Goal: Task Accomplishment & Management: Manage account settings

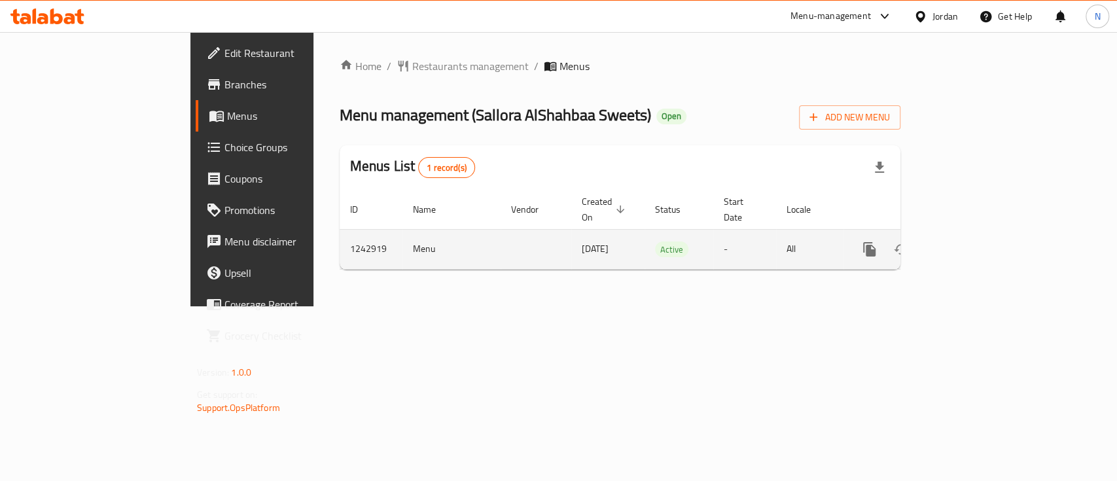
click at [971, 241] on icon "enhanced table" at bounding box center [964, 249] width 16 height 16
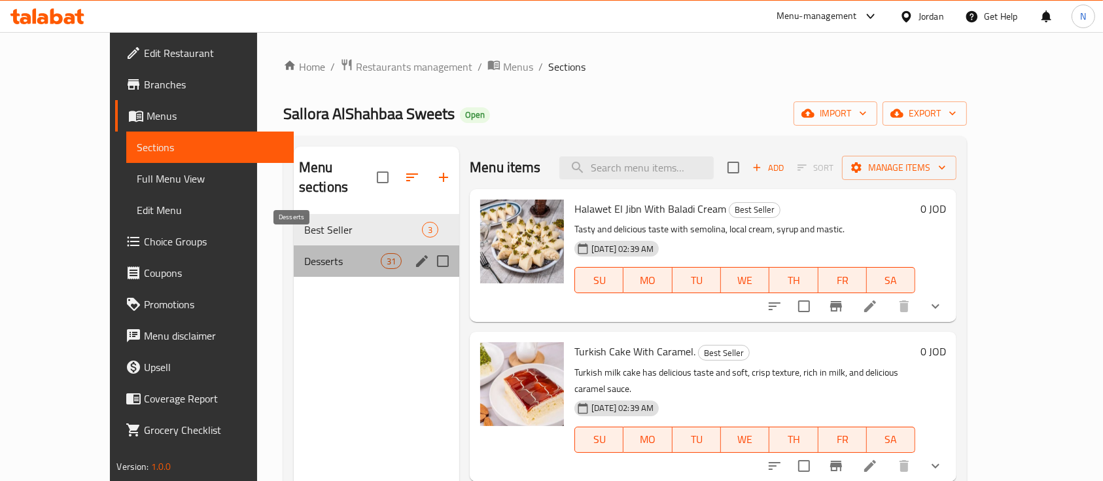
click at [304, 253] on span "Desserts" at bounding box center [342, 261] width 77 height 16
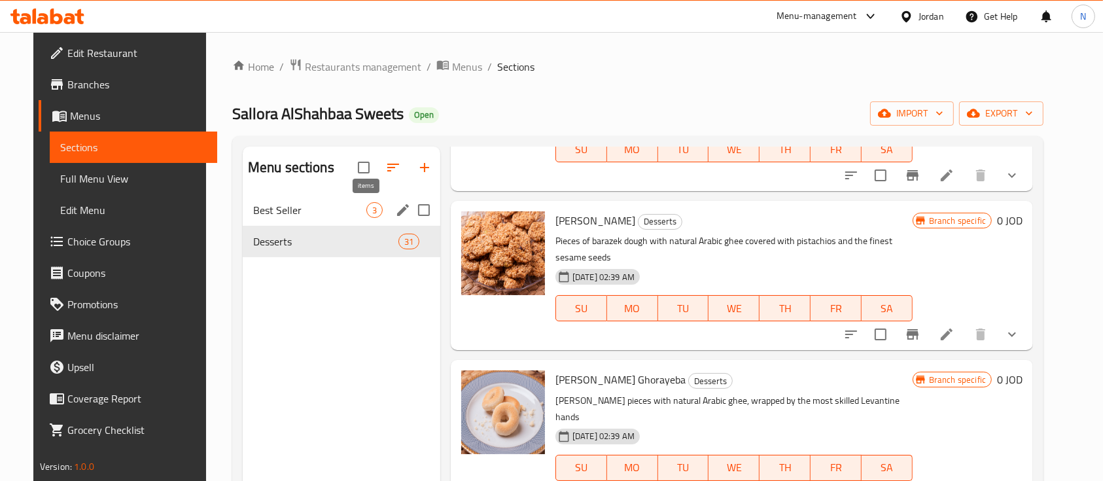
click at [367, 209] on span "3" at bounding box center [374, 210] width 15 height 12
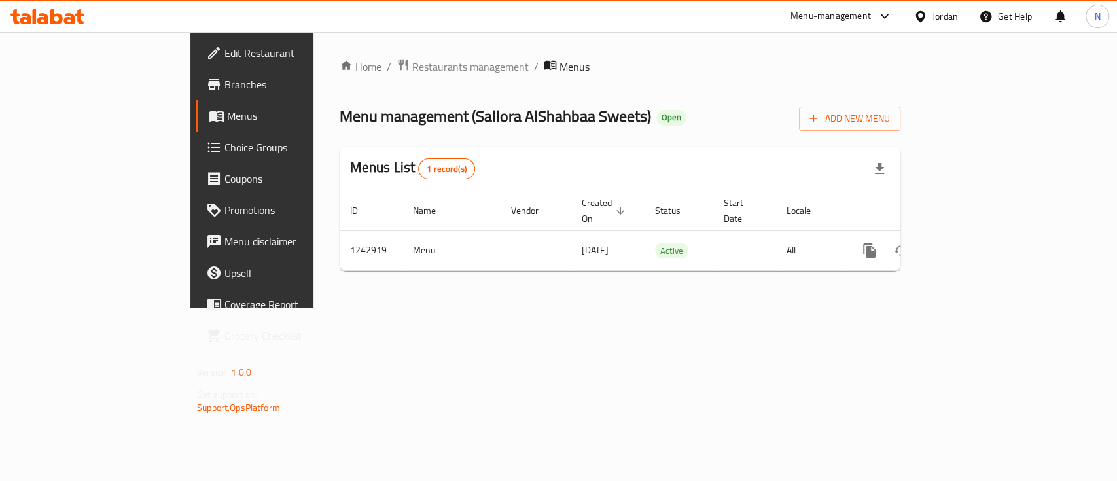
click at [64, 10] on icon at bounding box center [47, 17] width 74 height 16
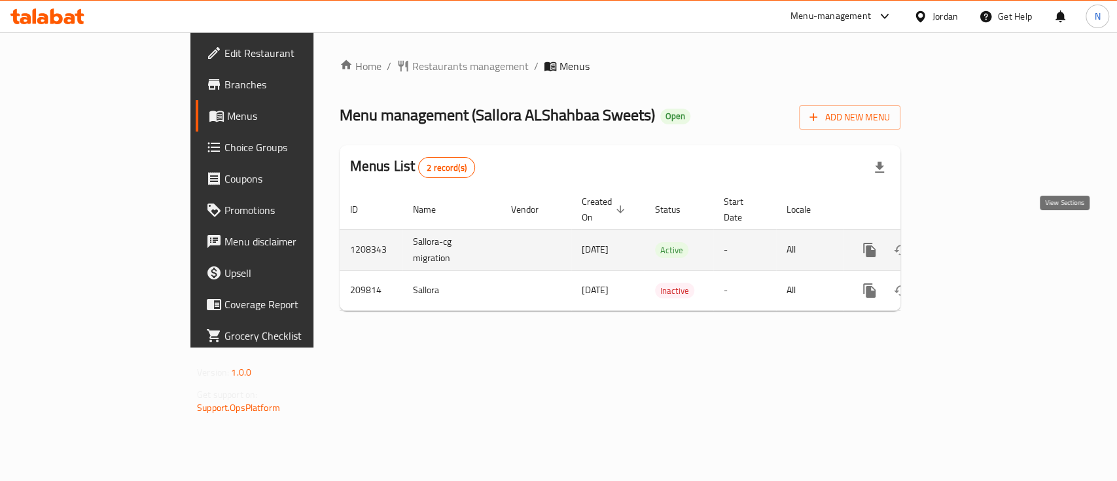
click at [971, 242] on icon "enhanced table" at bounding box center [964, 250] width 16 height 16
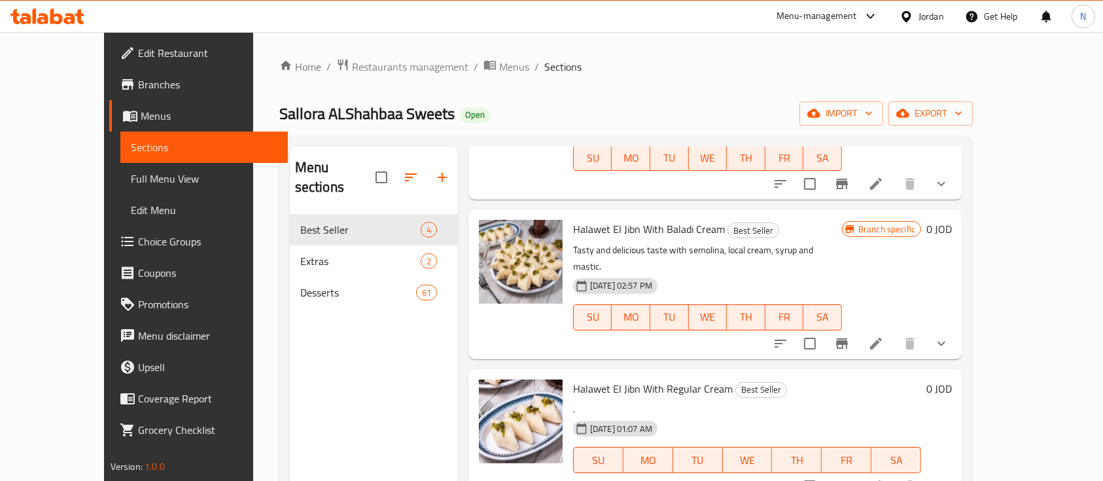
scroll to position [139, 0]
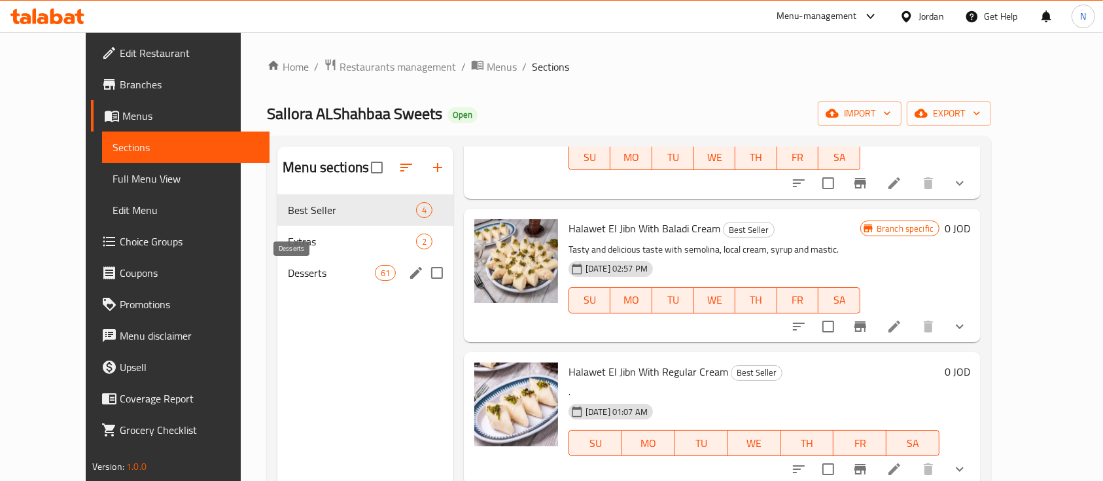
click at [288, 275] on span "Desserts" at bounding box center [331, 273] width 86 height 16
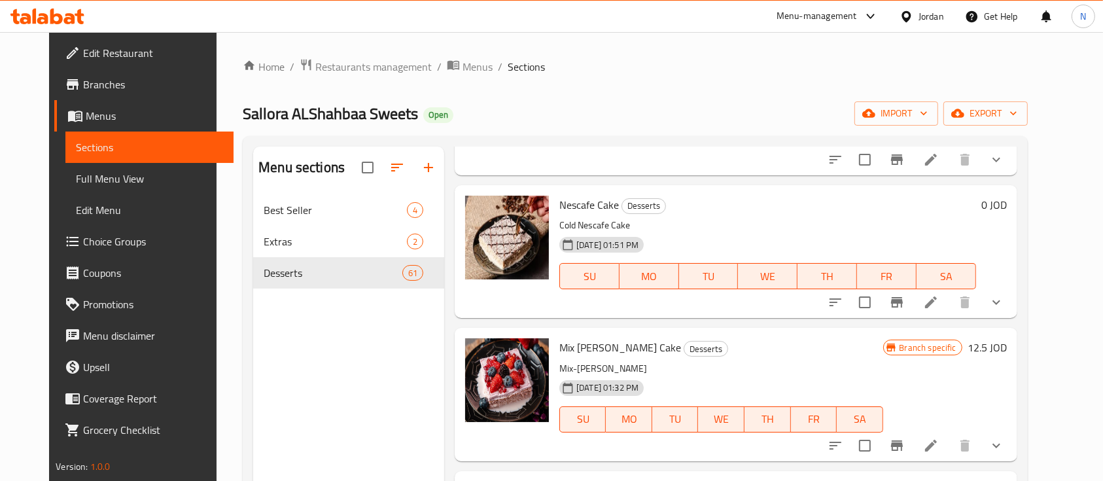
scroll to position [3488, 0]
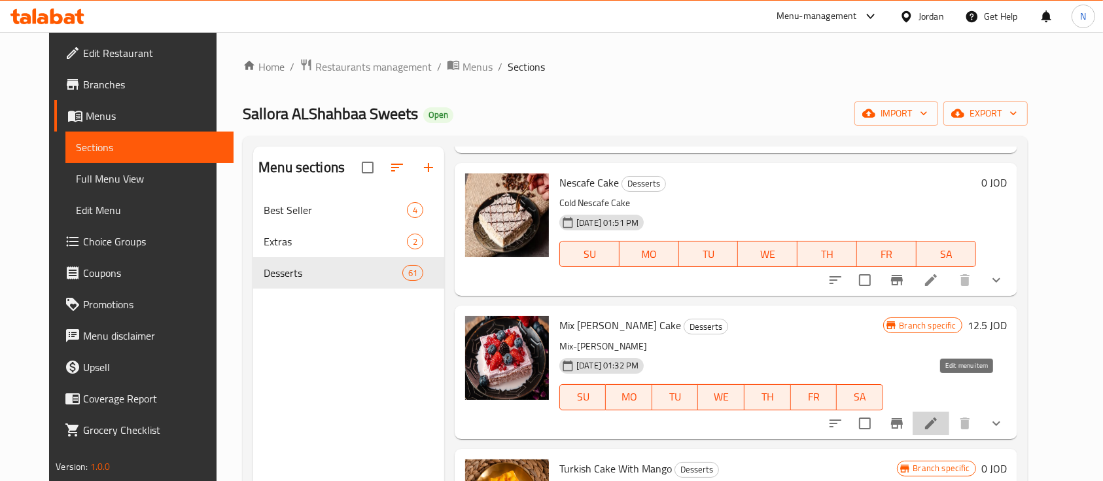
click at [939, 415] on icon at bounding box center [931, 423] width 16 height 16
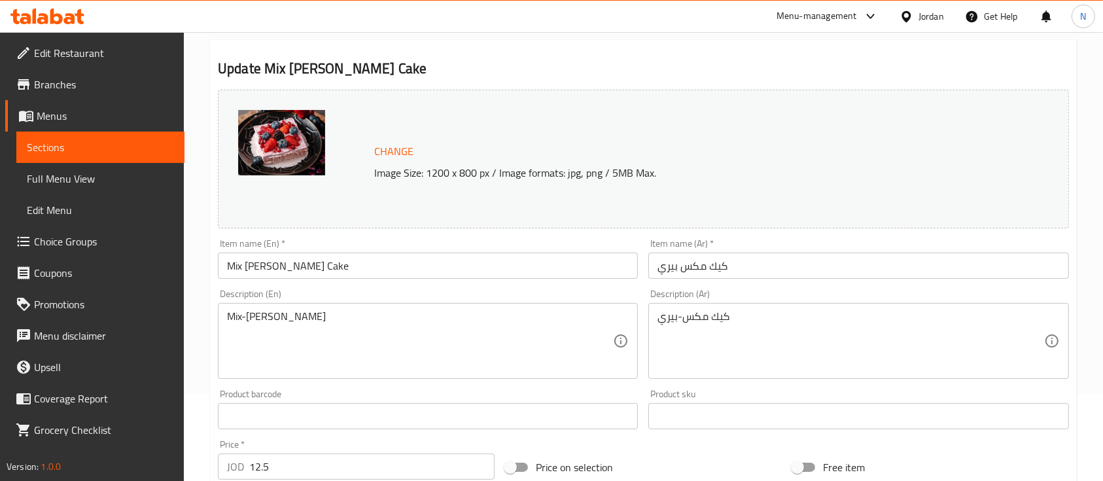
scroll to position [47, 0]
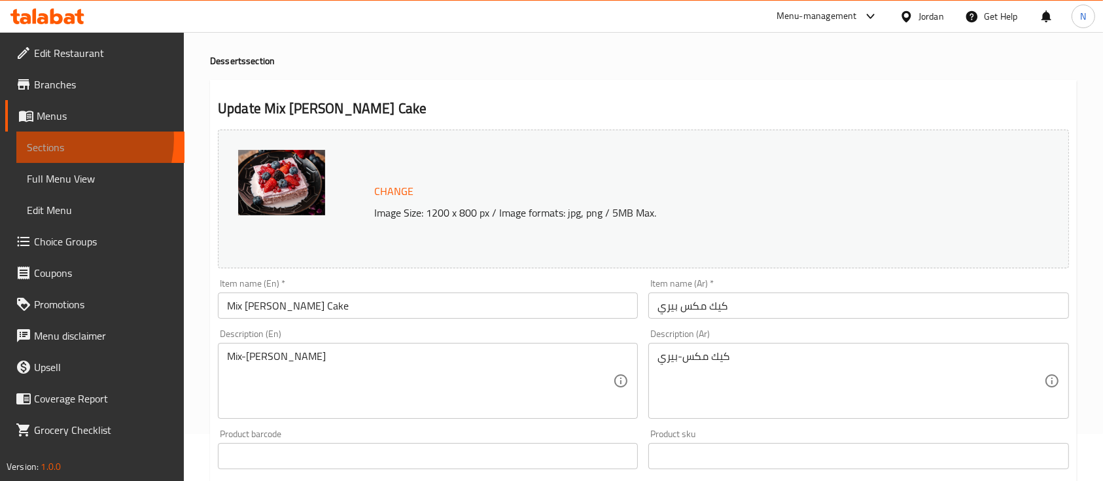
click at [58, 139] on span "Sections" at bounding box center [100, 147] width 147 height 16
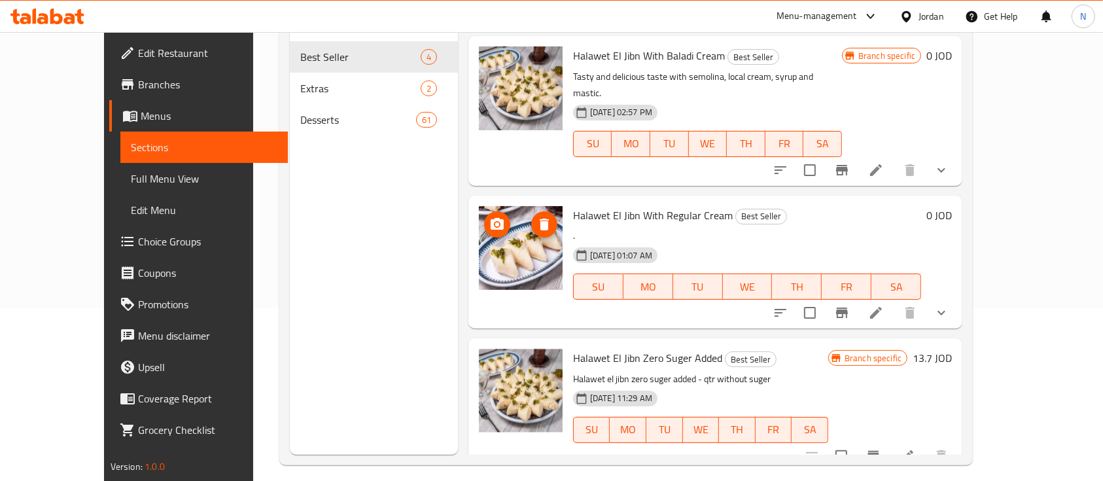
scroll to position [183, 0]
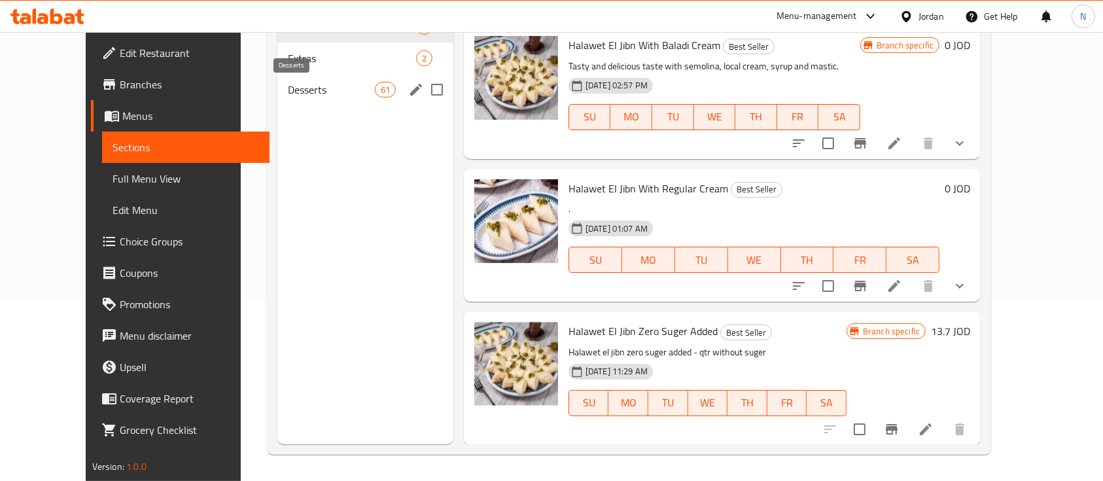
click at [288, 92] on span "Desserts" at bounding box center [331, 90] width 86 height 16
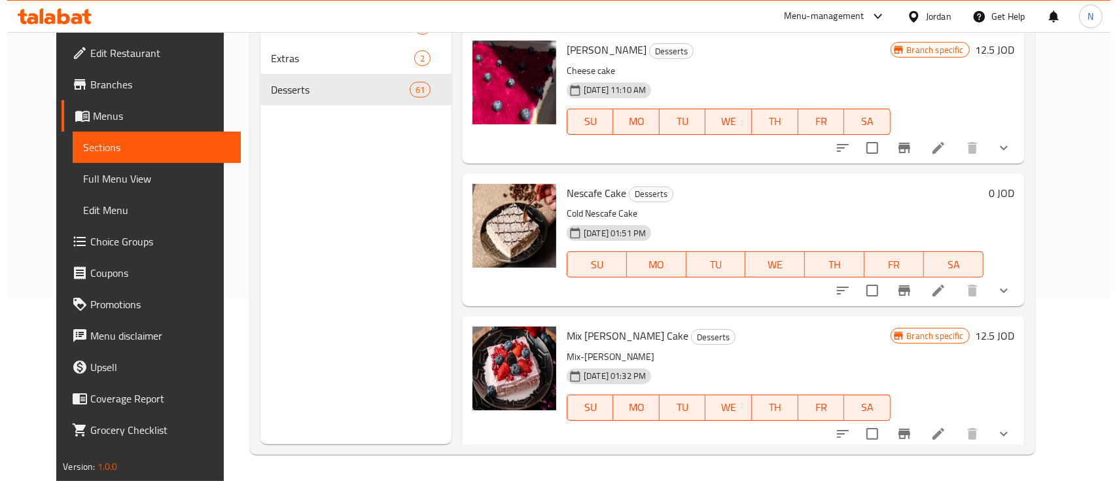
scroll to position [3366, 0]
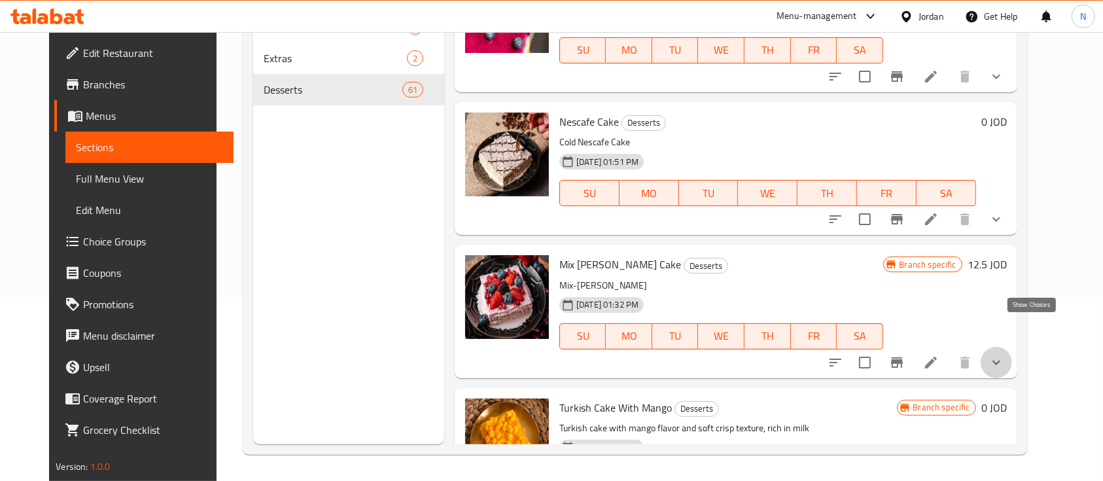
click at [1004, 355] on icon "show more" at bounding box center [996, 363] width 16 height 16
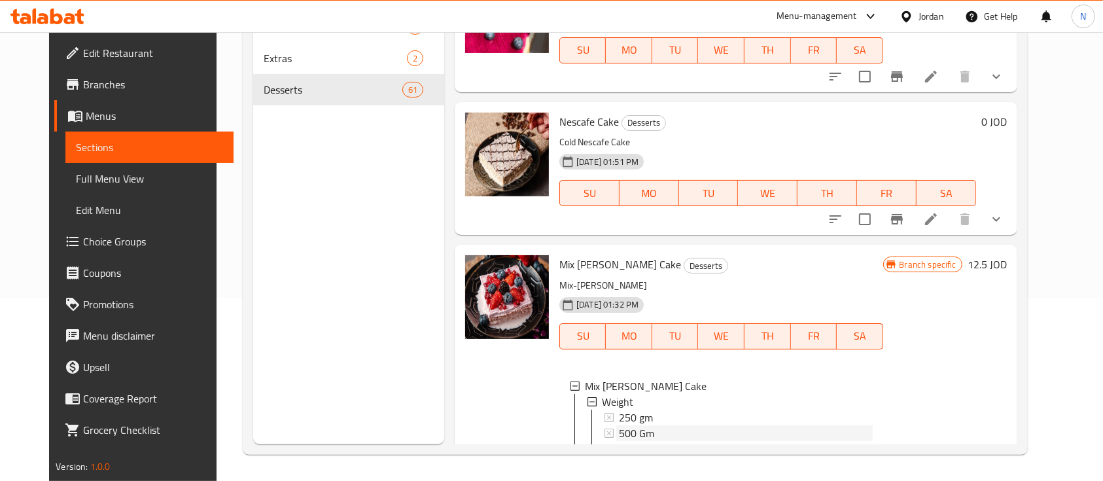
click at [673, 425] on div "500 Gm" at bounding box center [745, 433] width 253 height 16
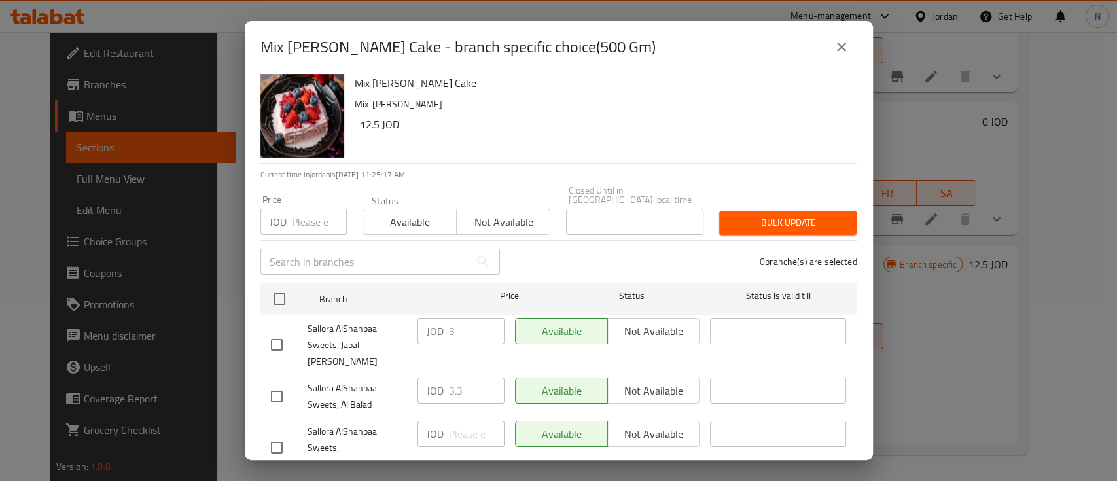
scroll to position [0, 0]
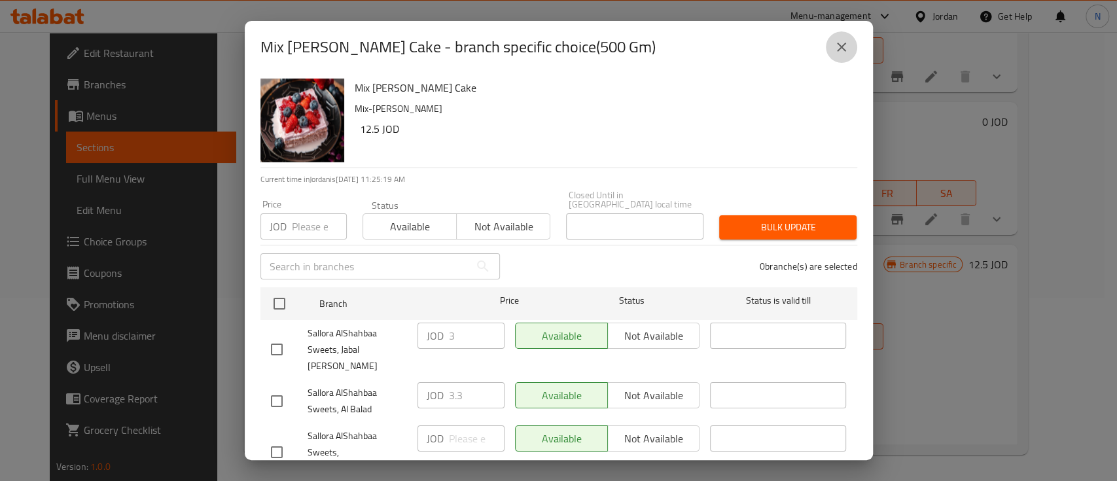
click at [837, 50] on icon "close" at bounding box center [841, 47] width 9 height 9
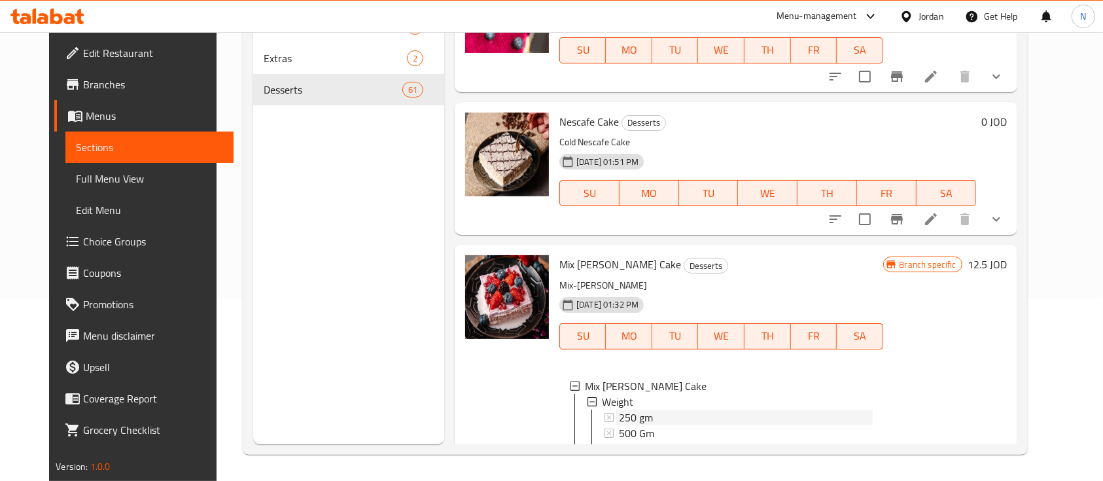
click at [668, 409] on div "250 gm" at bounding box center [745, 417] width 253 height 16
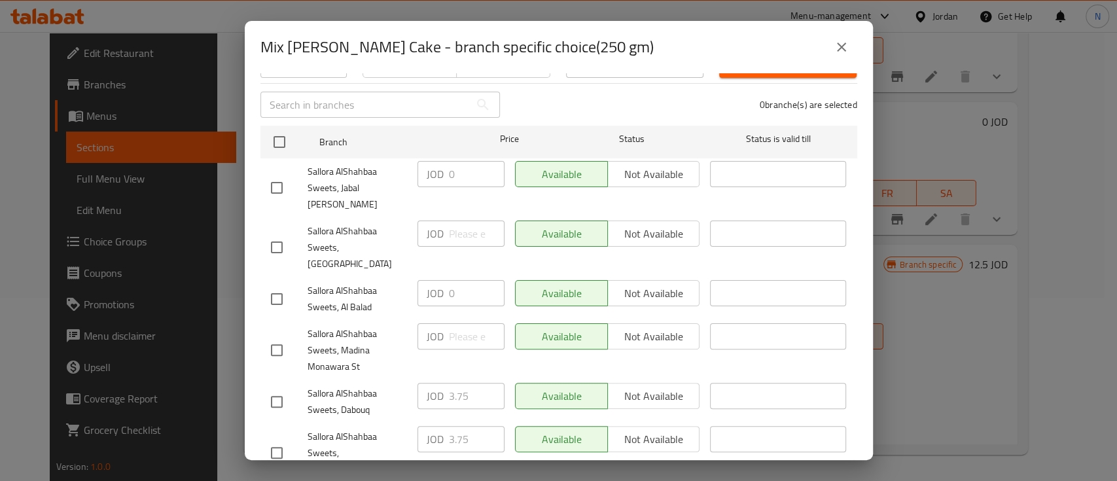
scroll to position [204, 0]
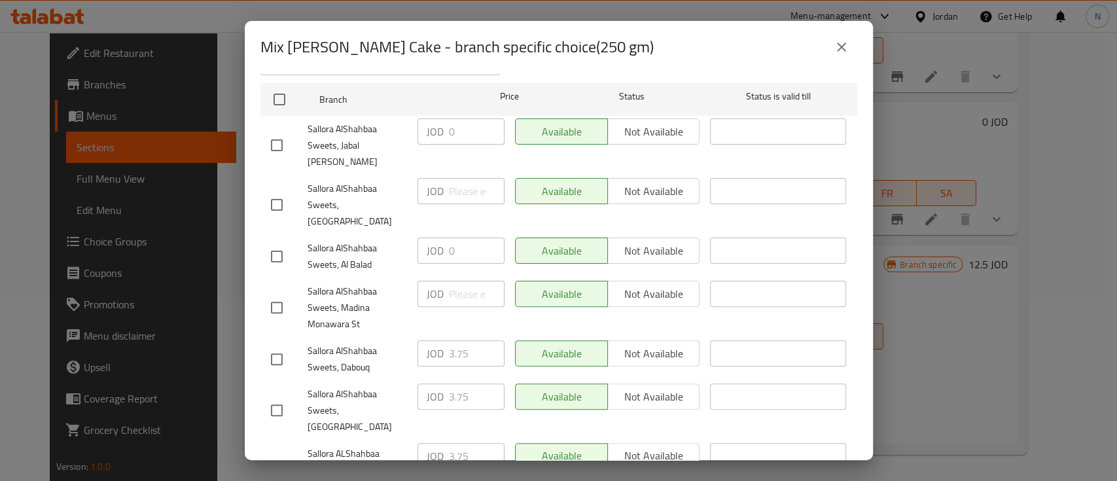
click at [848, 44] on button "close" at bounding box center [840, 46] width 31 height 31
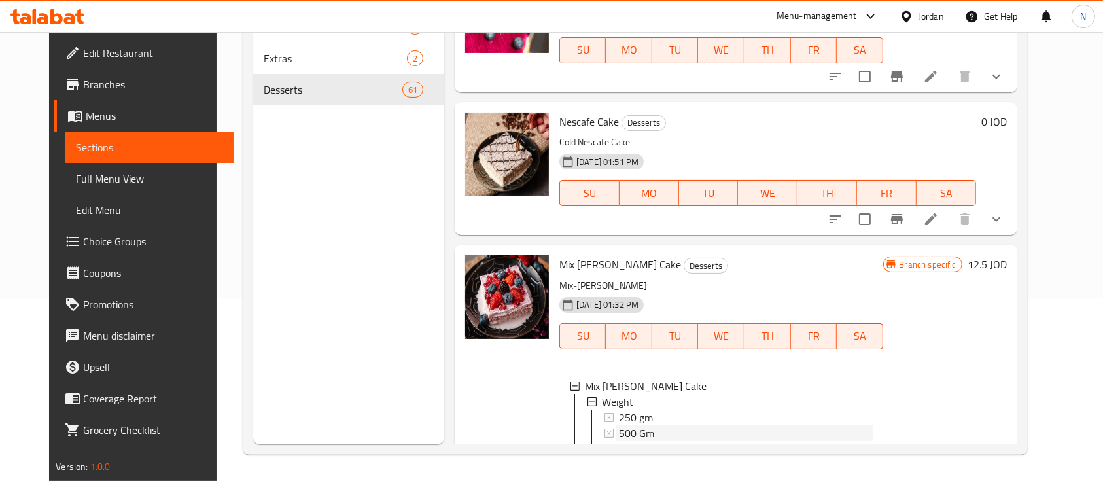
click at [689, 425] on div "500 Gm" at bounding box center [745, 433] width 253 height 16
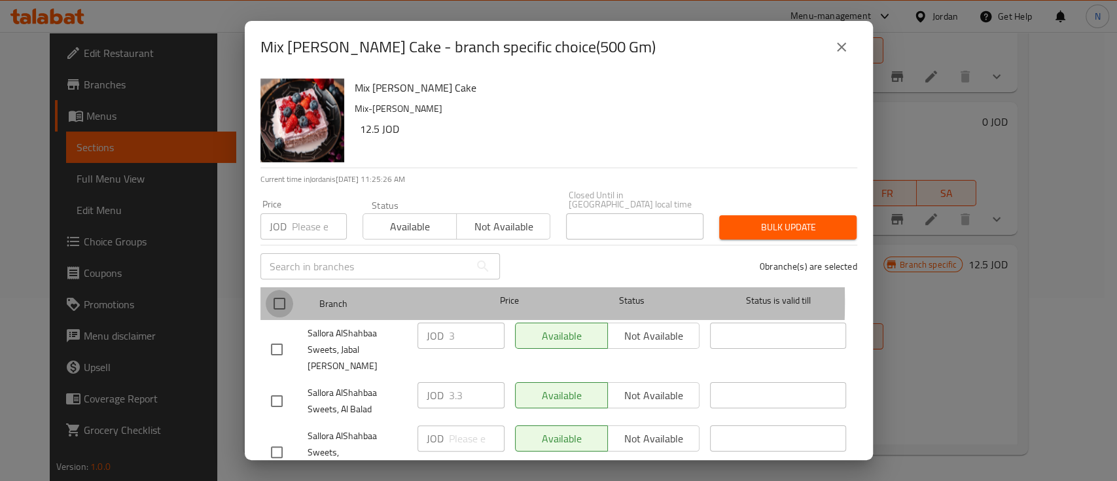
click at [278, 292] on input "checkbox" at bounding box center [279, 303] width 27 height 27
checkbox input "true"
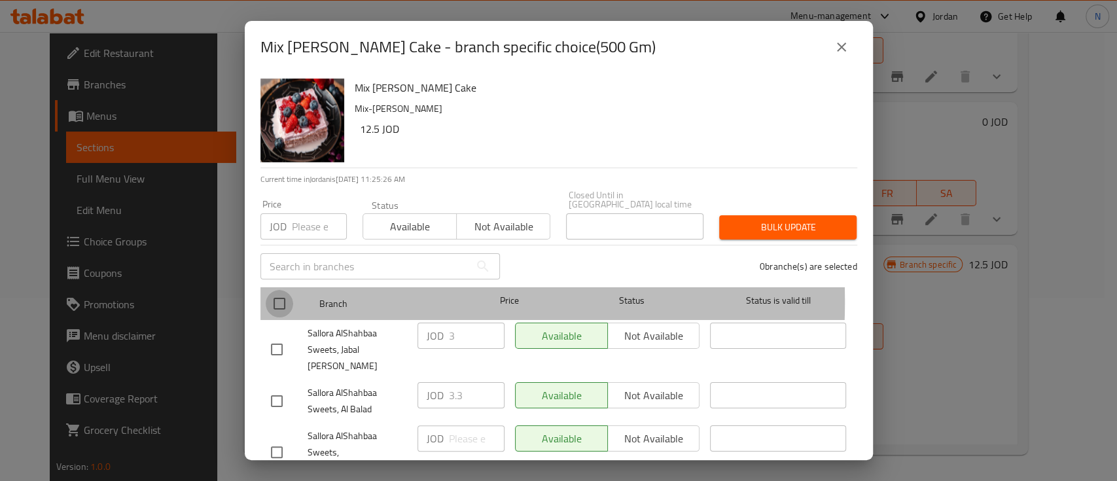
checkbox input "true"
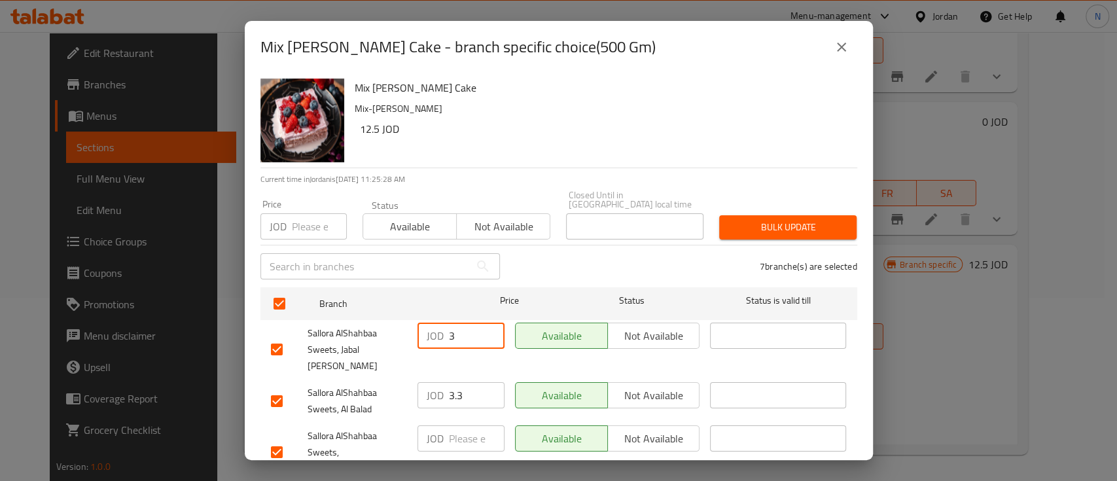
drag, startPoint x: 462, startPoint y: 324, endPoint x: 419, endPoint y: 322, distance: 43.2
click at [419, 322] on div "JOD 3 ​" at bounding box center [460, 335] width 87 height 26
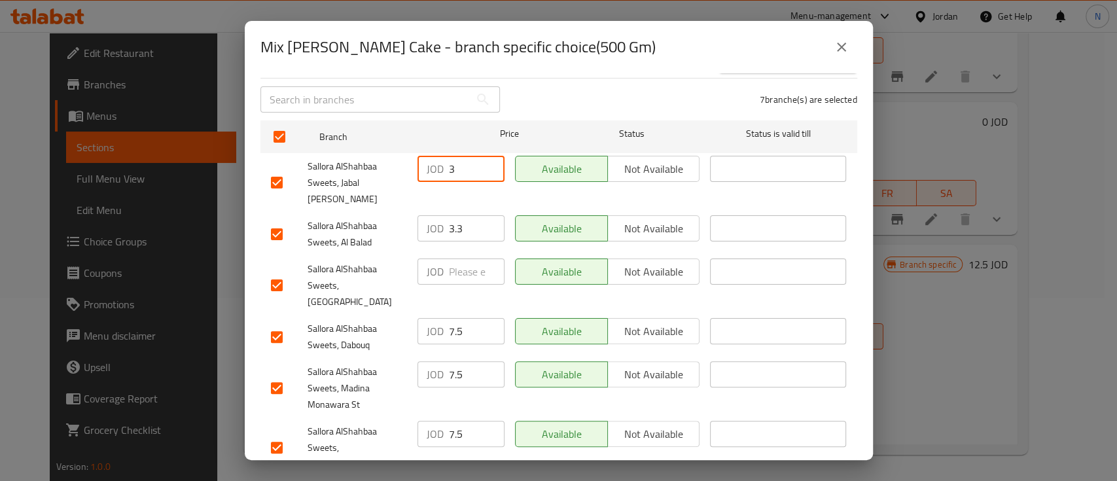
scroll to position [174, 0]
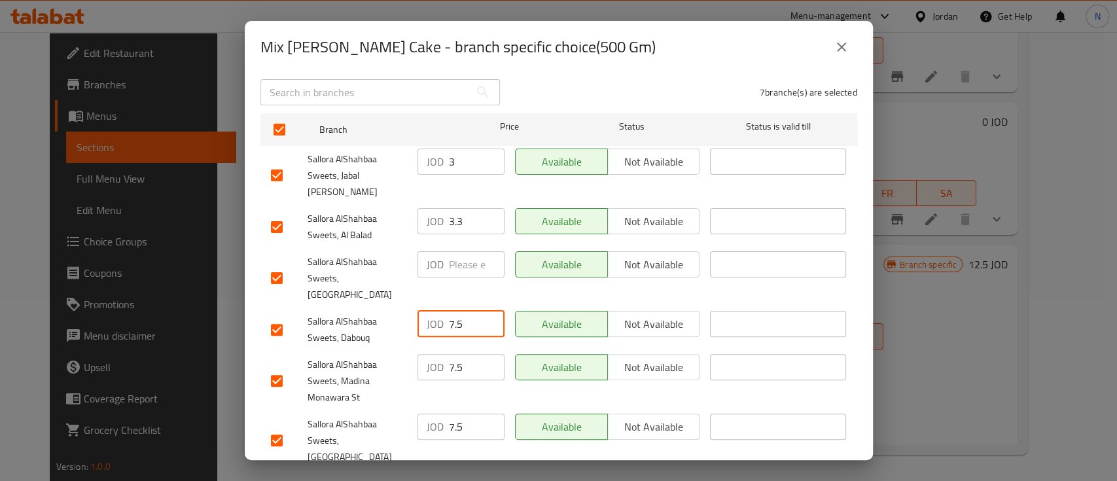
click at [453, 311] on input "7.5" at bounding box center [477, 324] width 56 height 26
type input "5"
click at [449, 354] on input "7.5" at bounding box center [477, 367] width 56 height 26
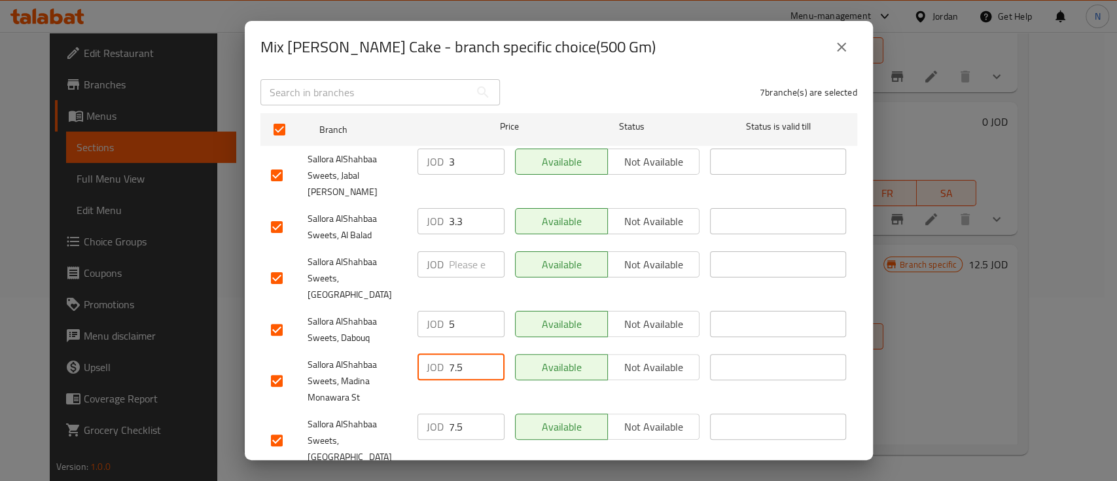
click at [449, 354] on input "7.5" at bounding box center [477, 367] width 56 height 26
type input "5"
click at [455, 413] on input "7.5" at bounding box center [477, 426] width 56 height 26
click at [456, 413] on input "7.5" at bounding box center [477, 426] width 56 height 26
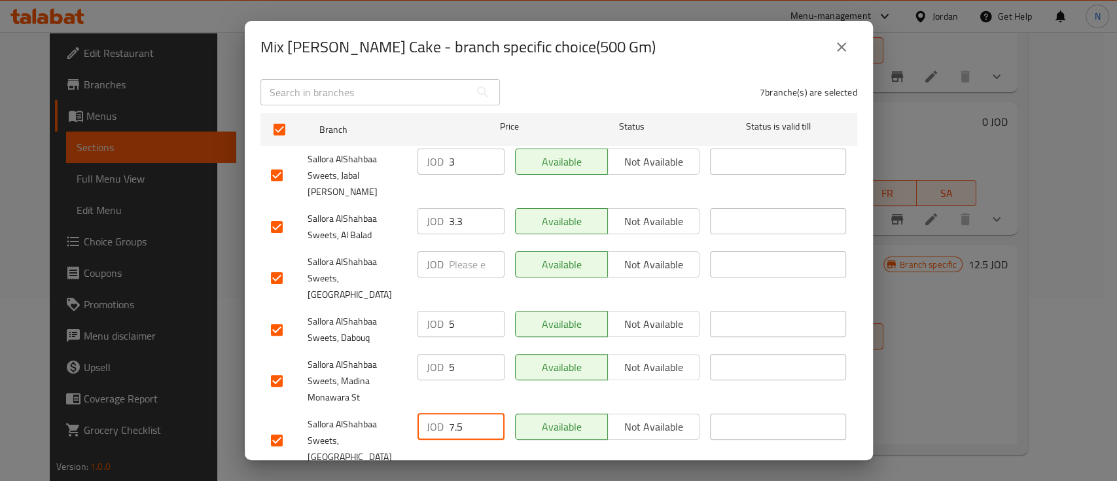
click at [456, 413] on input "7.5" at bounding box center [477, 426] width 56 height 26
type input "5"
click at [455, 473] on input "7.5" at bounding box center [477, 486] width 56 height 26
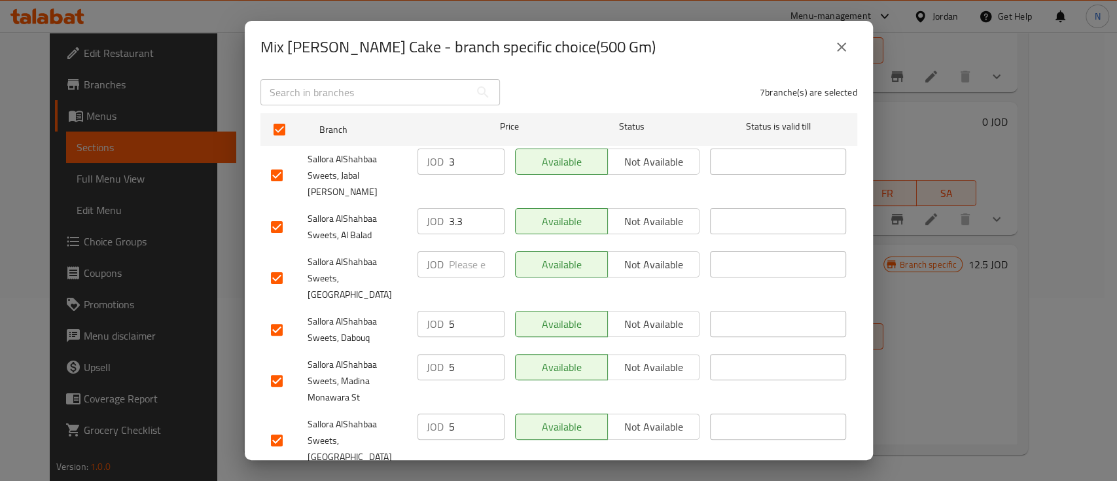
click at [455, 473] on input "7.5" at bounding box center [477, 486] width 56 height 26
click at [449, 473] on input "7.5" at bounding box center [477, 486] width 56 height 26
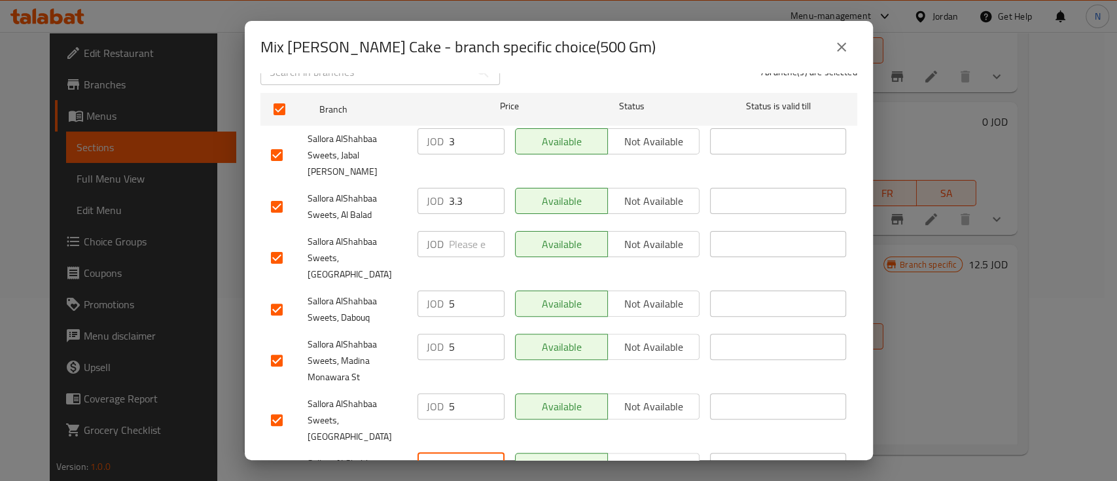
scroll to position [204, 0]
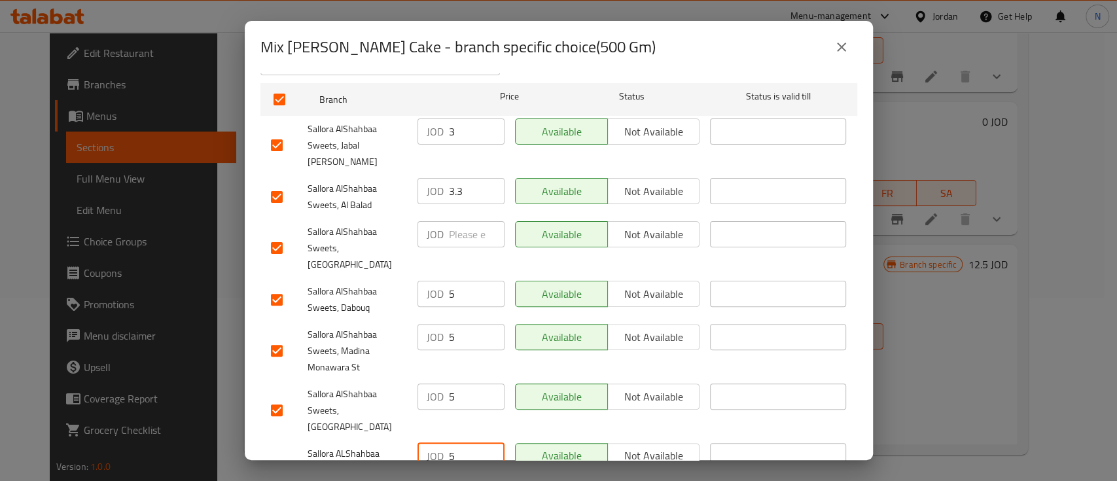
type input "5"
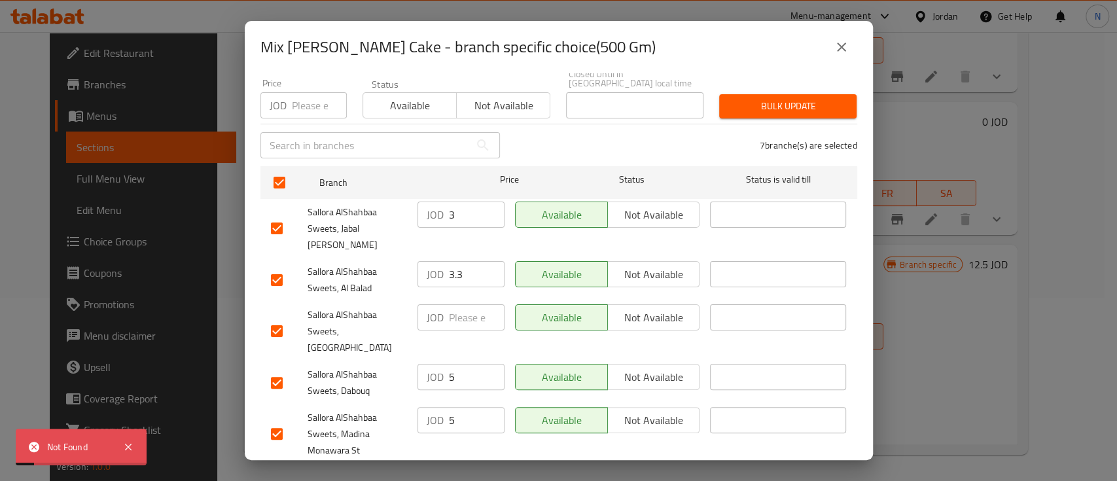
scroll to position [29, 0]
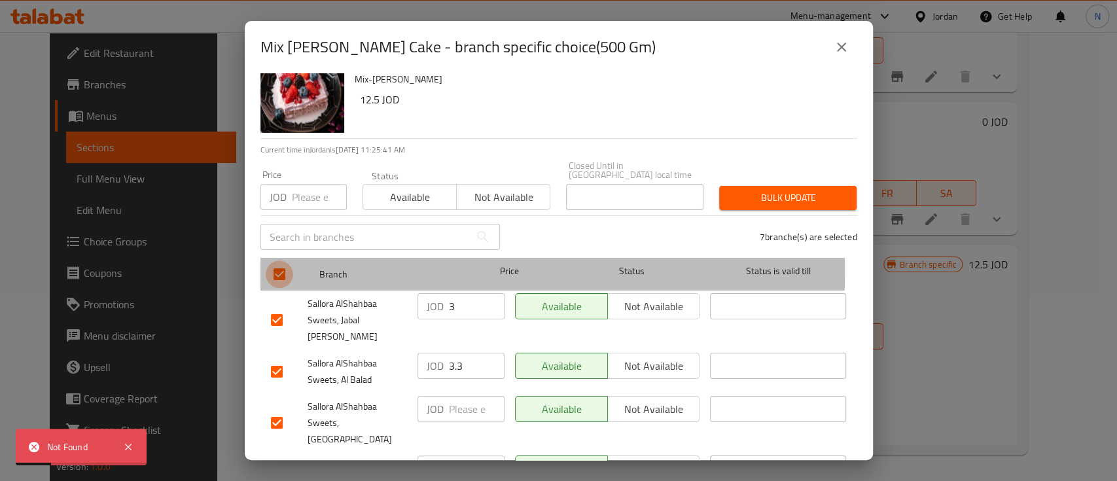
click at [282, 262] on input "checkbox" at bounding box center [279, 273] width 27 height 27
checkbox input "false"
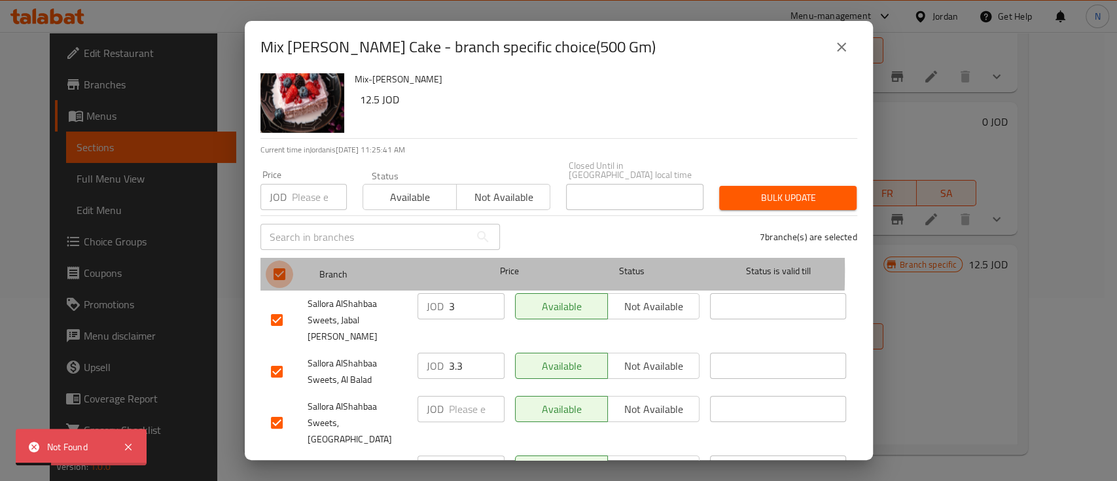
checkbox input "false"
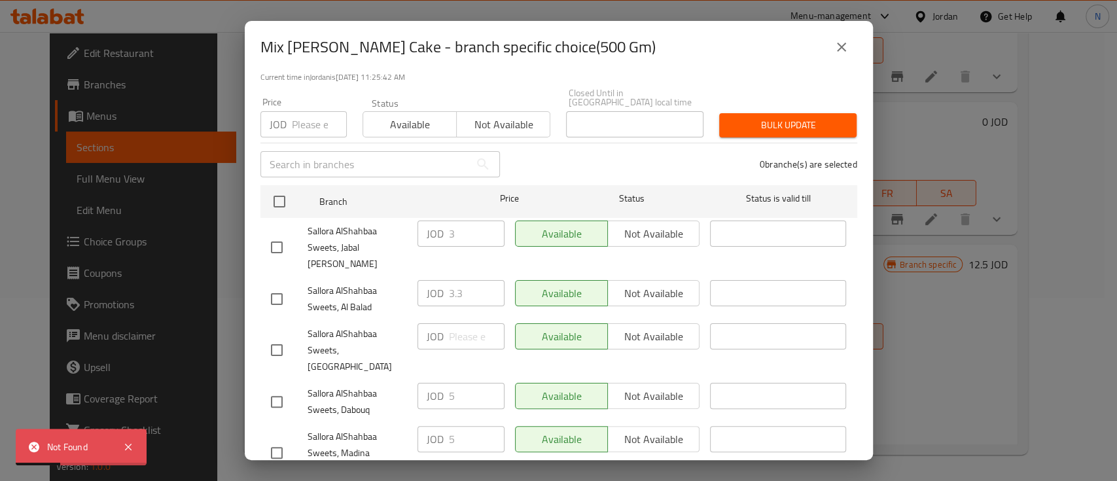
scroll to position [204, 0]
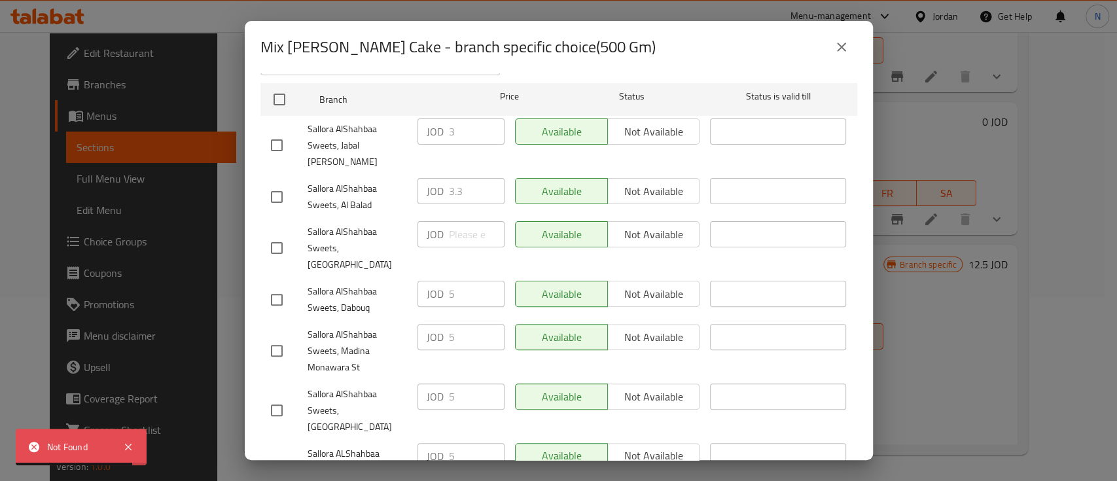
click at [283, 234] on input "checkbox" at bounding box center [276, 247] width 27 height 27
checkbox input "true"
click at [492, 221] on input "number" at bounding box center [477, 234] width 56 height 26
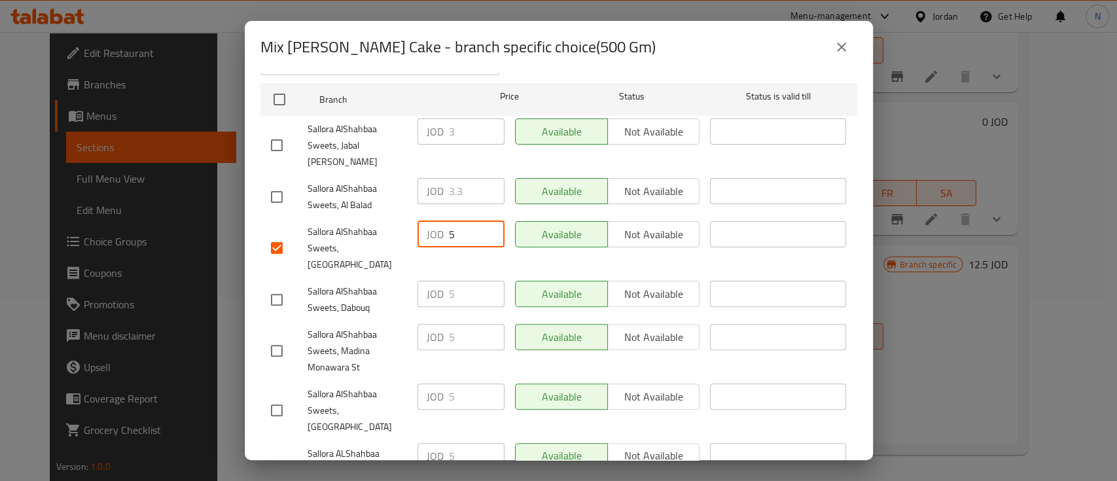
type input "5"
click at [276, 234] on input "checkbox" at bounding box center [276, 247] width 27 height 27
checkbox input "false"
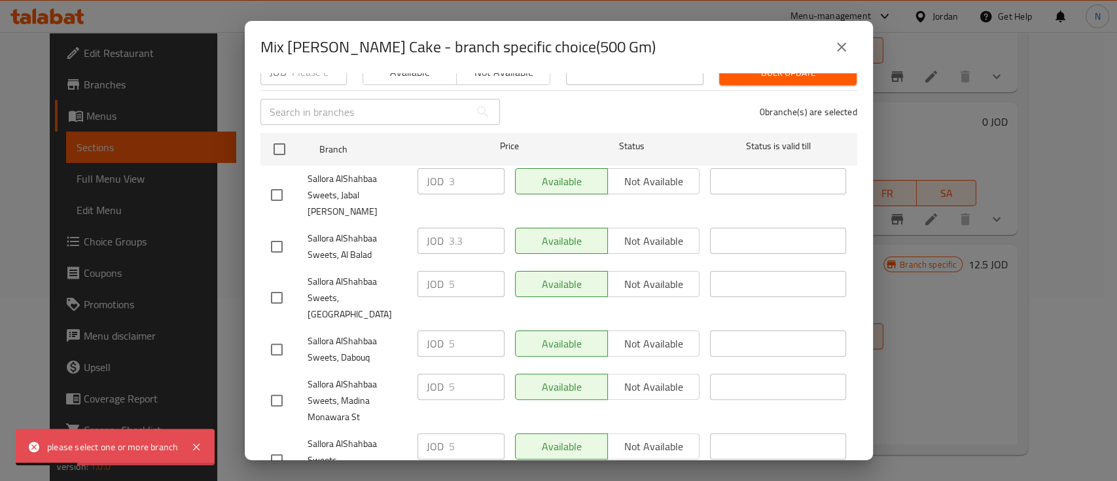
scroll to position [116, 0]
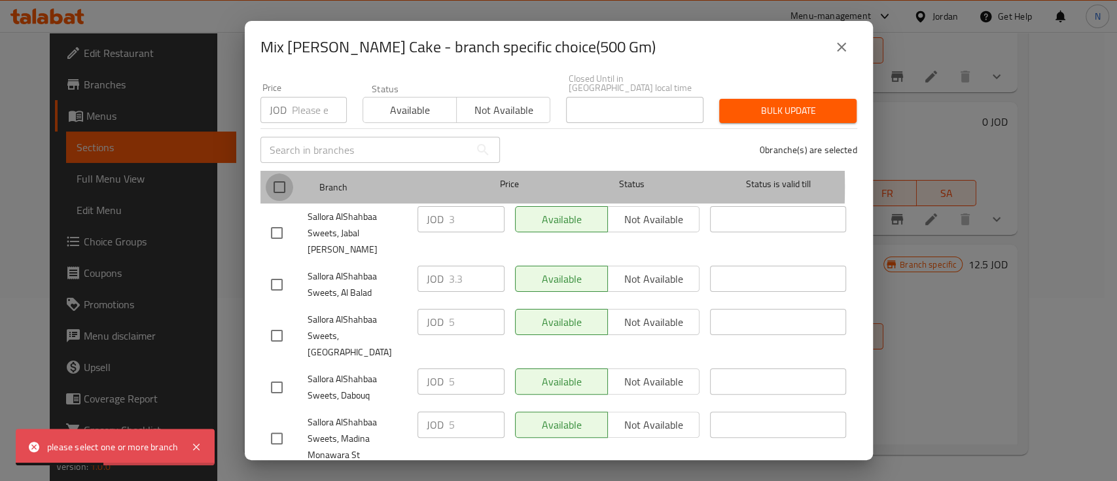
click at [277, 177] on input "checkbox" at bounding box center [279, 186] width 27 height 27
checkbox input "true"
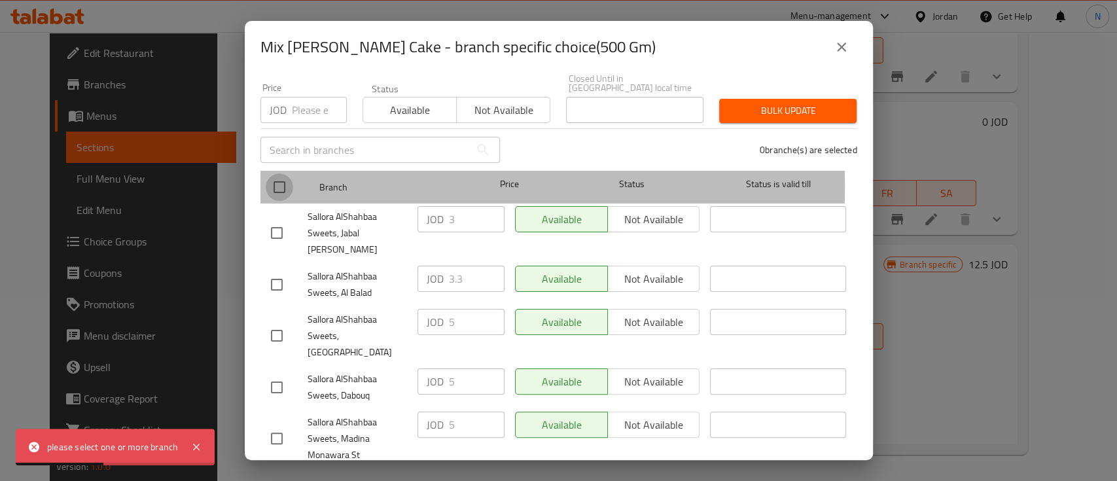
checkbox input "true"
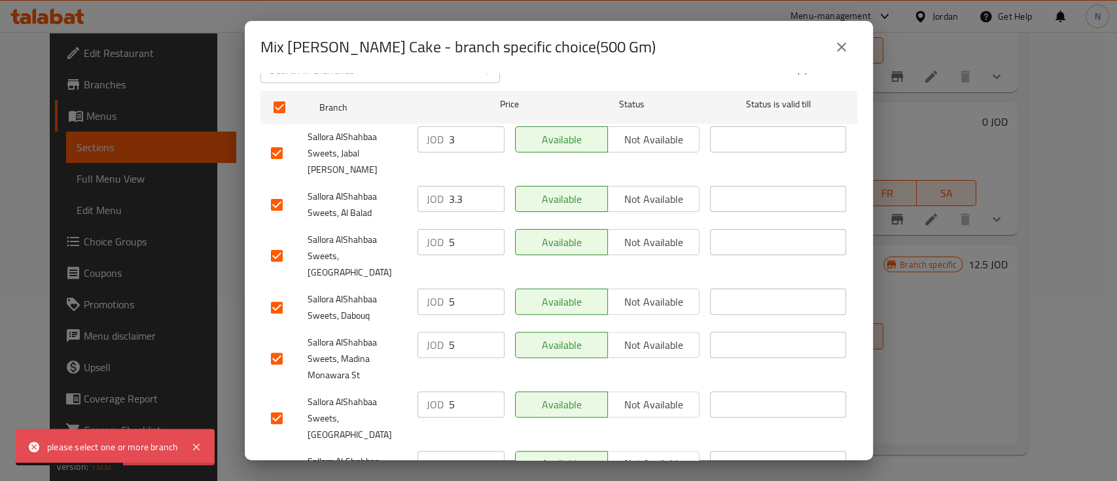
scroll to position [204, 0]
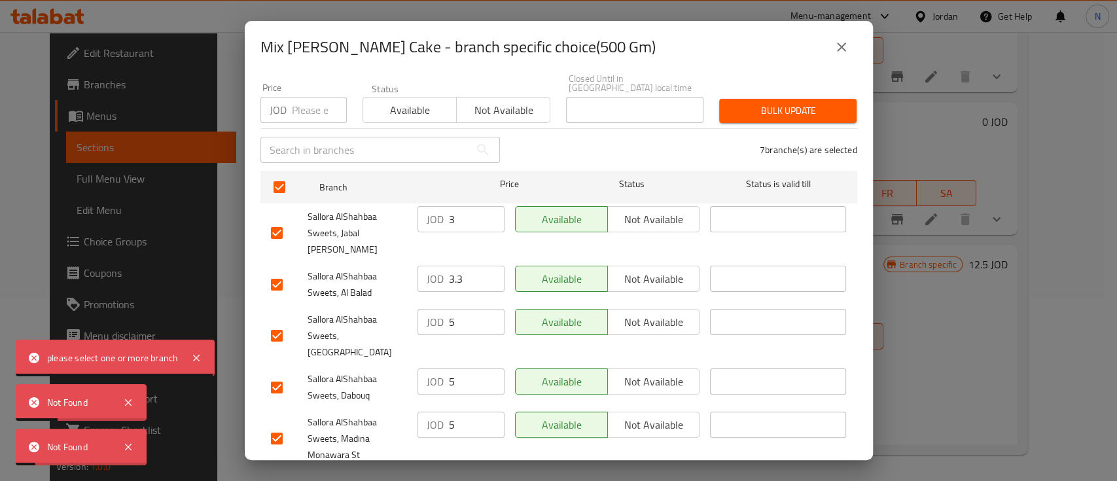
scroll to position [29, 0]
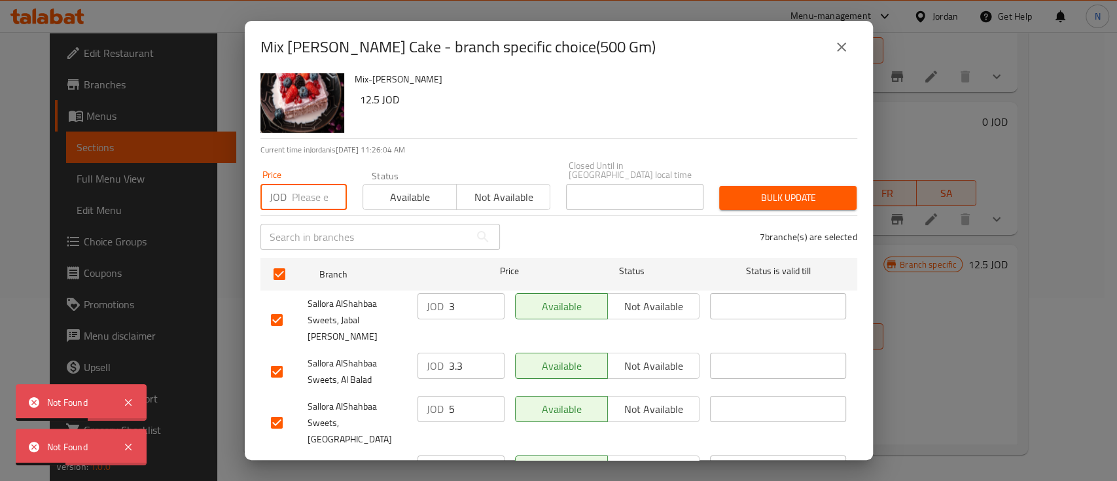
click at [309, 192] on input "number" at bounding box center [319, 197] width 55 height 26
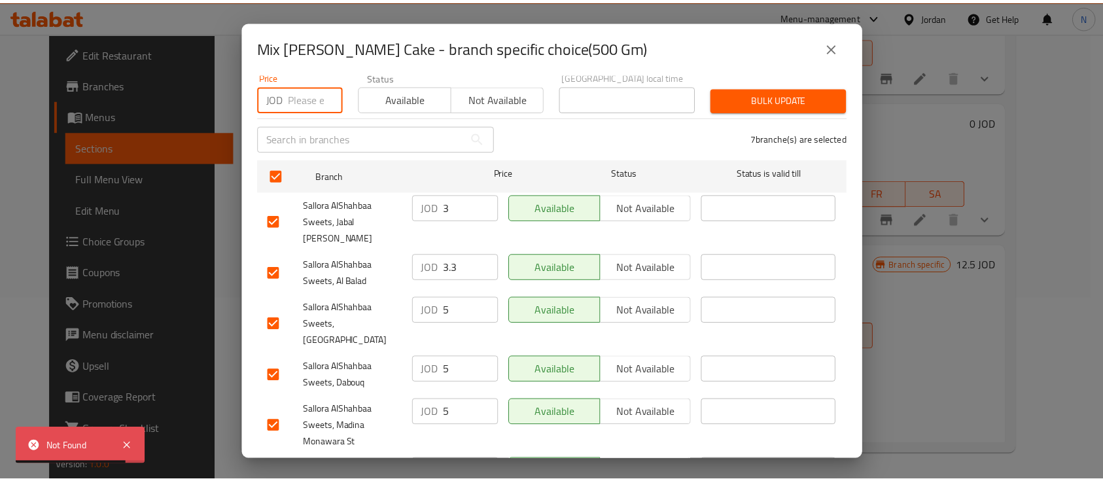
scroll to position [204, 0]
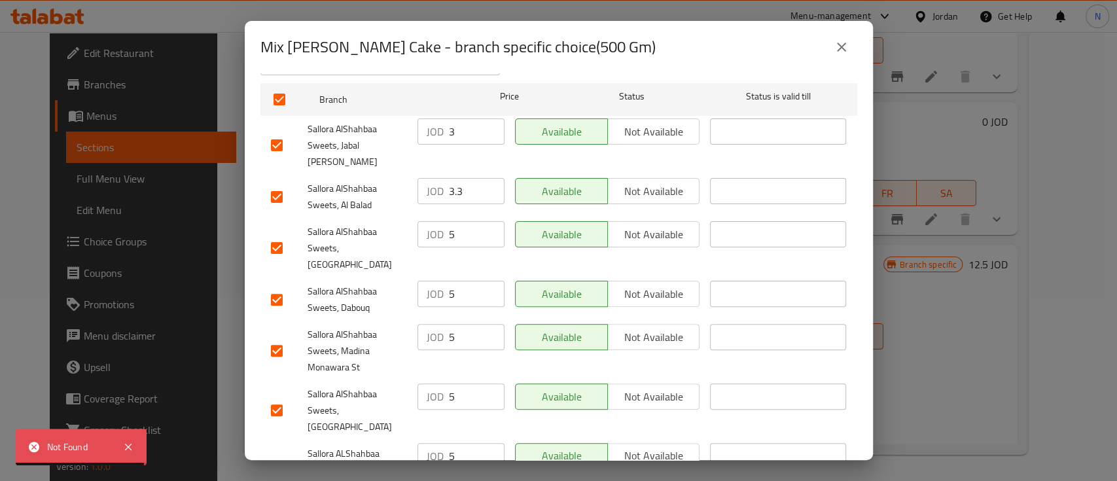
click at [836, 44] on icon "close" at bounding box center [841, 47] width 16 height 16
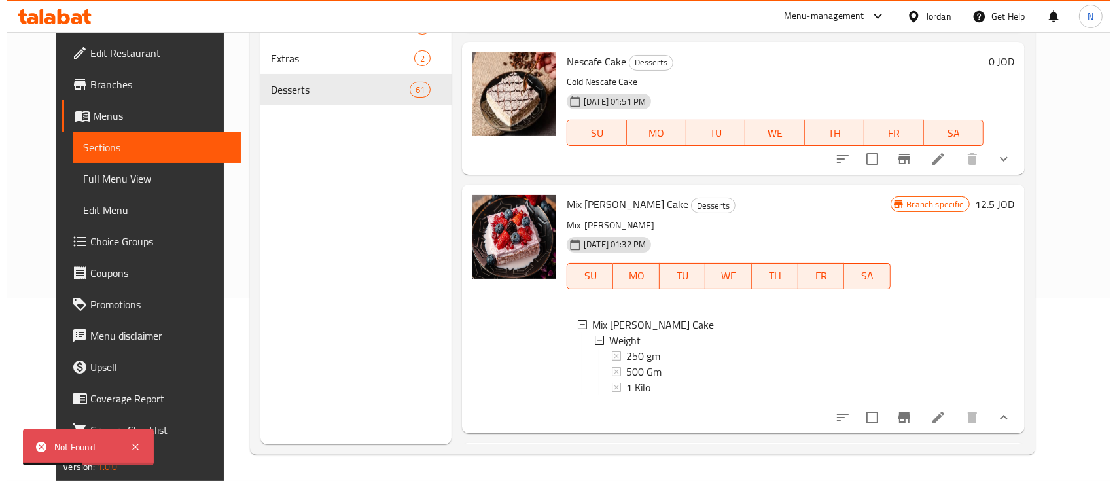
scroll to position [3454, 0]
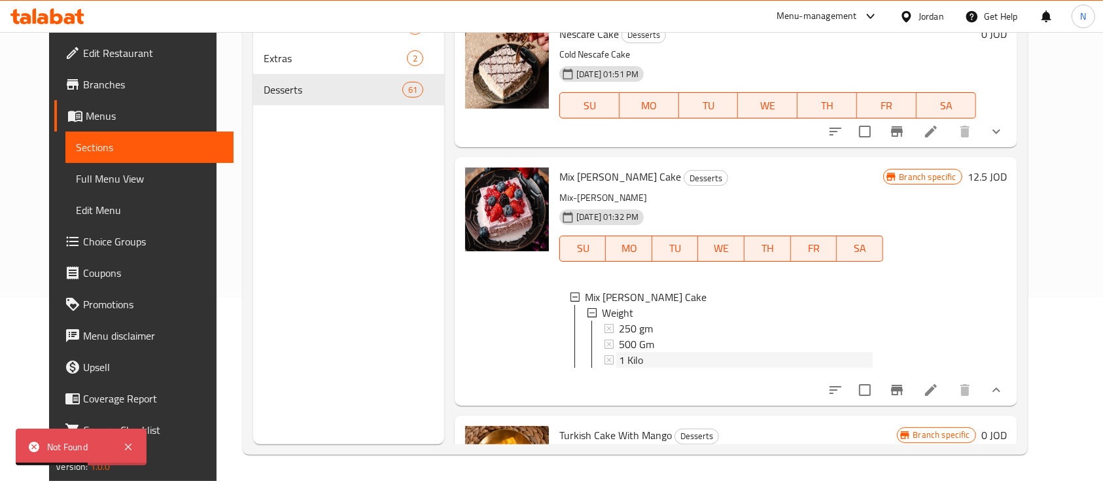
click at [632, 352] on div "1 Kilo" at bounding box center [745, 360] width 253 height 16
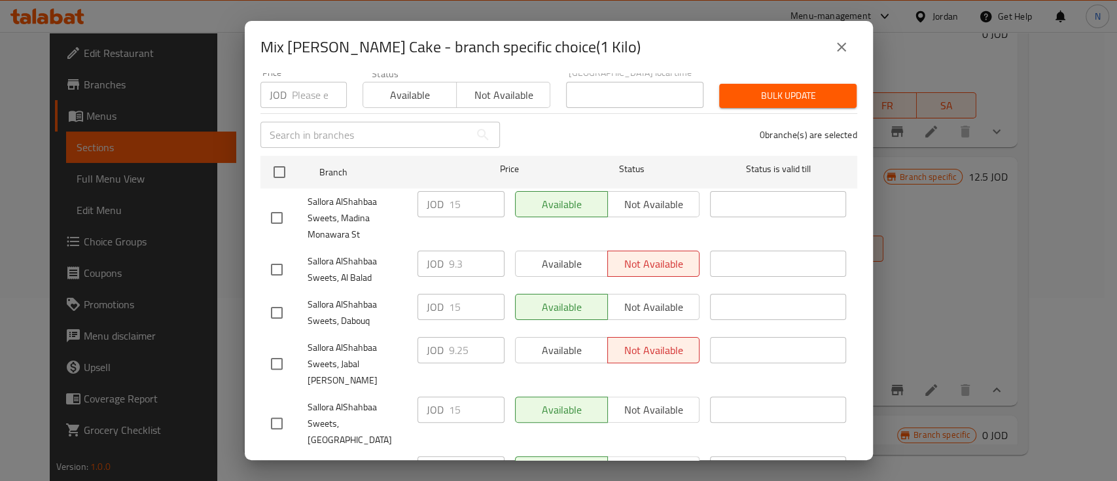
scroll to position [116, 0]
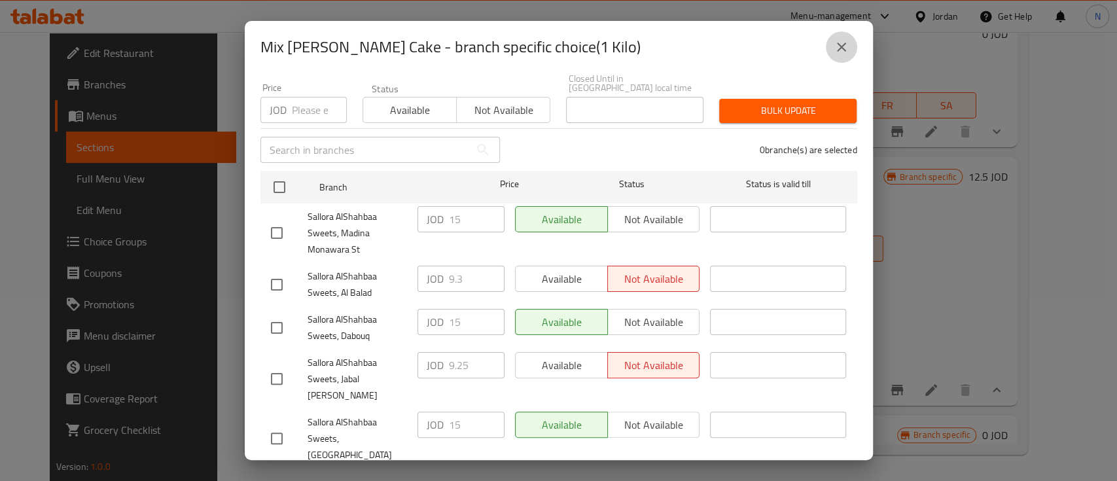
click at [833, 41] on icon "close" at bounding box center [841, 47] width 16 height 16
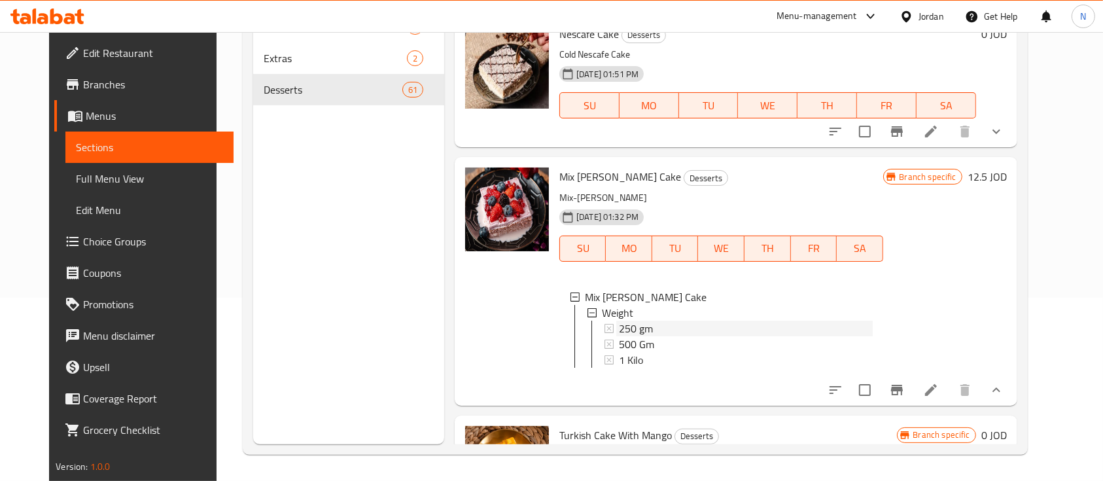
click at [631, 321] on span "250 gm" at bounding box center [636, 329] width 34 height 16
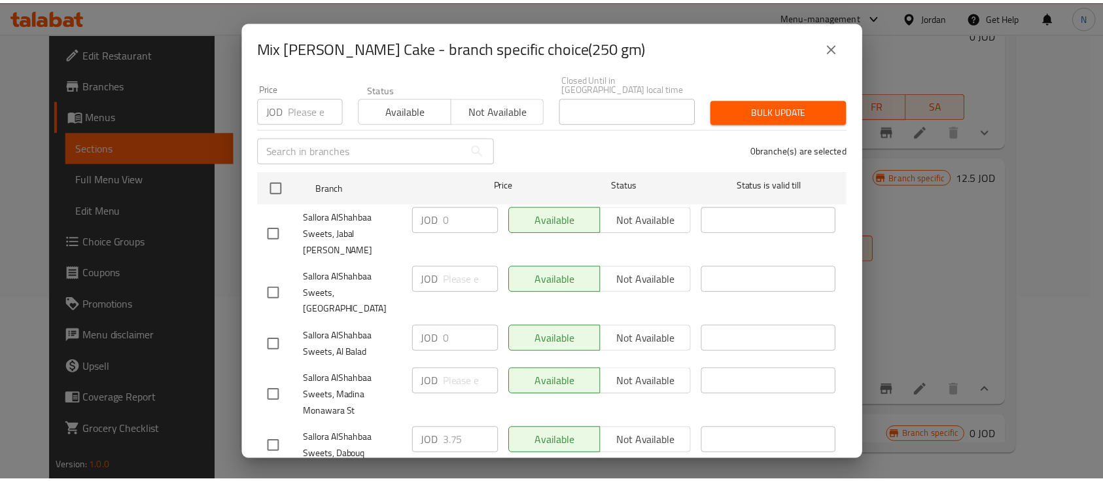
scroll to position [0, 0]
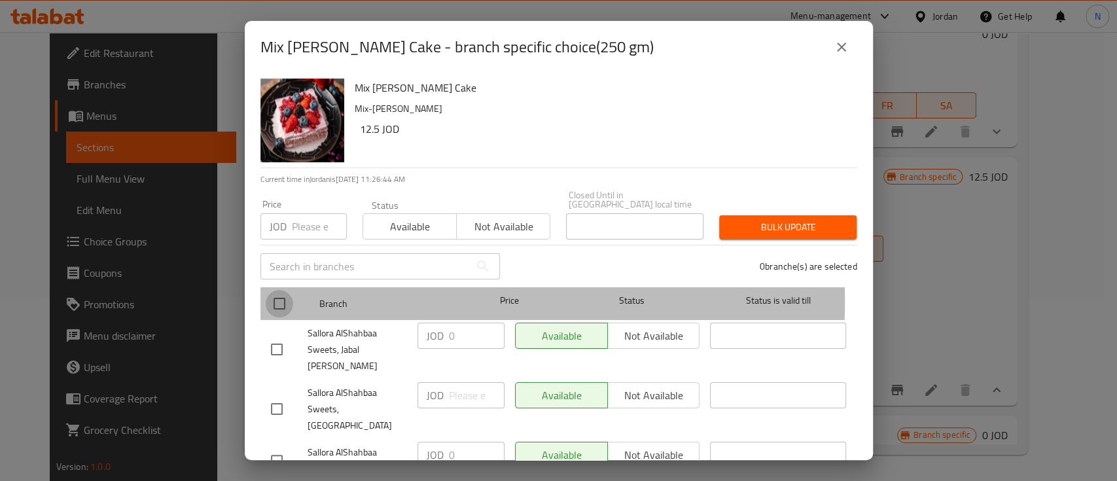
click at [277, 292] on input "checkbox" at bounding box center [279, 303] width 27 height 27
checkbox input "true"
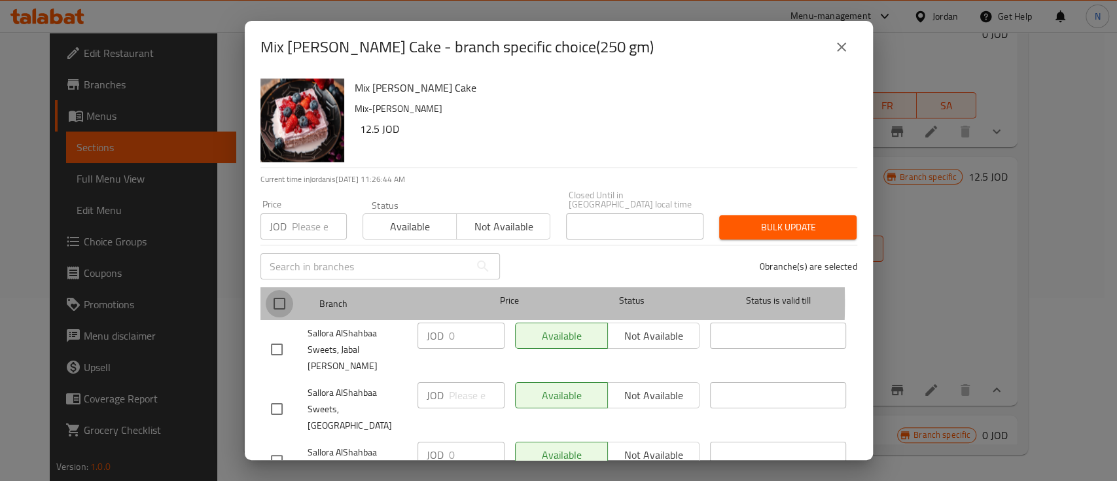
checkbox input "true"
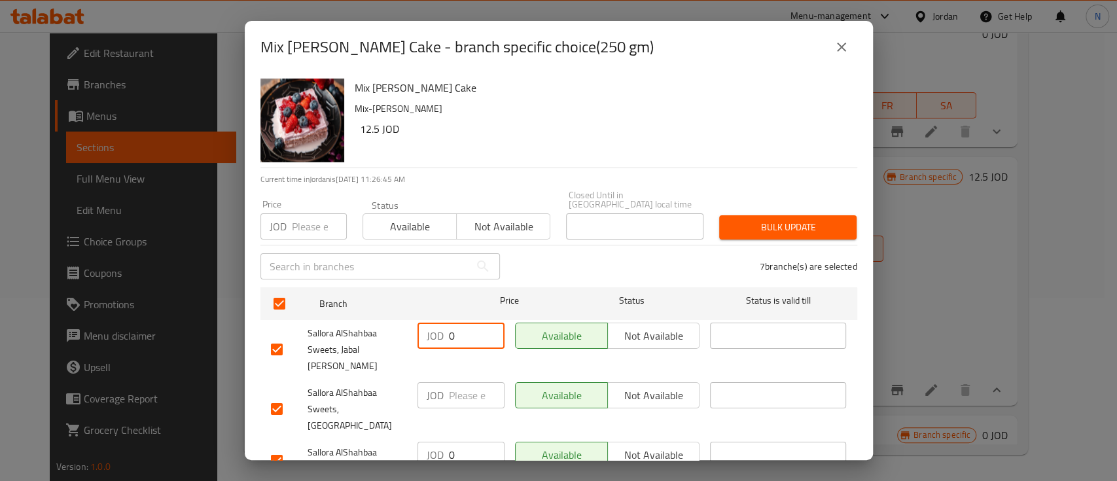
click at [449, 322] on input "0" at bounding box center [477, 335] width 56 height 26
type input "2"
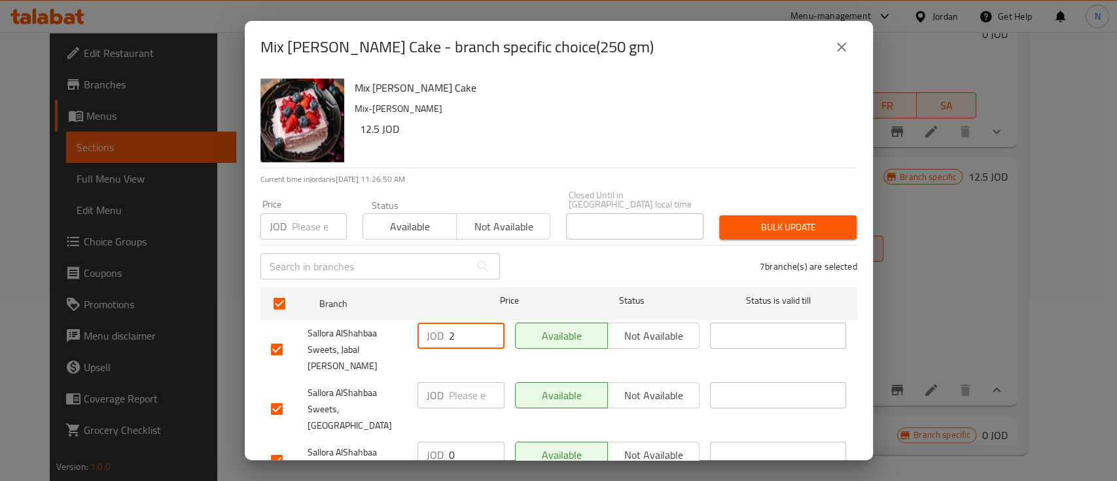
click at [831, 46] on button "close" at bounding box center [840, 46] width 31 height 31
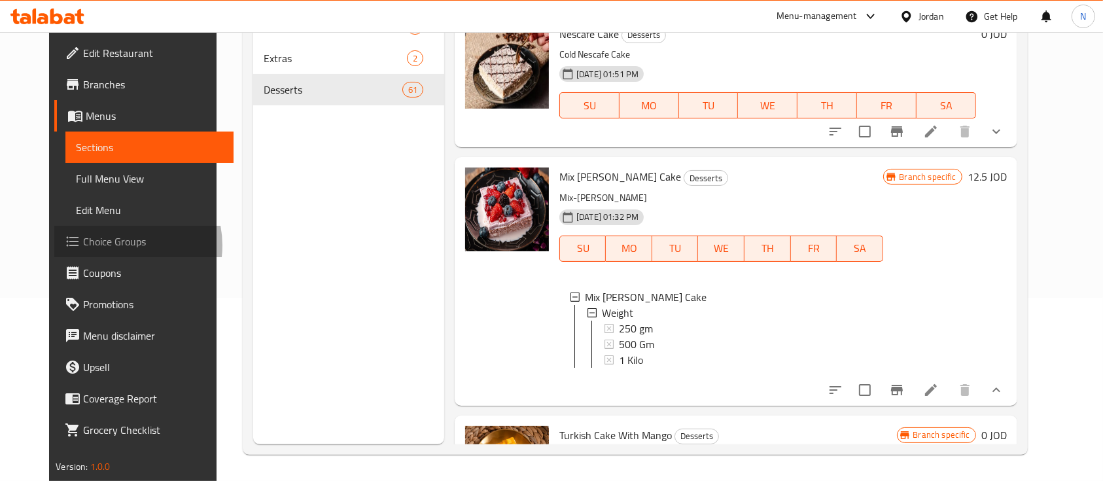
click at [83, 245] on span "Choice Groups" at bounding box center [153, 242] width 140 height 16
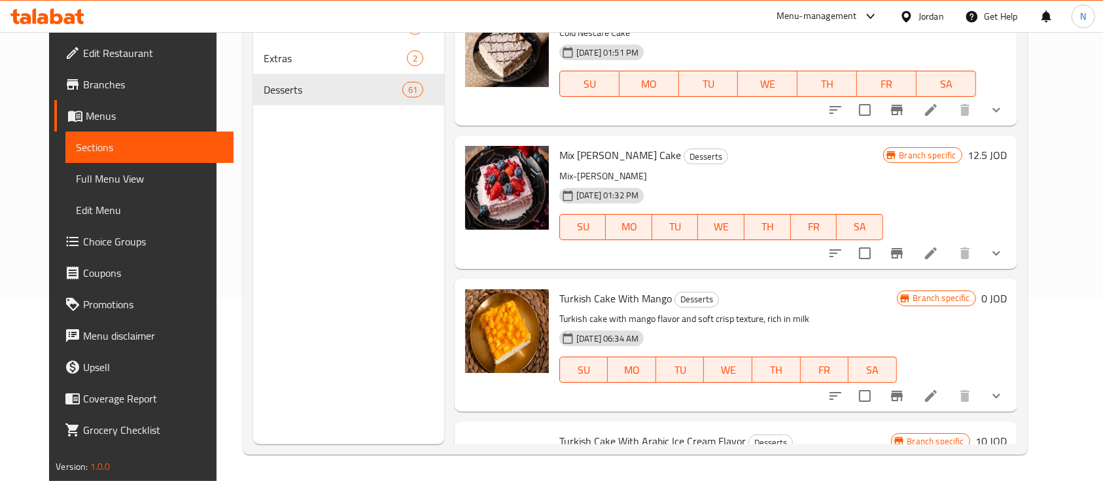
scroll to position [3488, 0]
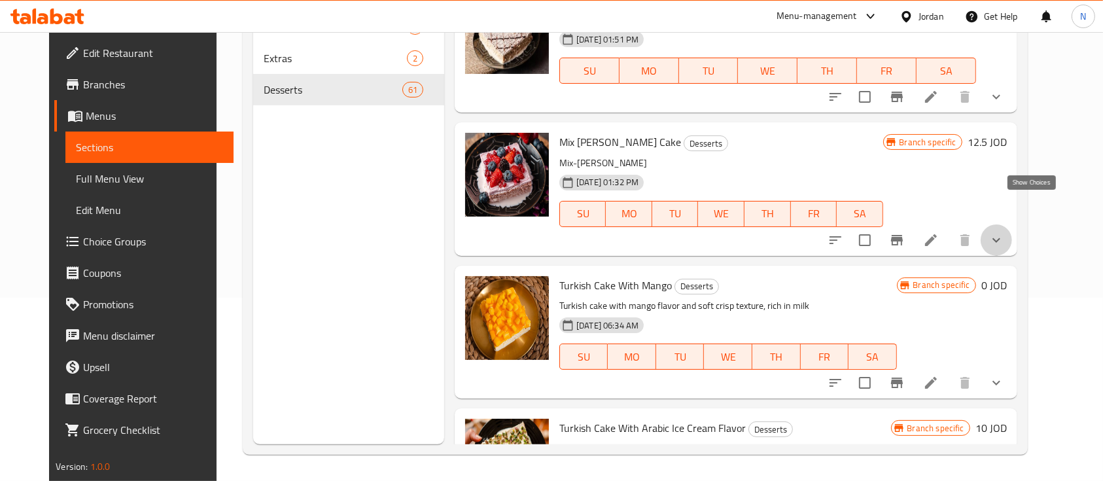
click at [1004, 232] on icon "show more" at bounding box center [996, 240] width 16 height 16
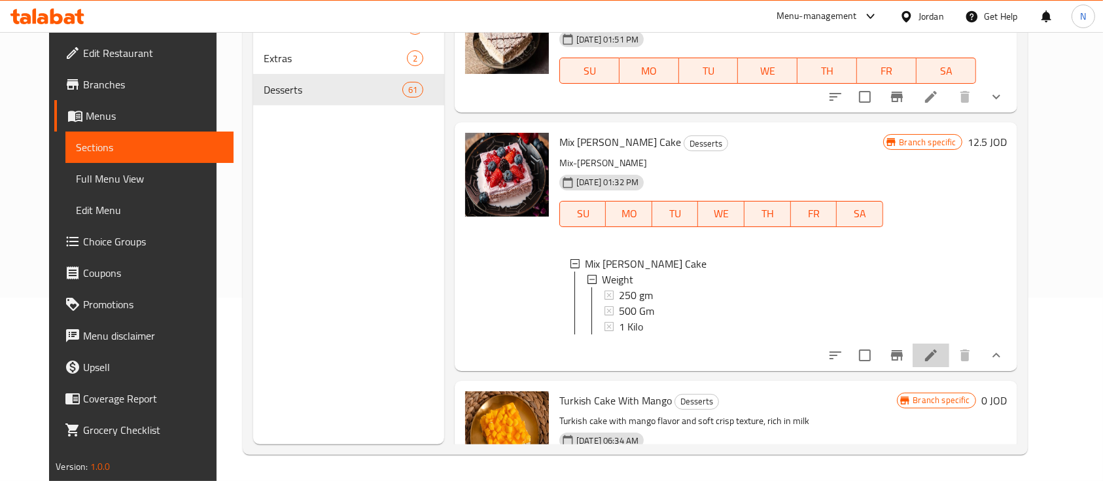
click at [949, 343] on li at bounding box center [930, 355] width 37 height 24
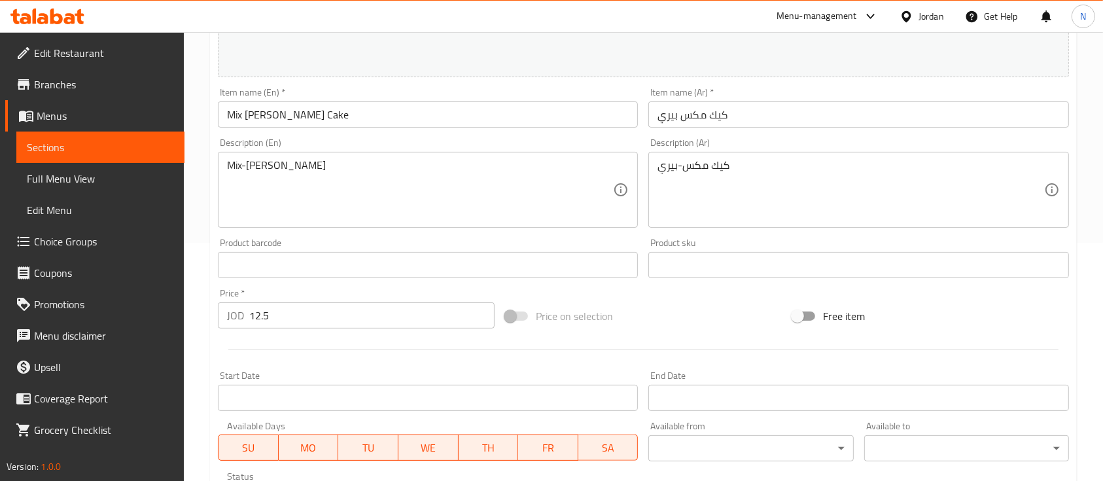
scroll to position [483, 0]
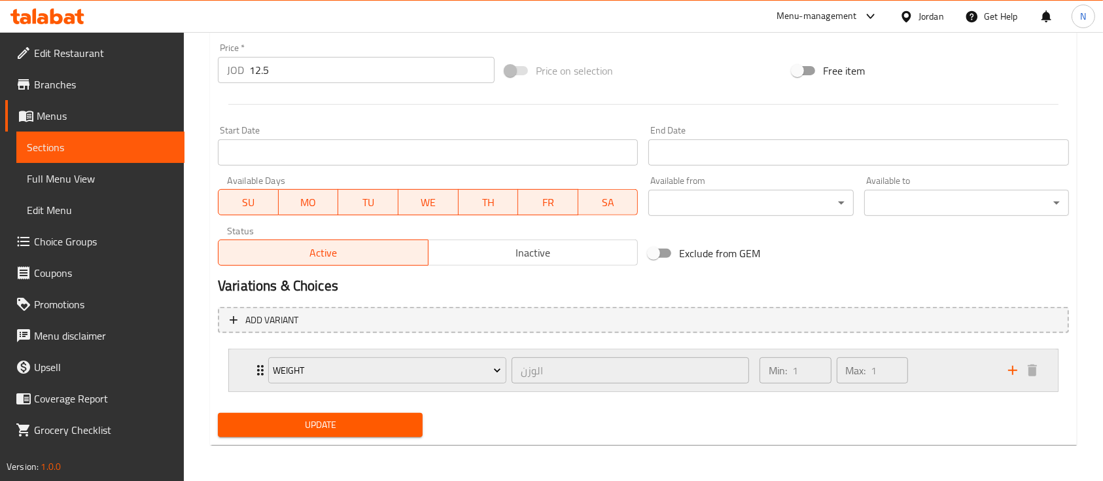
click at [952, 372] on div "Min: 1 ​ Max: 1 ​" at bounding box center [876, 370] width 249 height 42
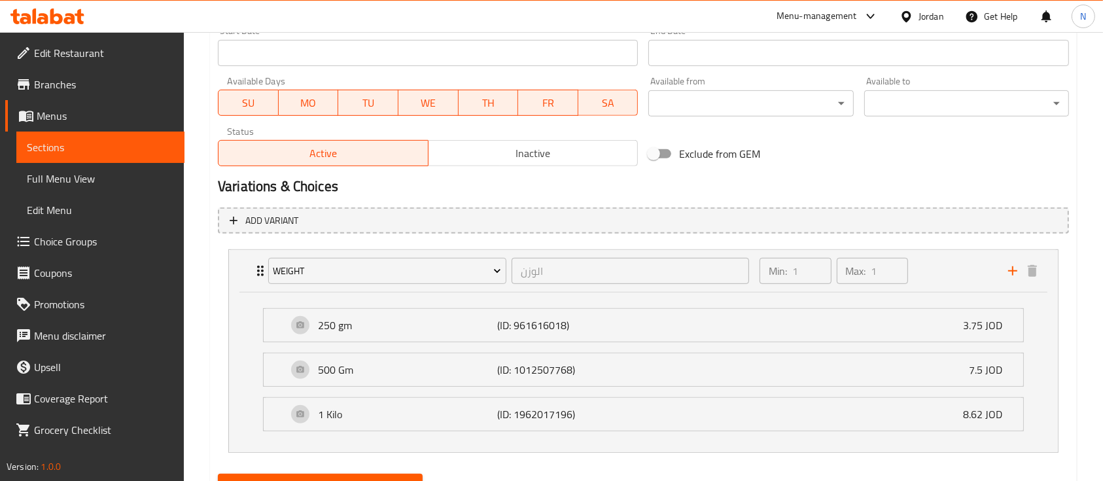
scroll to position [644, 0]
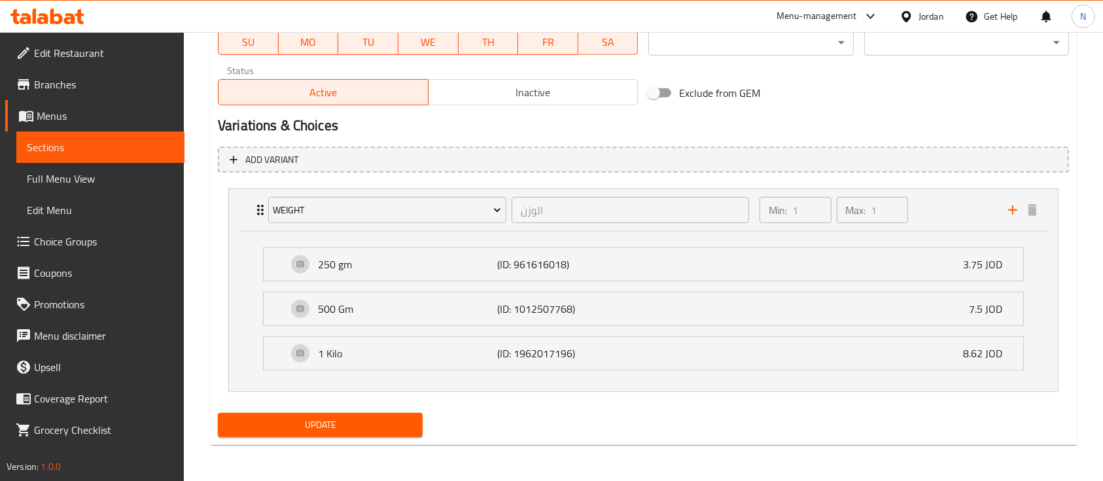
click at [80, 234] on span "Choice Groups" at bounding box center [104, 242] width 140 height 16
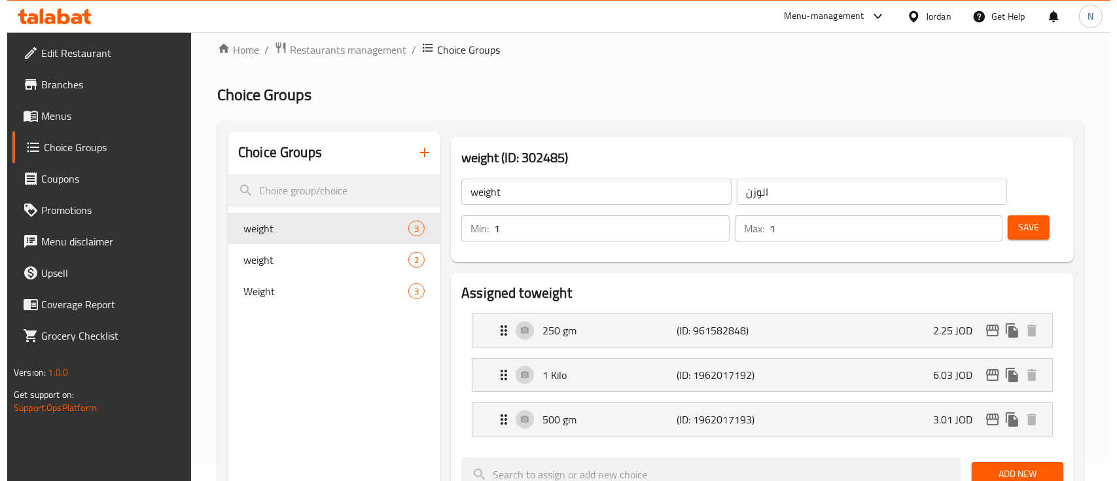
scroll to position [20, 0]
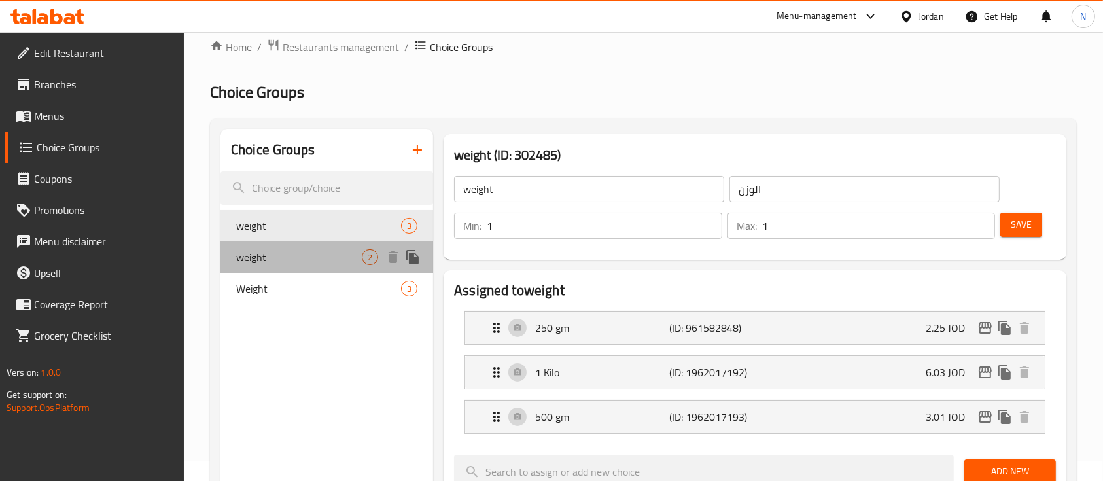
click at [304, 246] on div "weight 2" at bounding box center [326, 256] width 213 height 31
type input "0"
type input "2"
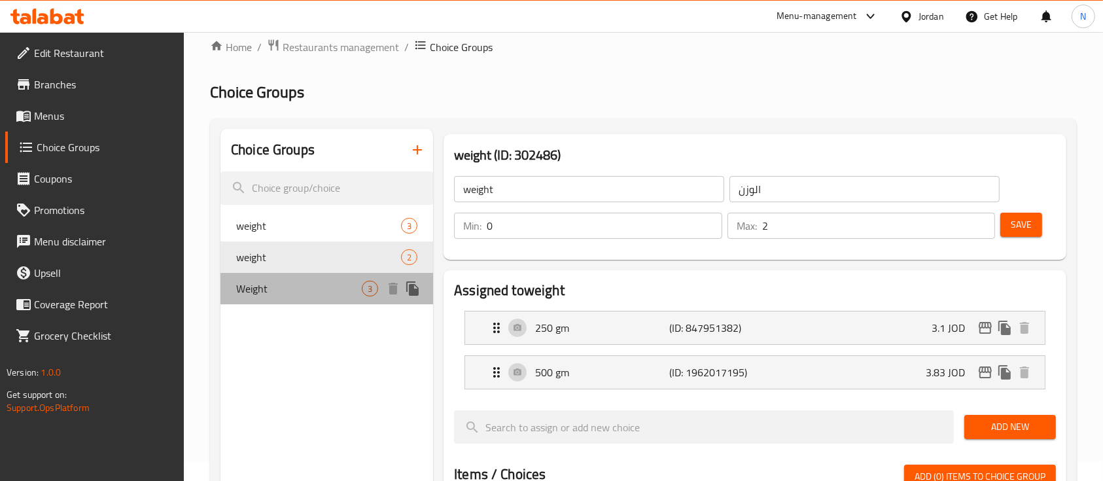
click at [328, 283] on span "Weight" at bounding box center [299, 289] width 126 height 16
type input "Weight"
type input "1"
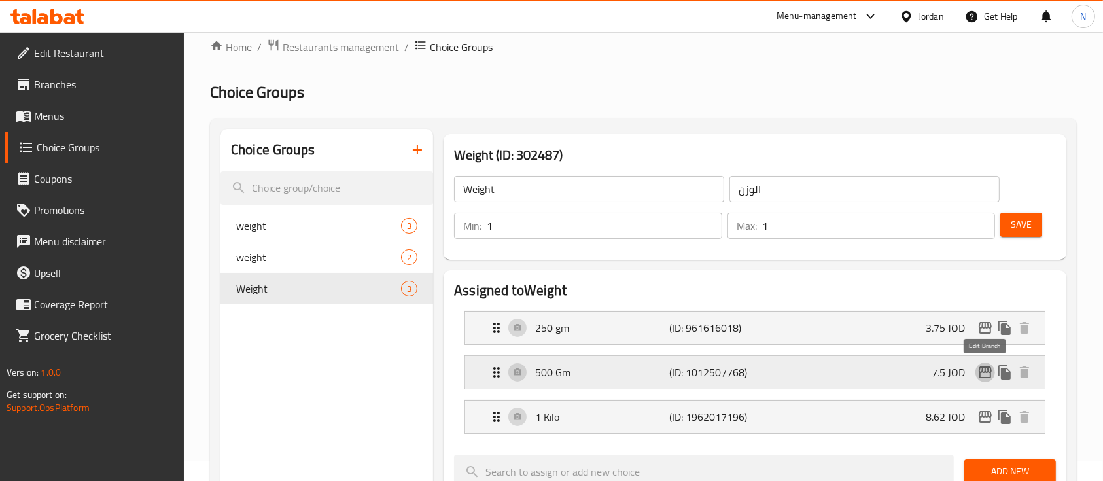
click at [983, 370] on icon "edit" at bounding box center [985, 372] width 16 height 16
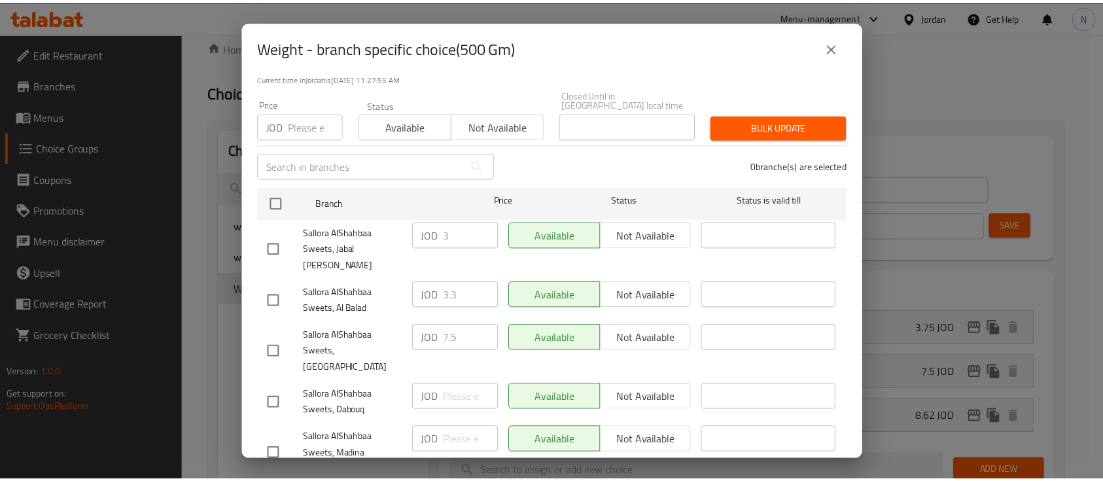
scroll to position [0, 0]
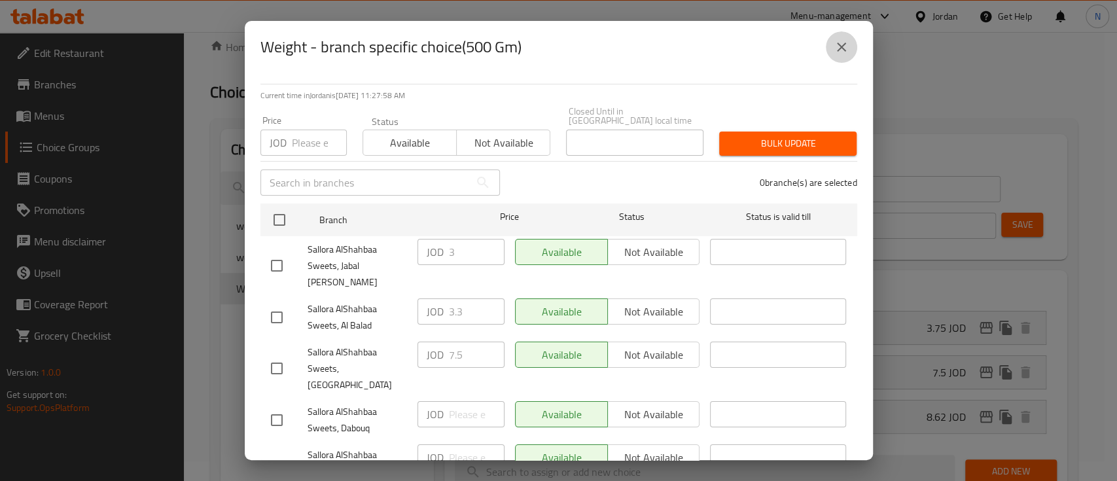
click at [850, 52] on button "close" at bounding box center [840, 46] width 31 height 31
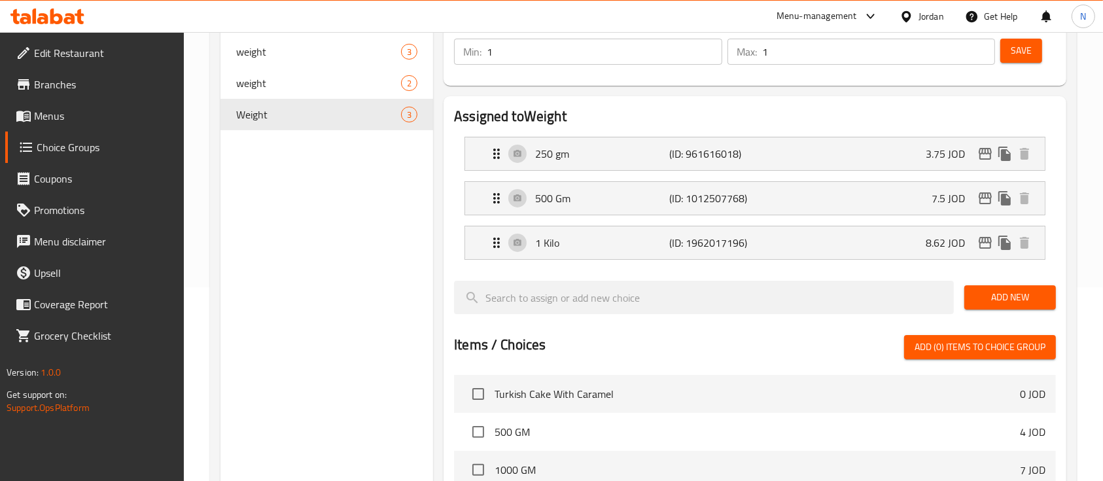
scroll to position [107, 0]
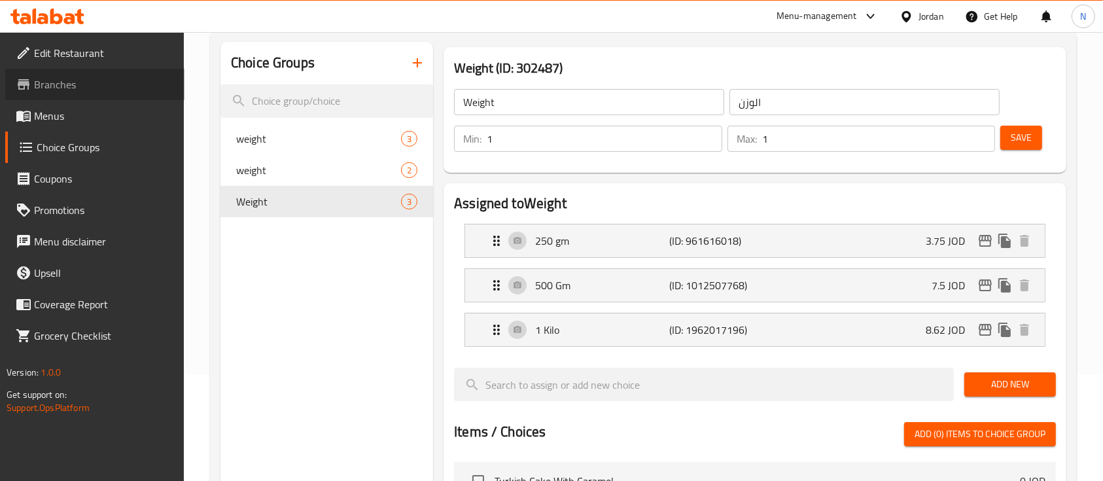
click at [43, 89] on span "Branches" at bounding box center [104, 85] width 140 height 16
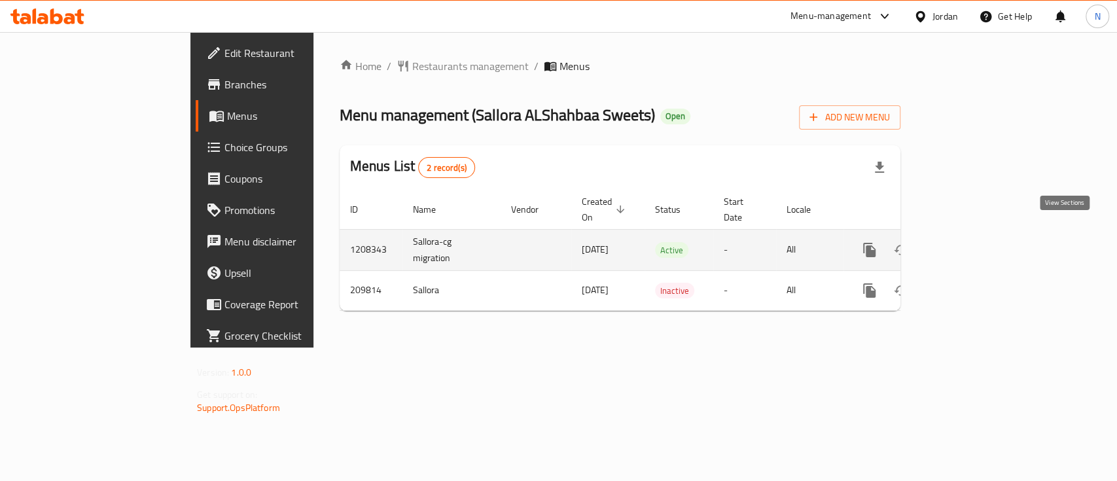
click at [971, 242] on icon "enhanced table" at bounding box center [964, 250] width 16 height 16
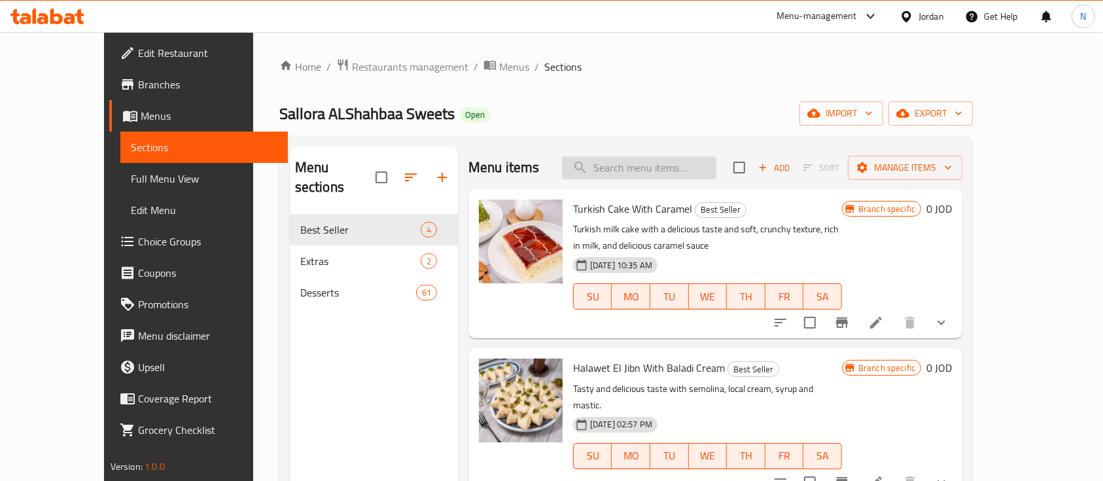
click at [695, 160] on input "search" at bounding box center [639, 167] width 154 height 23
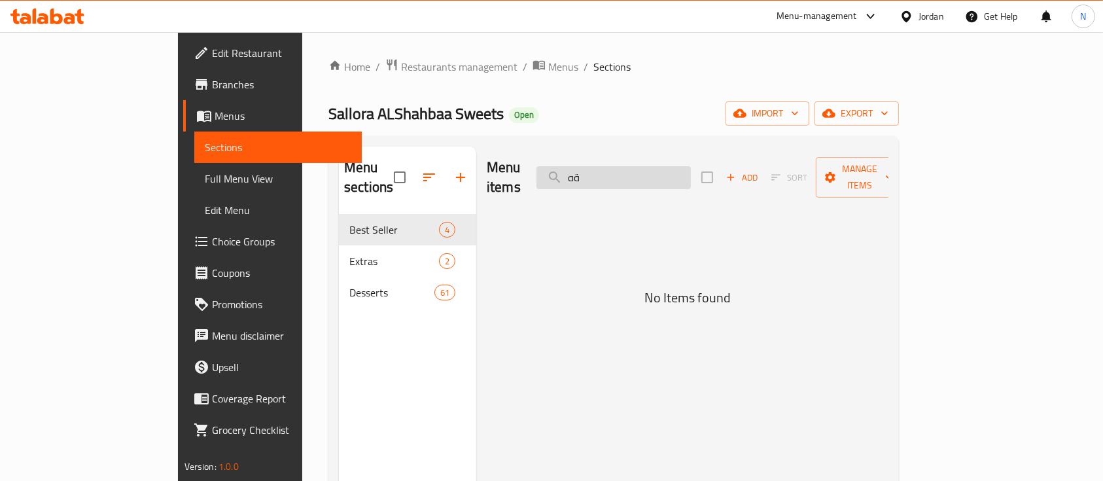
type input "ة"
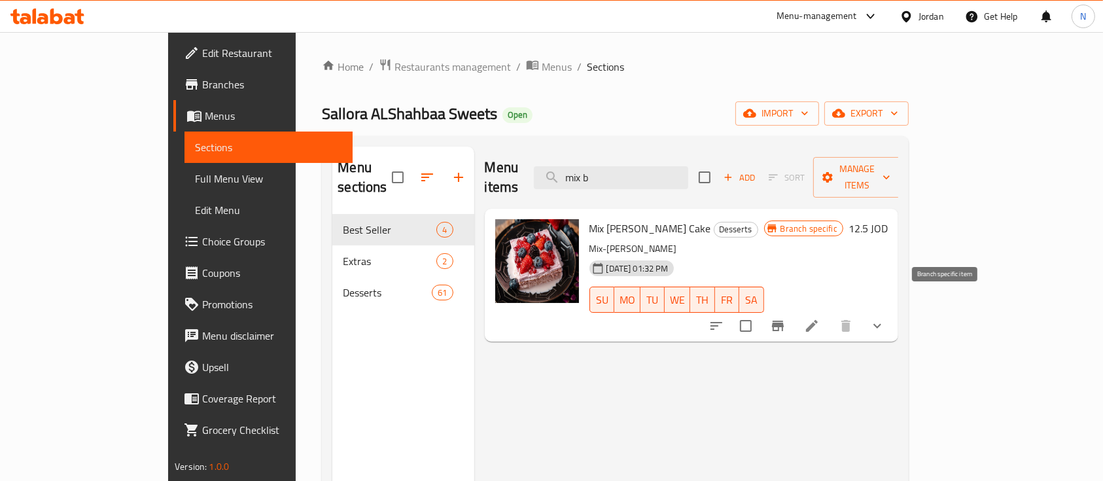
type input "mix b"
click at [784, 321] on icon "Branch-specific-item" at bounding box center [778, 326] width 12 height 10
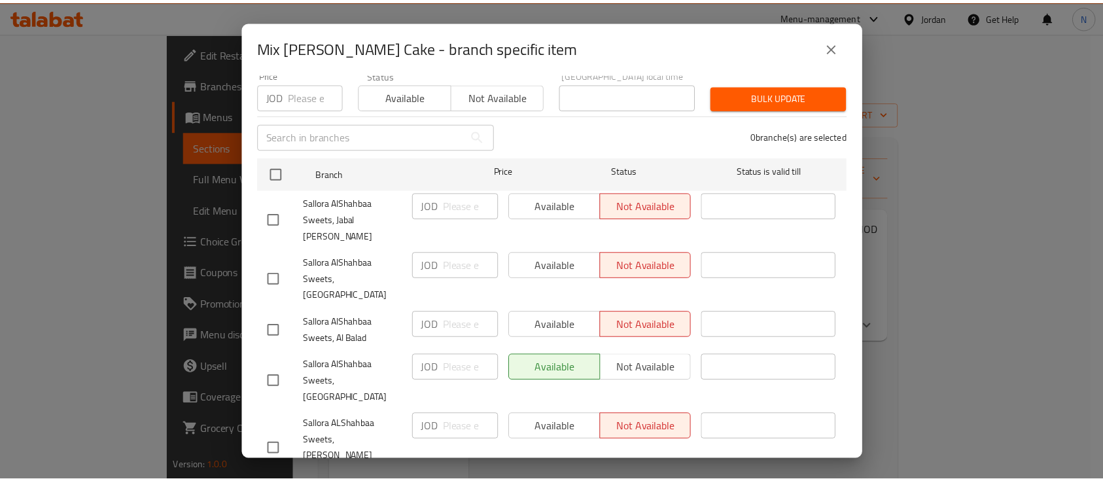
scroll to position [204, 0]
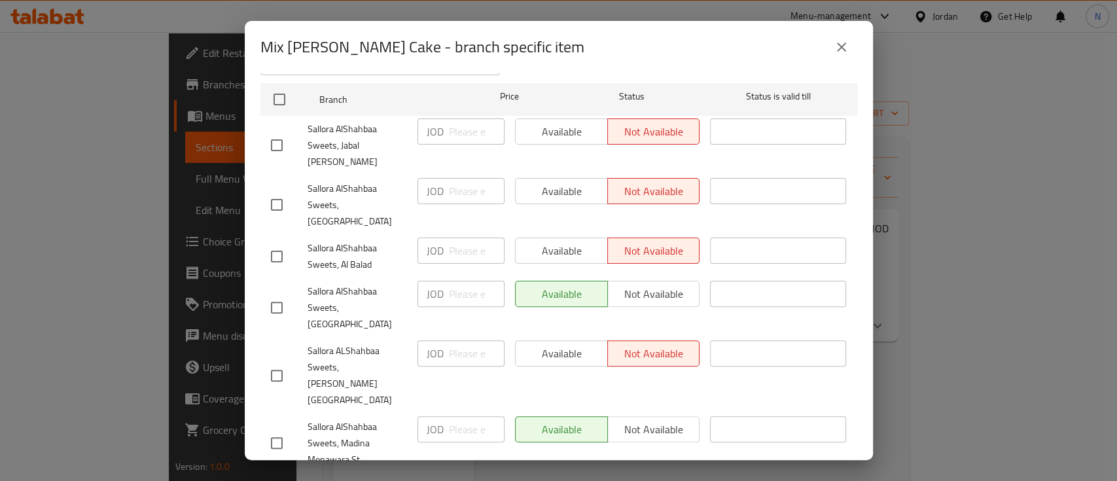
click at [848, 46] on icon "close" at bounding box center [841, 47] width 16 height 16
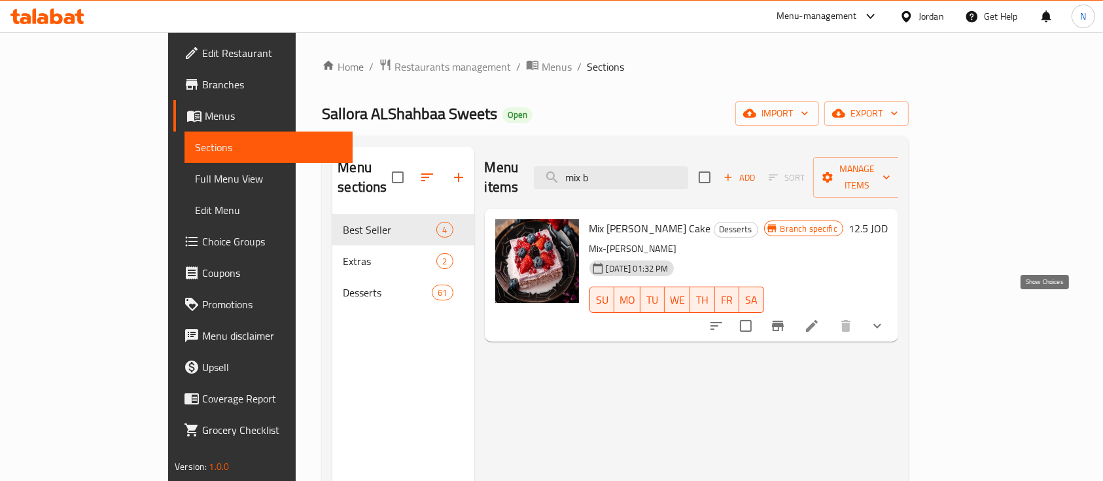
click at [885, 318] on icon "show more" at bounding box center [877, 326] width 16 height 16
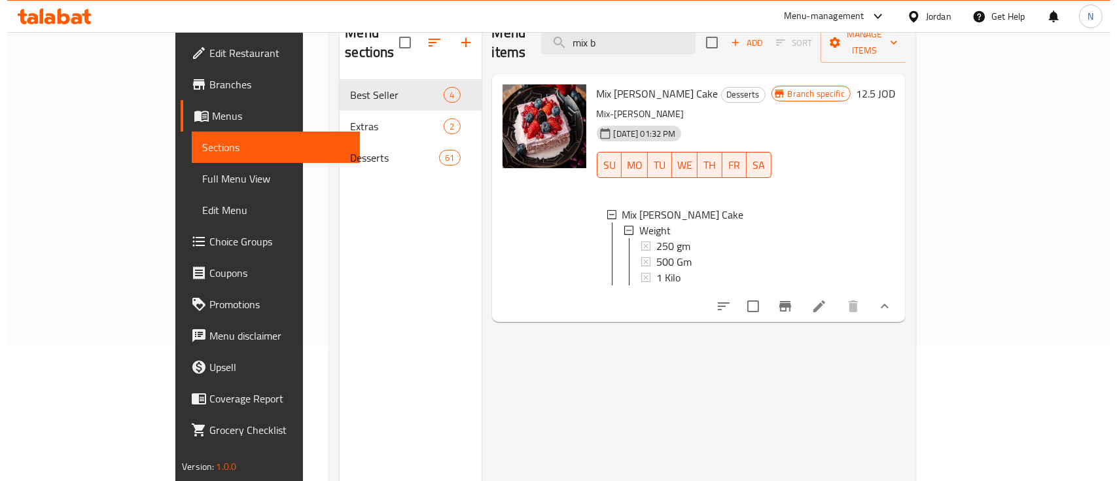
scroll to position [145, 0]
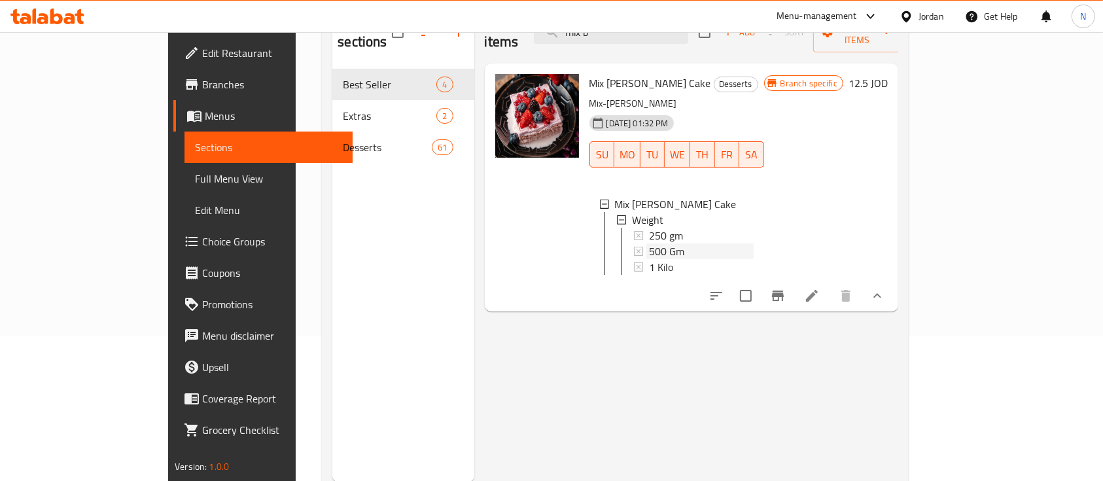
click at [754, 243] on div "500 Gm" at bounding box center [701, 251] width 105 height 16
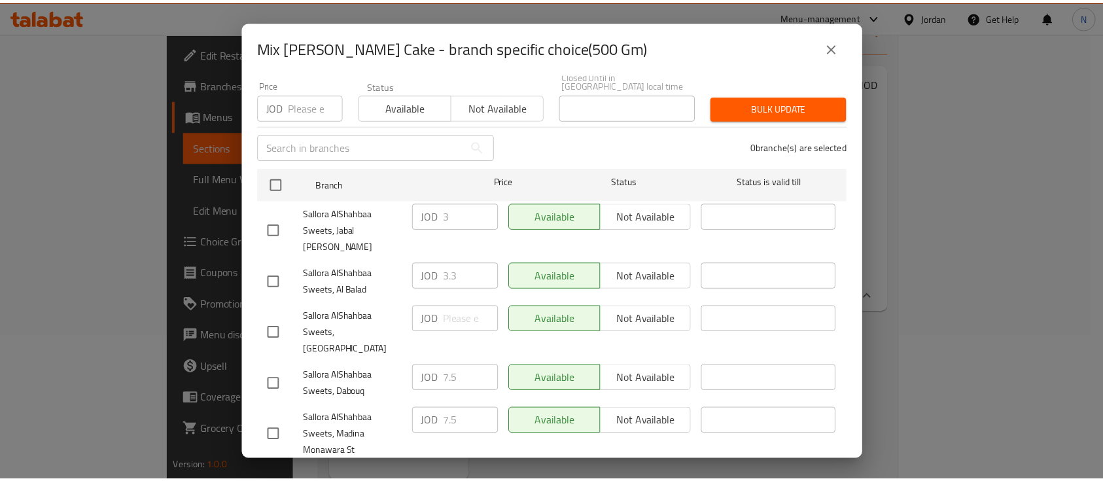
scroll to position [0, 0]
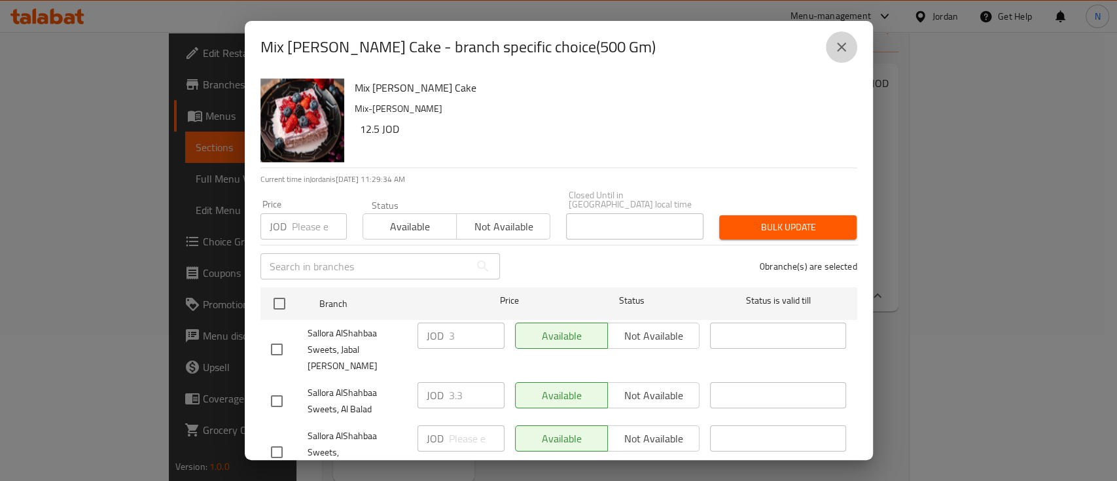
click at [847, 50] on icon "close" at bounding box center [841, 47] width 16 height 16
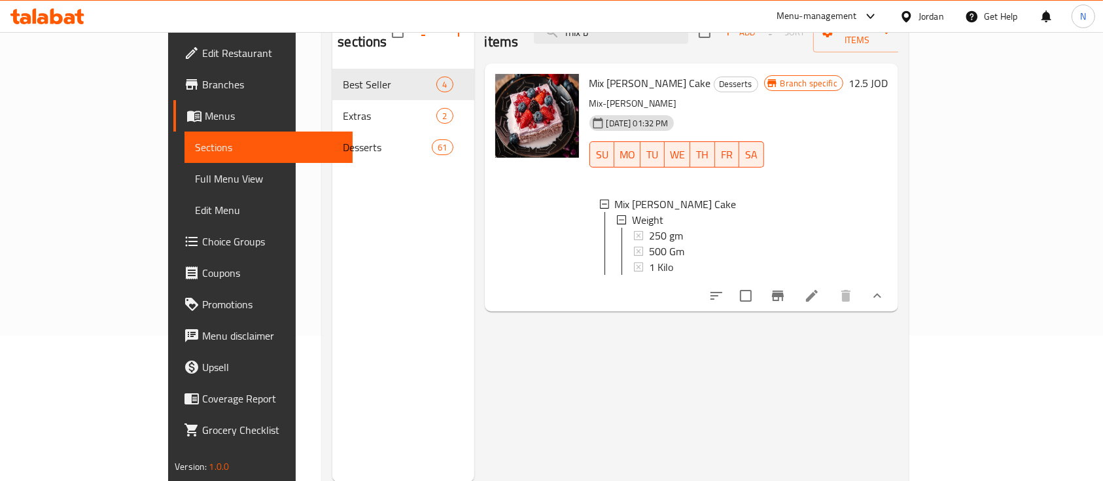
click at [888, 215] on div "Branch specific 12.5 JOD" at bounding box center [826, 187] width 124 height 227
click at [830, 290] on li at bounding box center [811, 296] width 37 height 24
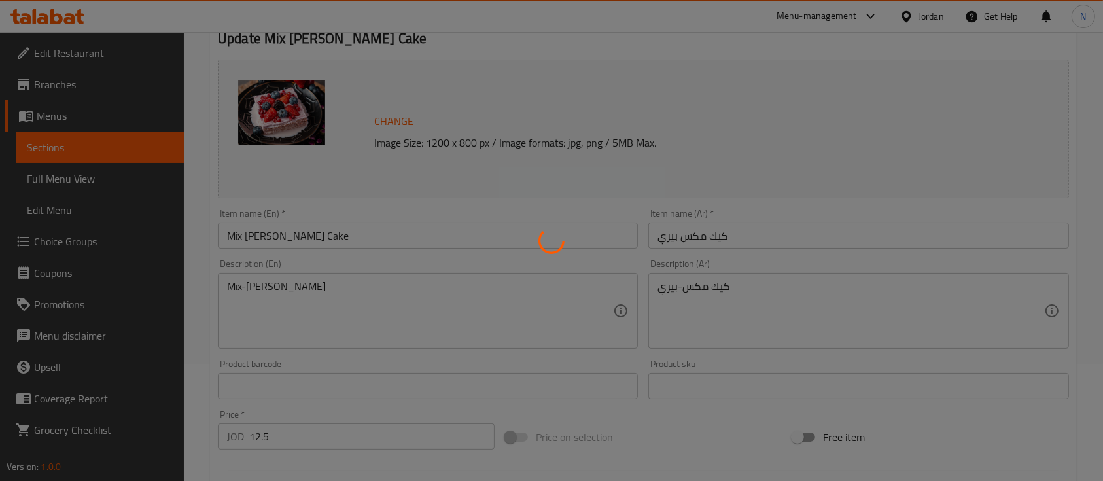
scroll to position [483, 0]
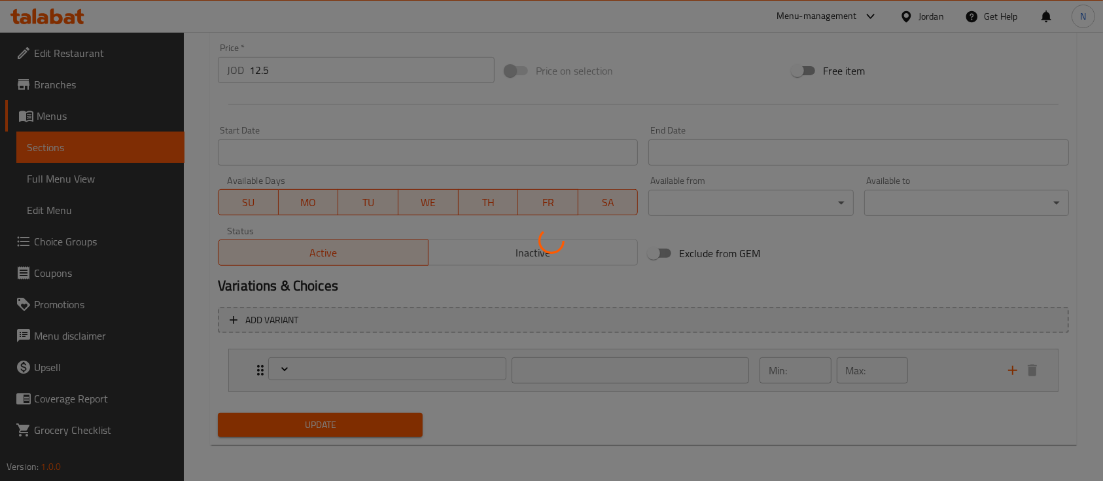
type input "الوزن"
type input "1"
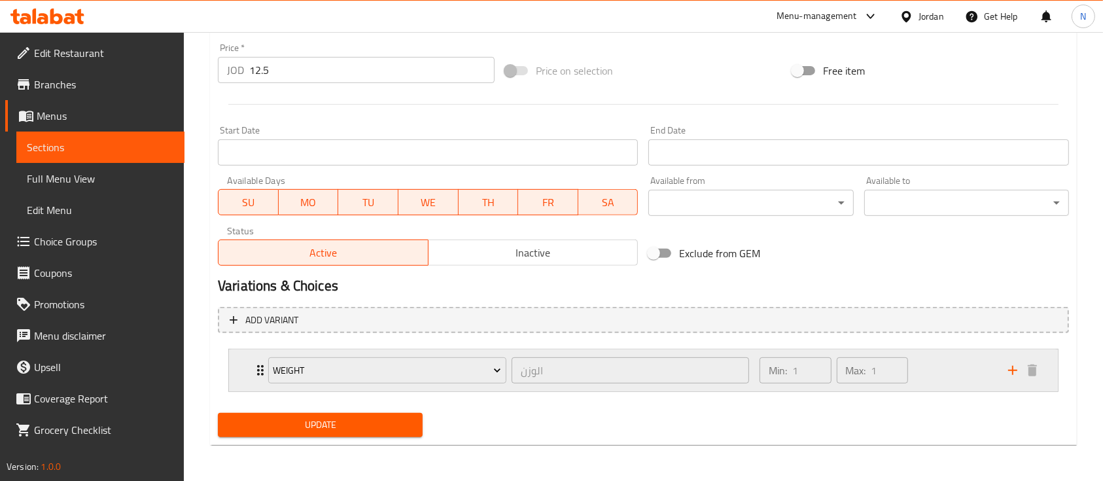
click at [947, 379] on div "Min: 1 ​ Max: 1 ​" at bounding box center [876, 370] width 249 height 42
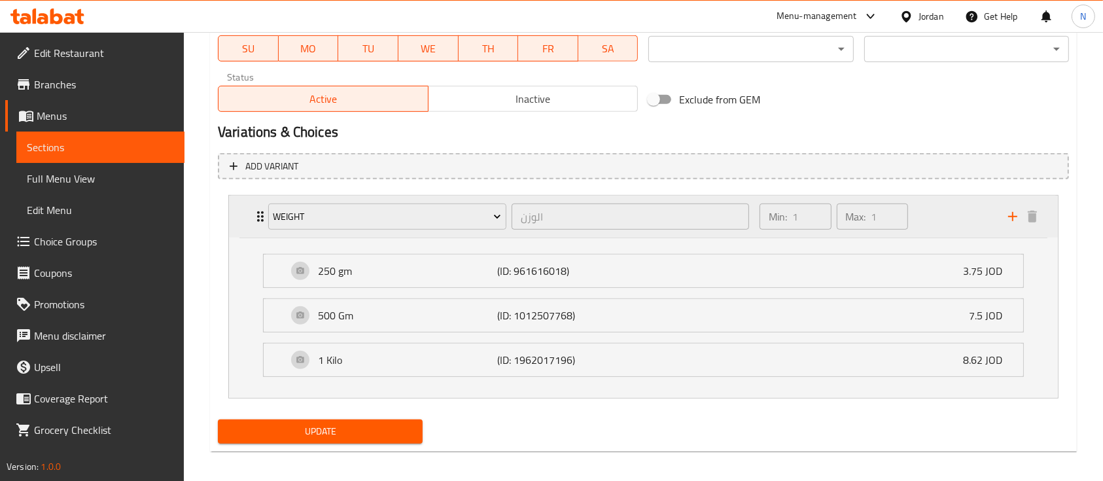
scroll to position [644, 0]
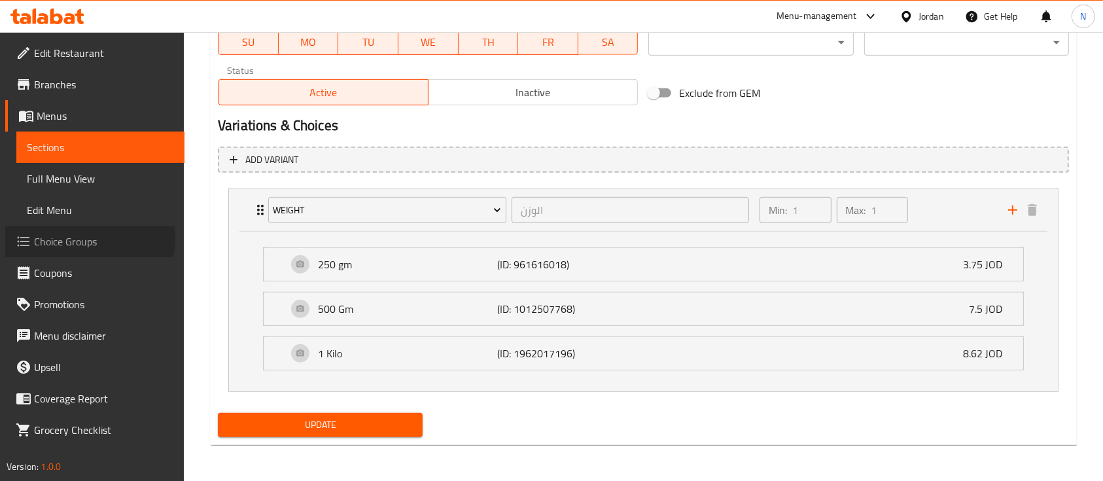
click at [89, 238] on span "Choice Groups" at bounding box center [104, 242] width 140 height 16
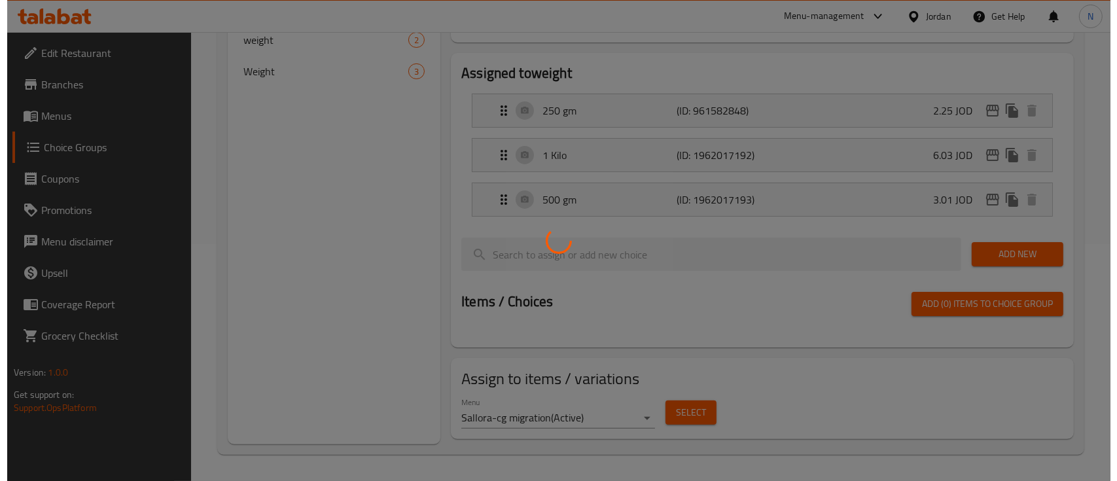
scroll to position [185, 0]
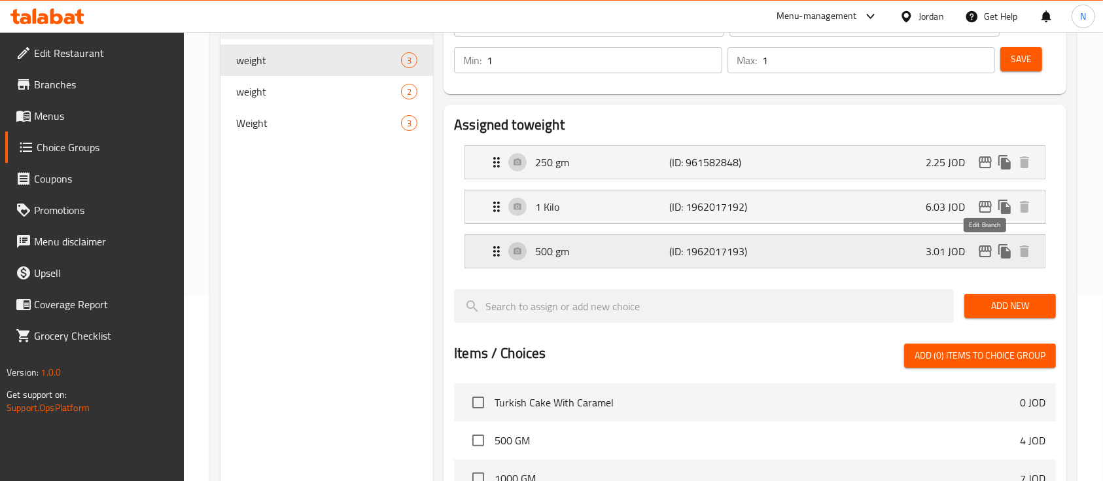
click at [986, 251] on icon "edit" at bounding box center [985, 251] width 13 height 12
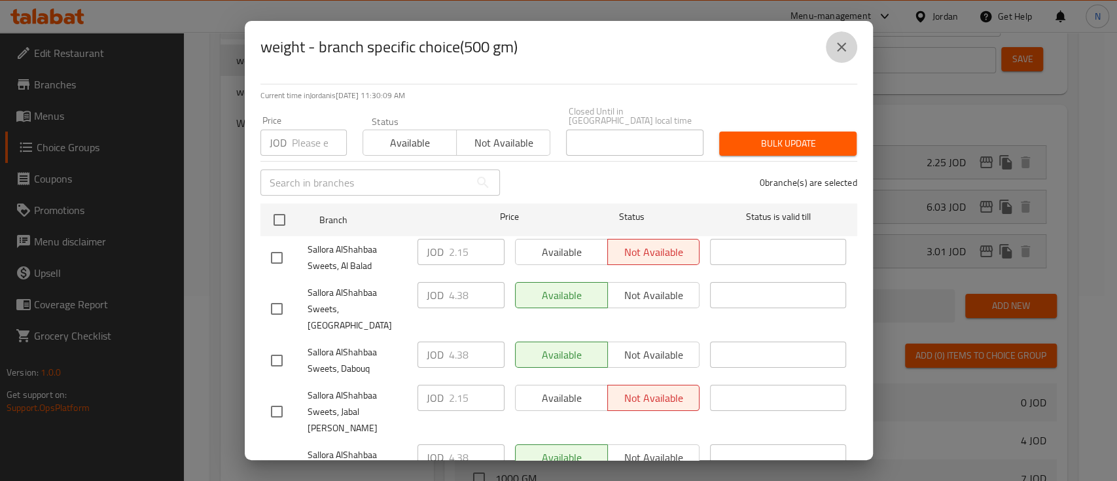
click at [841, 43] on icon "close" at bounding box center [841, 47] width 16 height 16
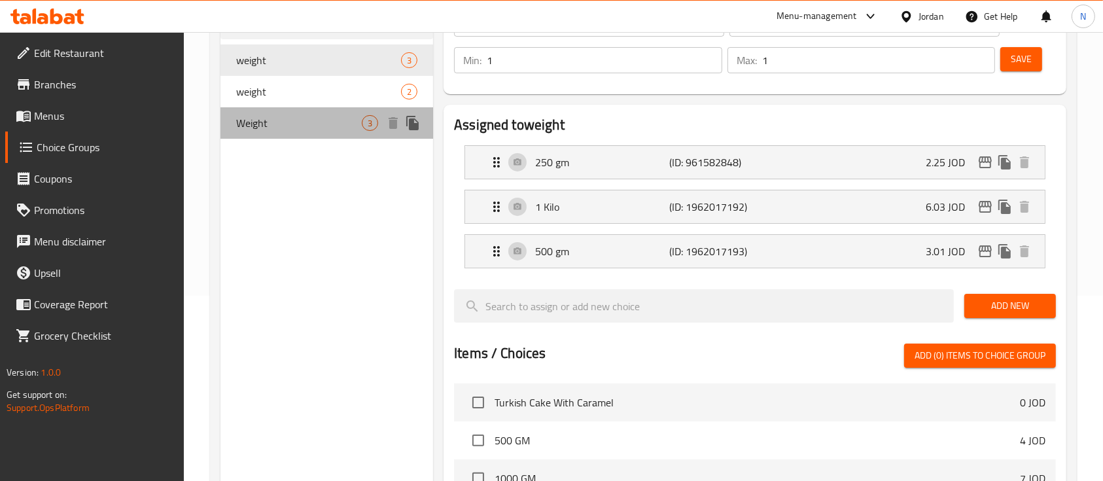
click at [335, 118] on span "Weight" at bounding box center [299, 123] width 126 height 16
type input "Weight"
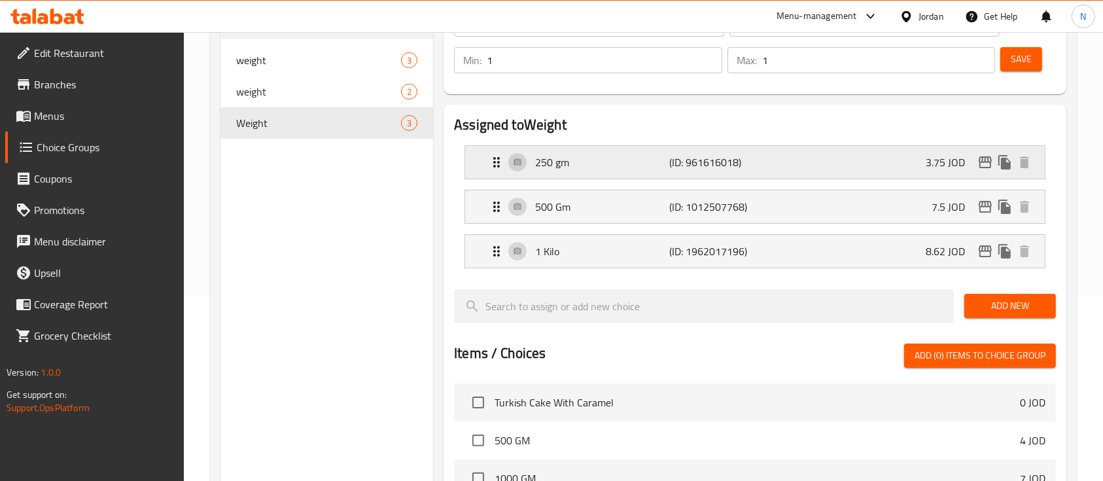
drag, startPoint x: 665, startPoint y: 160, endPoint x: 670, endPoint y: 154, distance: 7.9
click at [665, 160] on p "250 gm" at bounding box center [602, 162] width 134 height 16
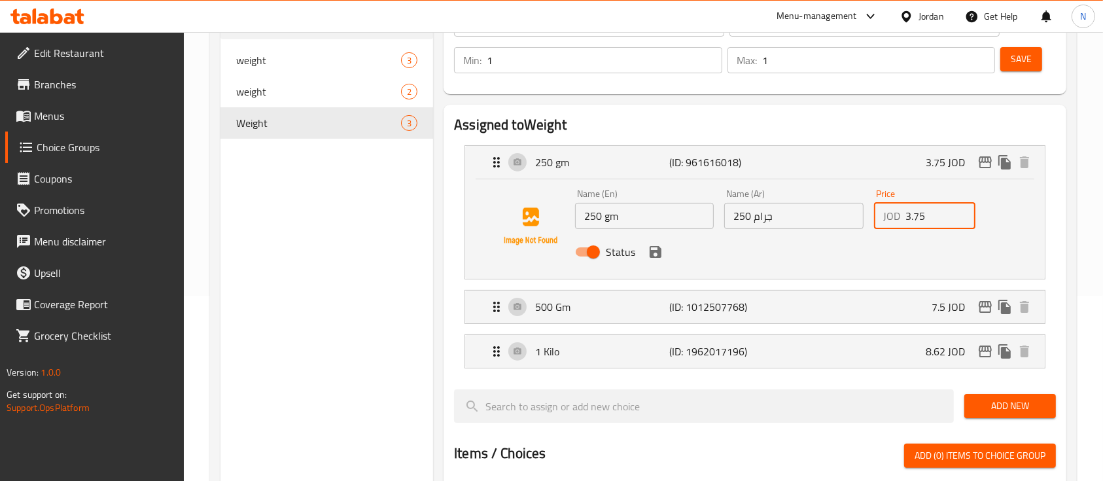
click at [926, 213] on input "3.75" at bounding box center [940, 216] width 70 height 26
click at [894, 165] on div "250 gm (ID: 961616018) 3.75 JOD" at bounding box center [759, 162] width 540 height 33
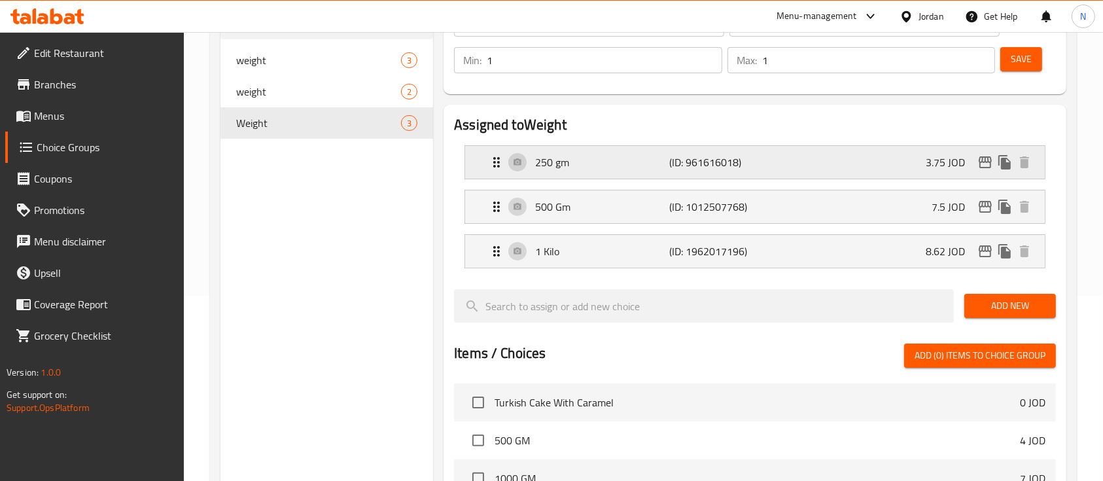
type input "2"
click at [977, 161] on icon "edit" at bounding box center [985, 162] width 16 height 16
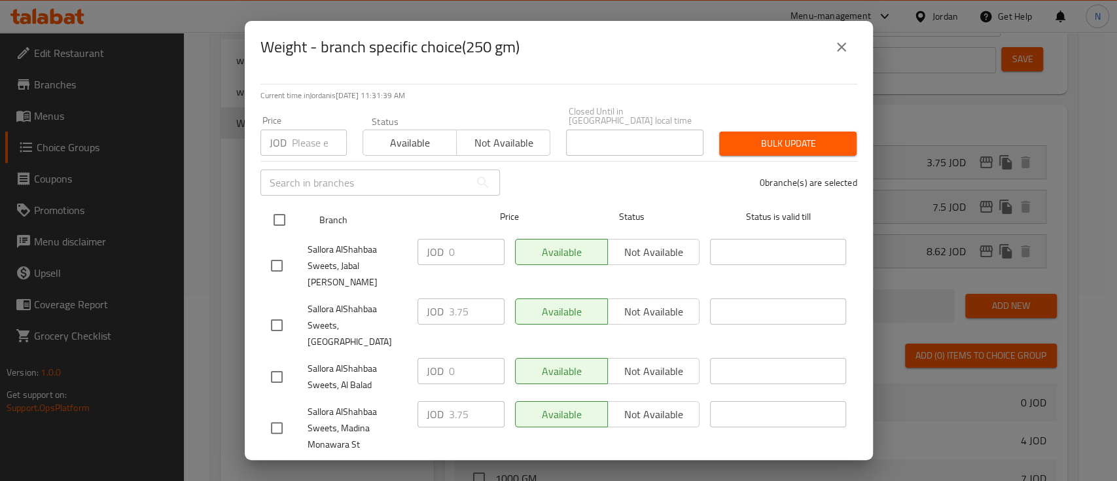
click at [277, 206] on input "checkbox" at bounding box center [279, 219] width 27 height 27
checkbox input "true"
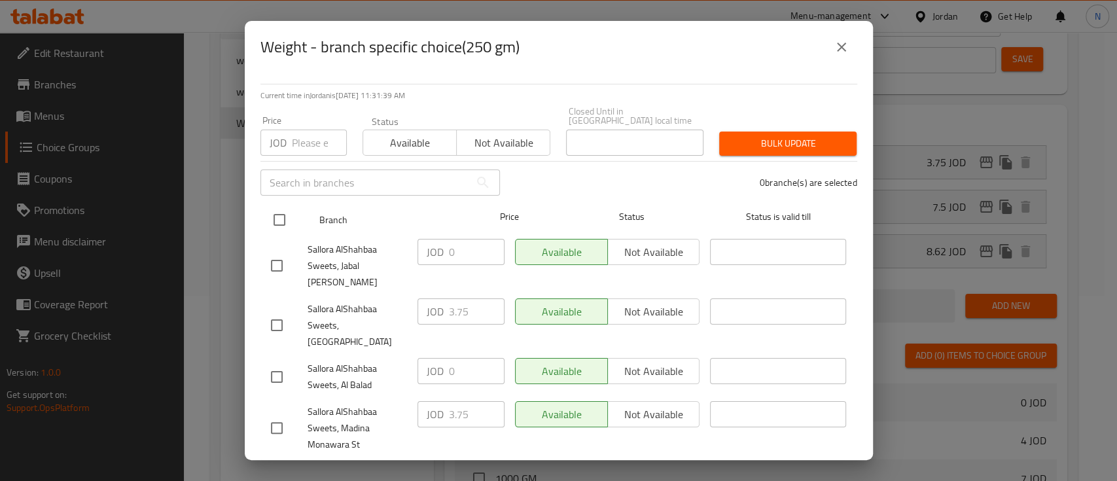
checkbox input "true"
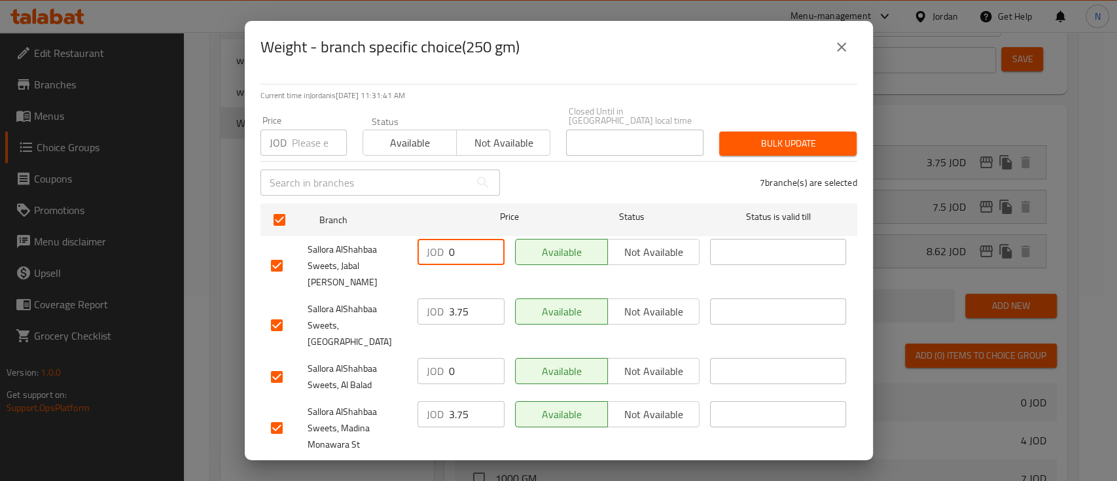
drag, startPoint x: 453, startPoint y: 245, endPoint x: 425, endPoint y: 245, distance: 28.8
click at [425, 245] on div "JOD 0 ​" at bounding box center [460, 252] width 87 height 26
click at [455, 239] on input "2.5" at bounding box center [477, 252] width 56 height 26
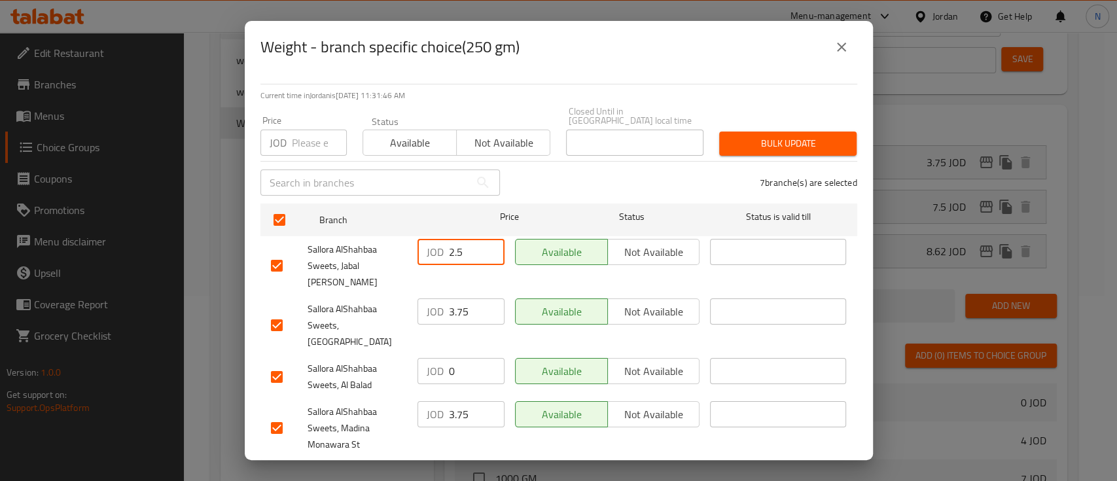
type input "2.5"
click at [454, 298] on input "3.75" at bounding box center [477, 311] width 56 height 26
paste input "2."
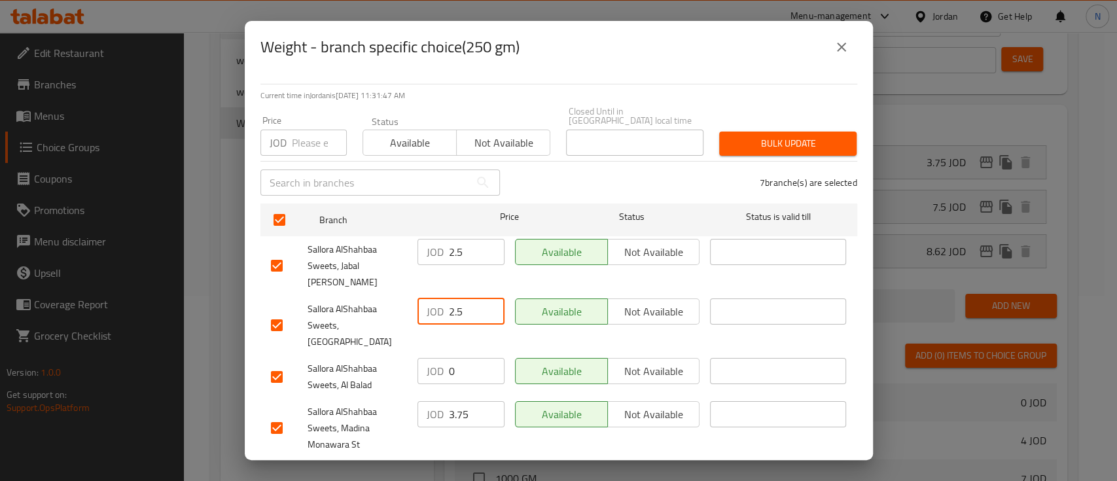
type input "2.5"
click at [450, 401] on input "3.75" at bounding box center [477, 414] width 56 height 26
paste input "2."
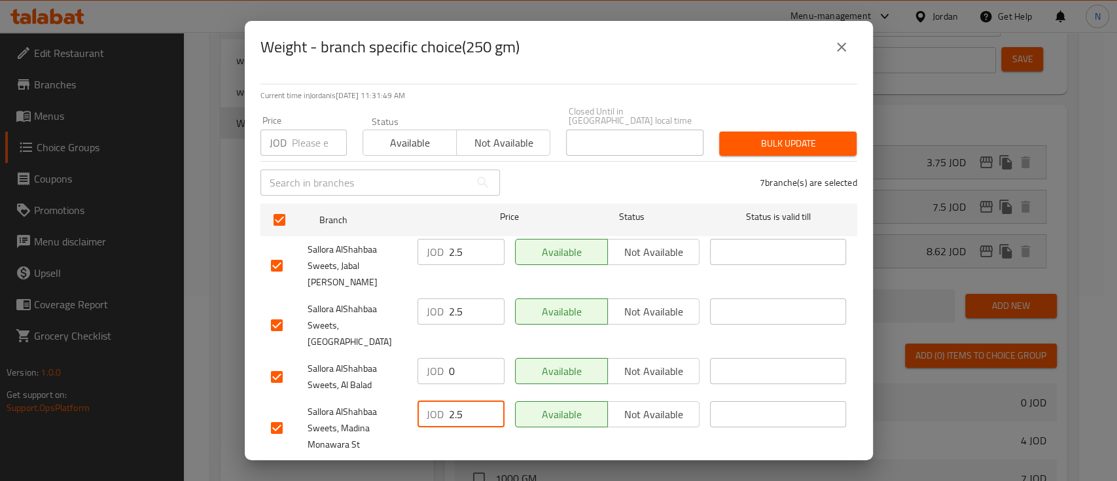
type input "2.5"
click at [452, 243] on input "2.5" at bounding box center [477, 252] width 56 height 26
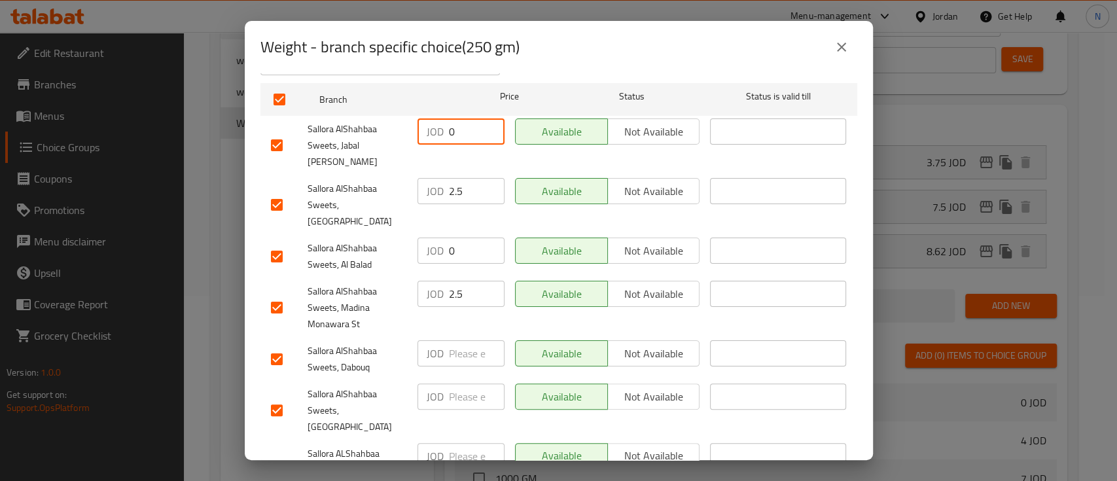
scroll to position [33, 0]
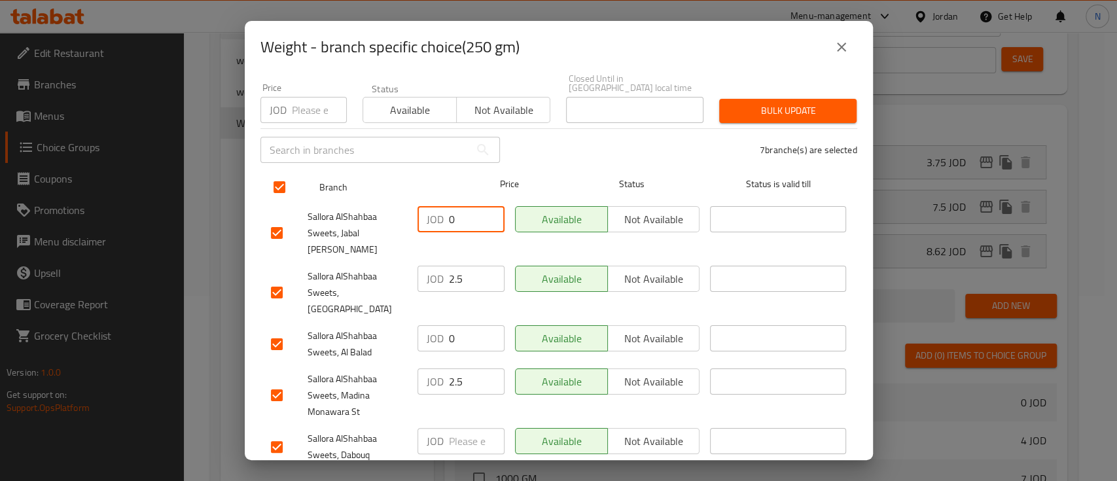
type input "0"
click at [284, 175] on input "checkbox" at bounding box center [279, 186] width 27 height 27
checkbox input "false"
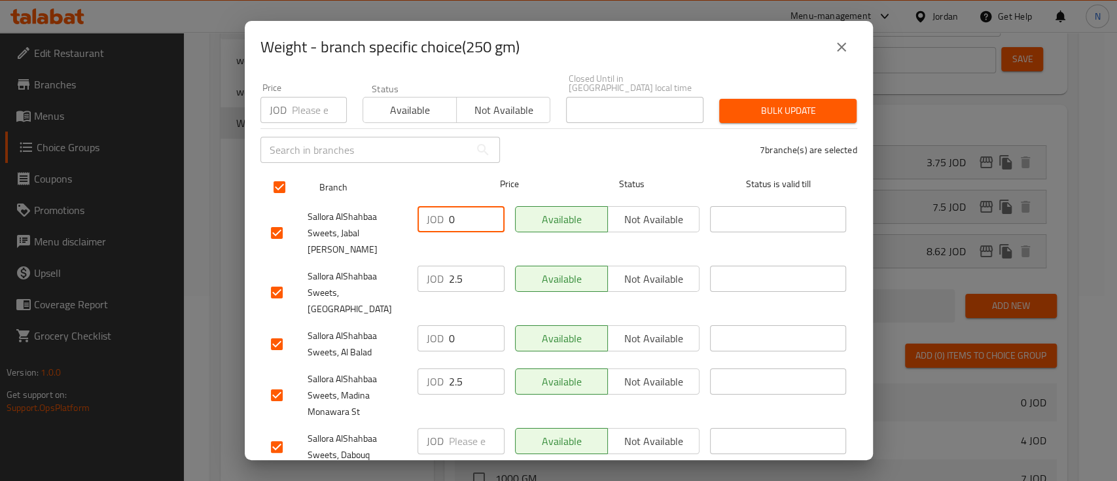
checkbox input "false"
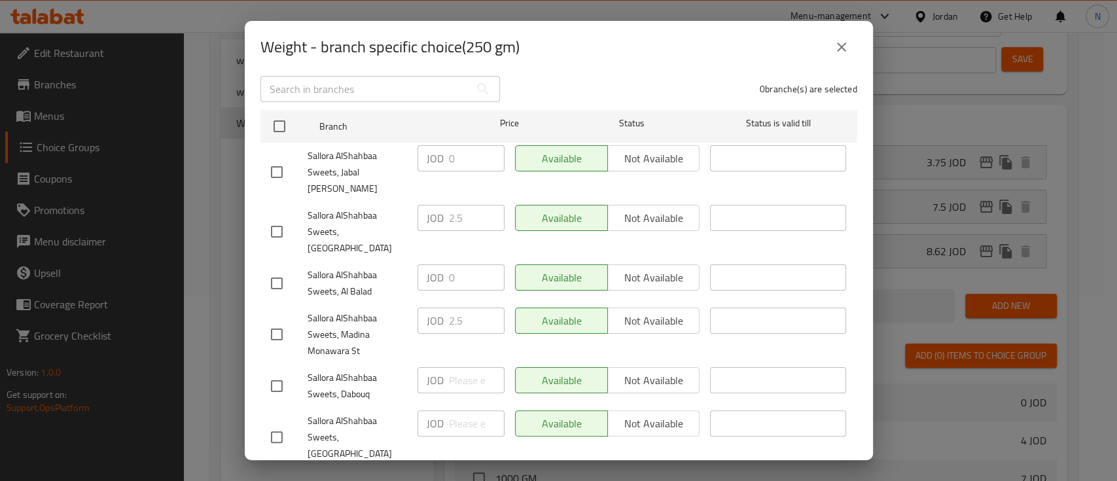
scroll to position [120, 0]
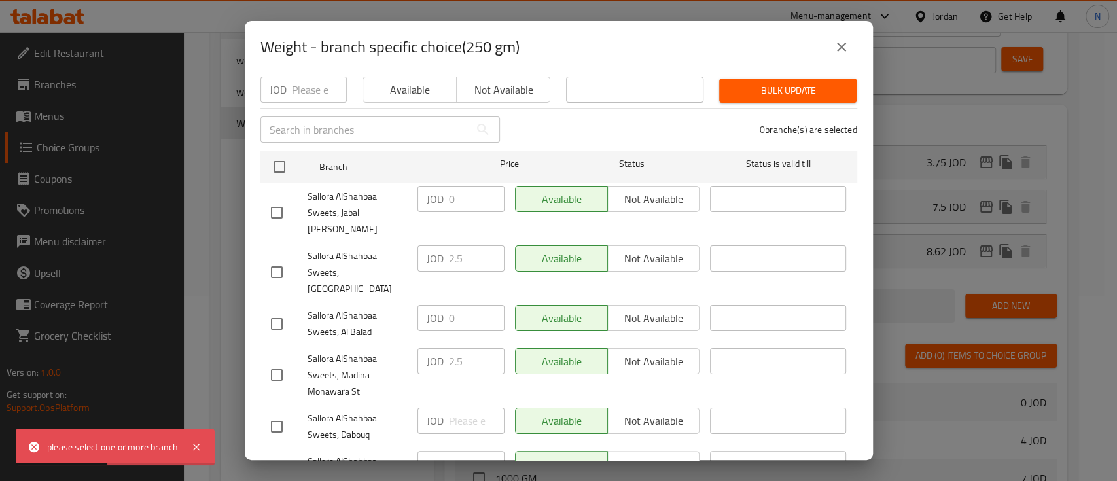
scroll to position [0, 0]
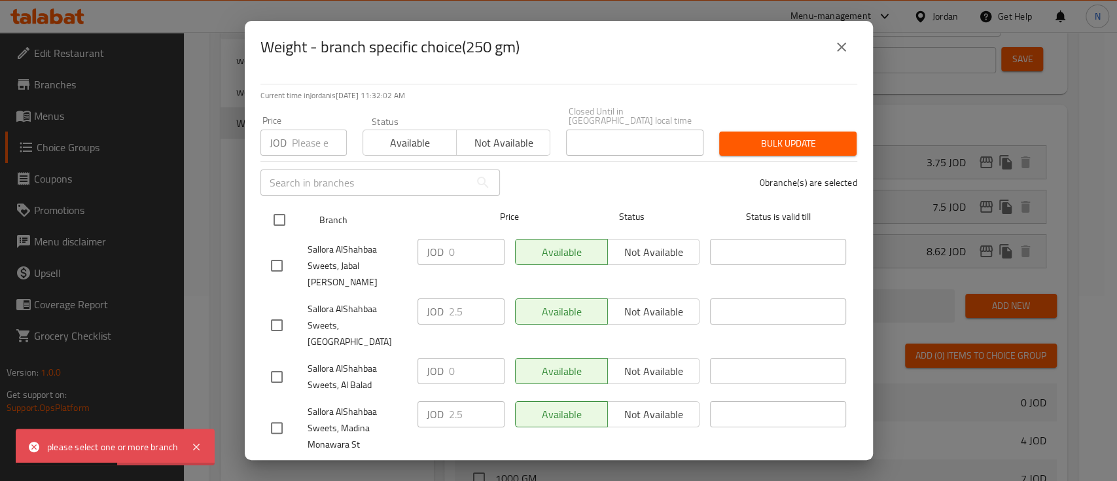
click at [275, 211] on input "checkbox" at bounding box center [279, 219] width 27 height 27
checkbox input "true"
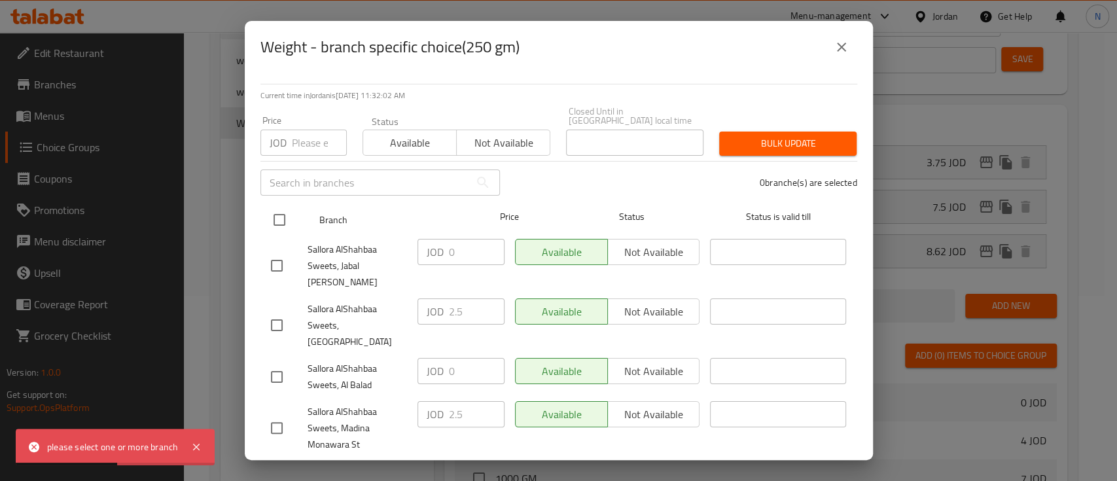
checkbox input "true"
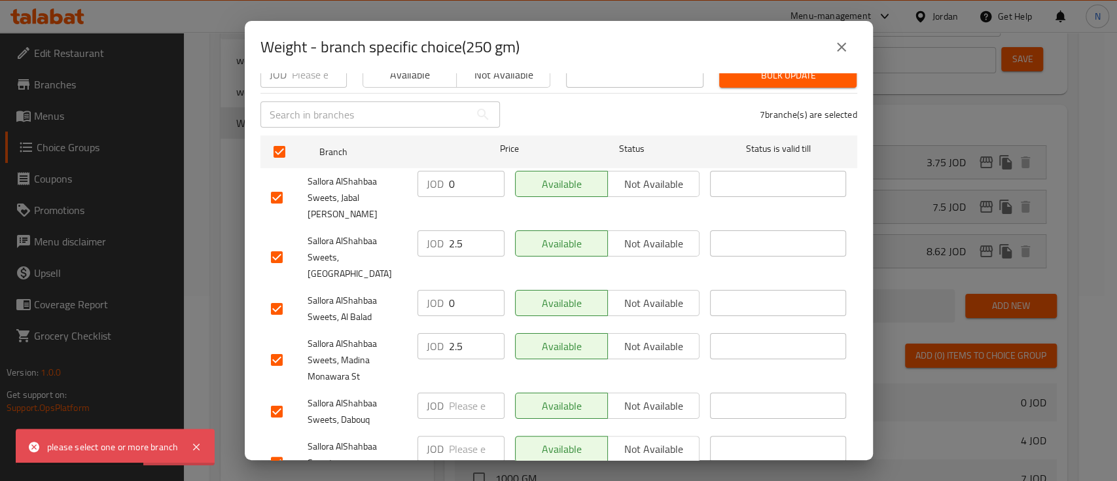
scroll to position [120, 0]
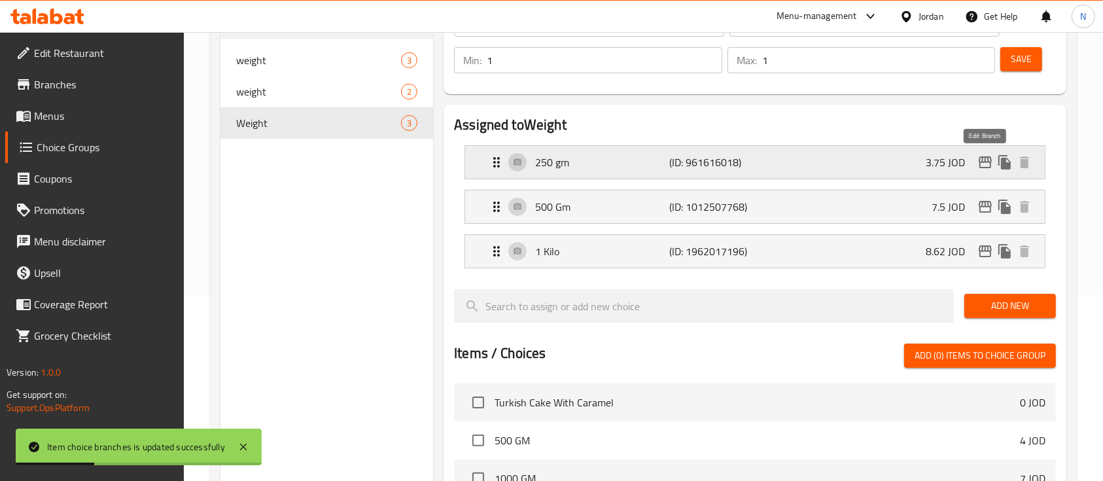
click at [989, 165] on icon "edit" at bounding box center [985, 162] width 16 height 16
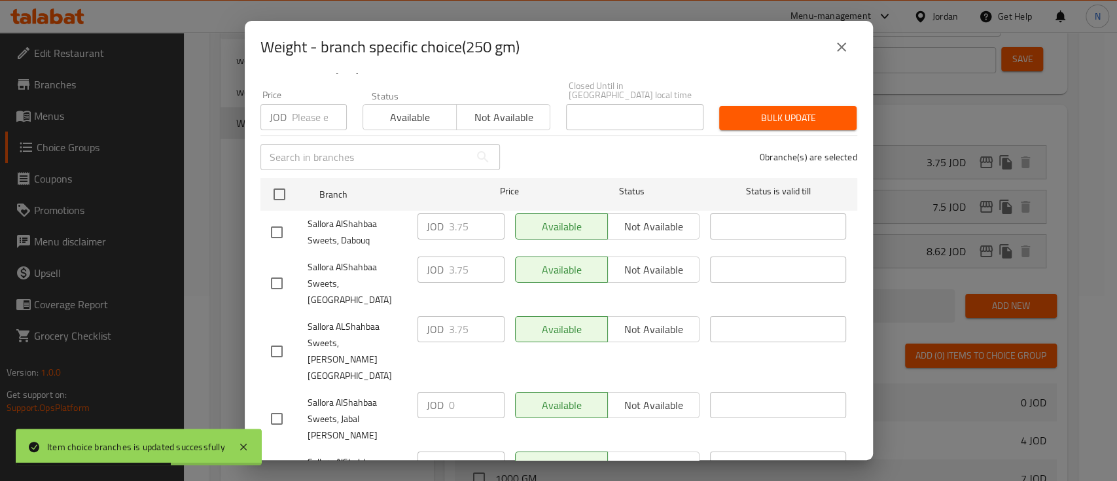
scroll to position [0, 0]
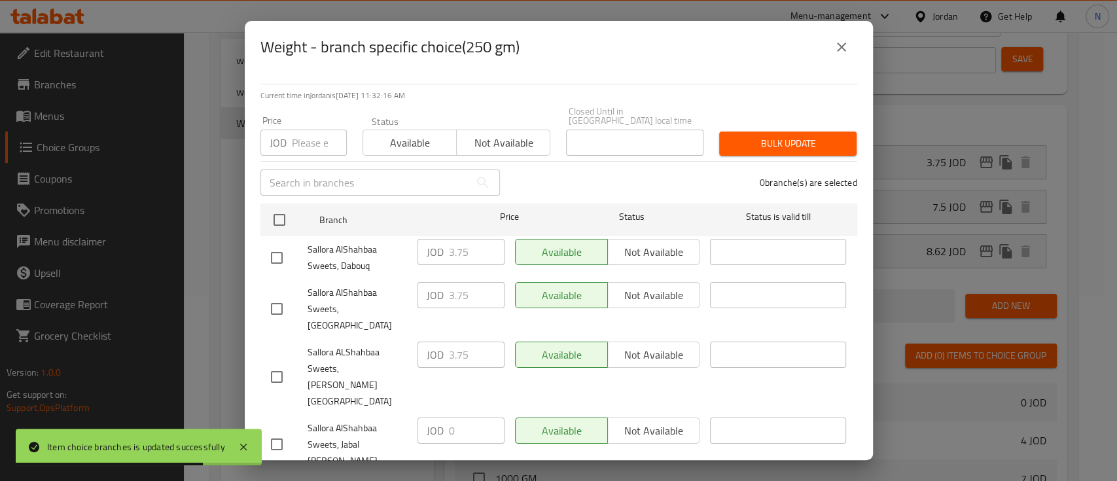
click at [369, 174] on input "text" at bounding box center [364, 182] width 209 height 26
click at [311, 138] on input "number" at bounding box center [319, 143] width 55 height 26
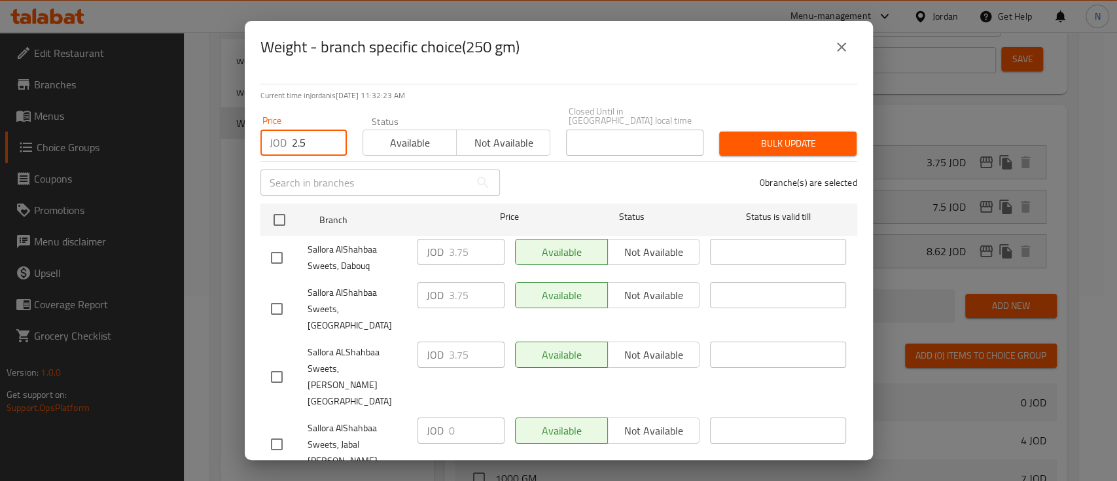
click at [304, 130] on input "2.5" at bounding box center [319, 143] width 55 height 26
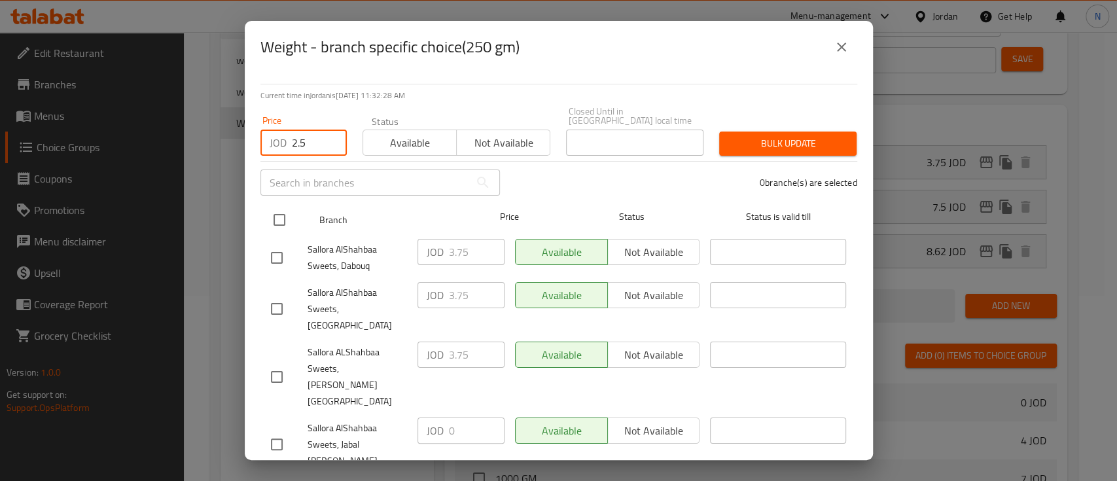
type input "2.5"
click at [276, 207] on input "checkbox" at bounding box center [279, 219] width 27 height 27
checkbox input "true"
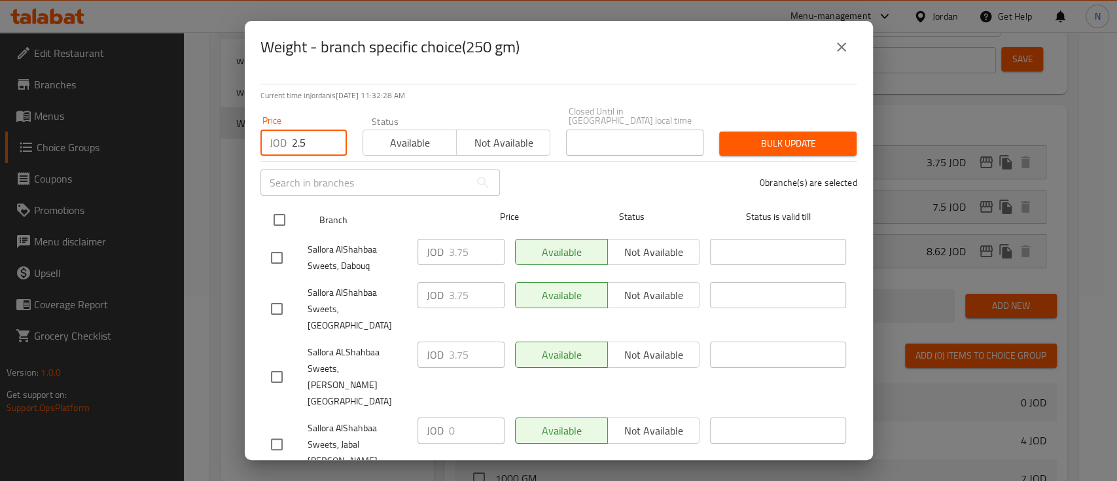
checkbox input "true"
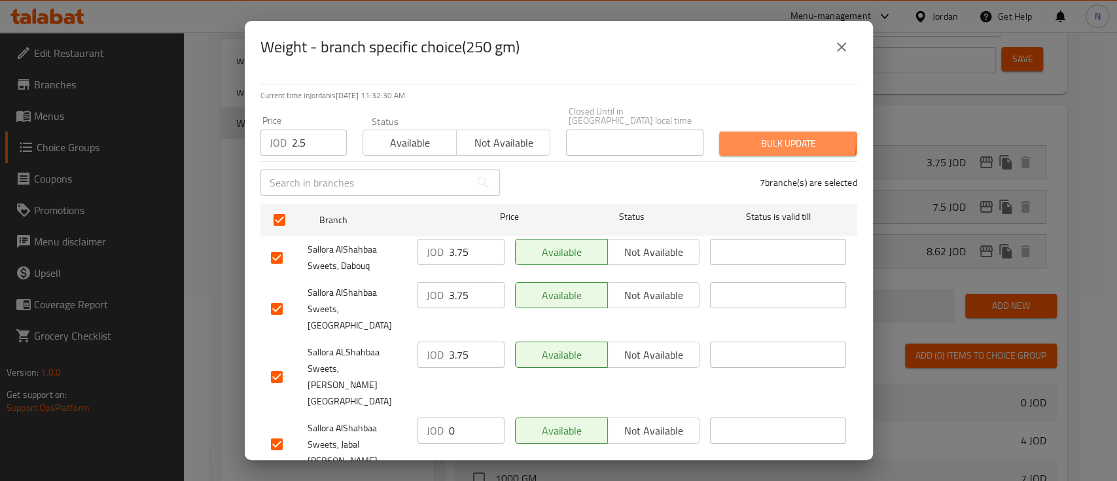
click at [763, 135] on span "Bulk update" at bounding box center [787, 143] width 116 height 16
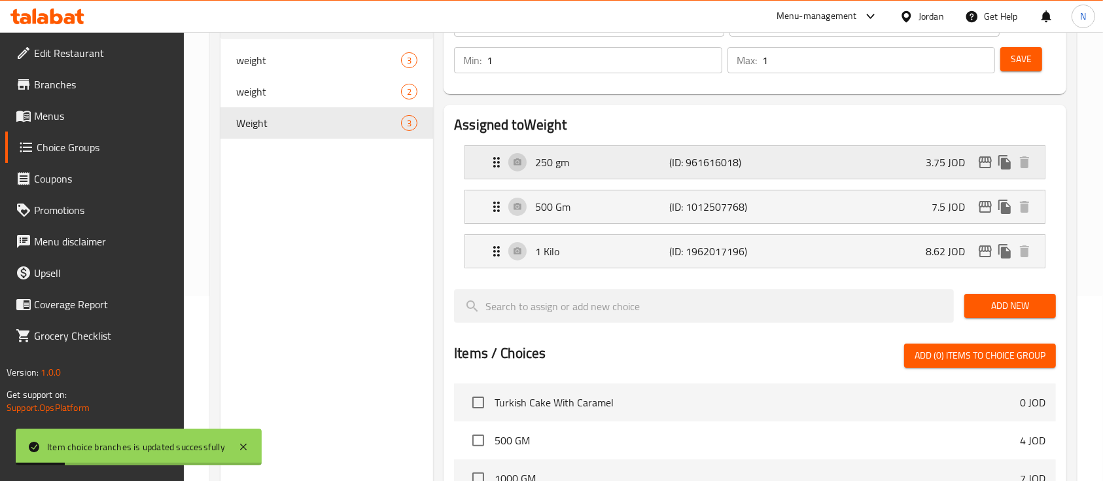
click at [980, 160] on icon "edit" at bounding box center [985, 162] width 16 height 16
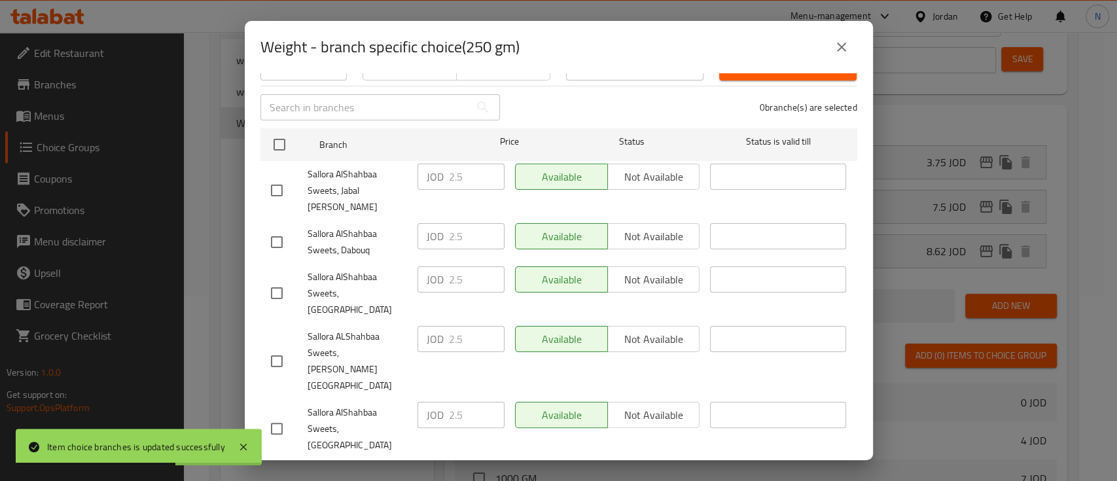
scroll to position [120, 0]
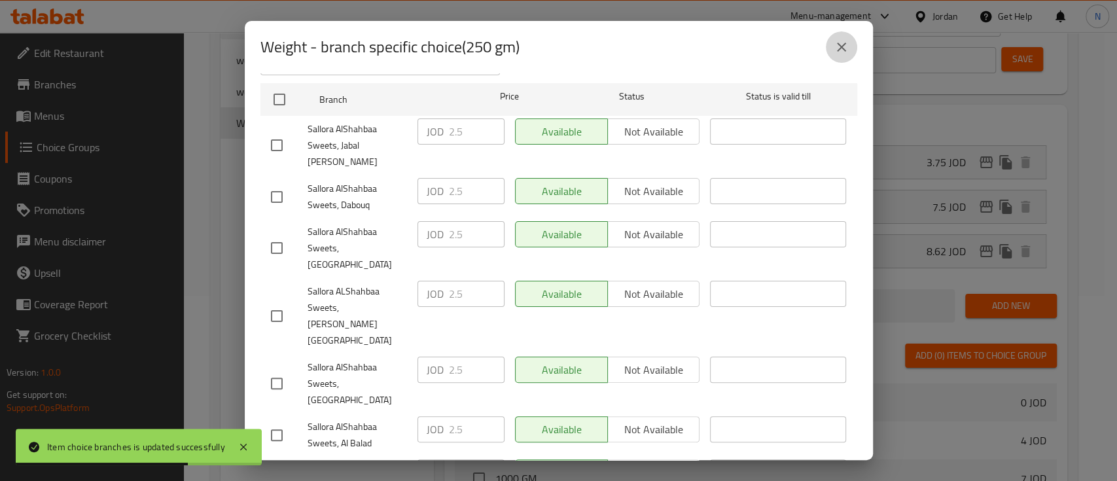
click at [833, 41] on icon "close" at bounding box center [841, 47] width 16 height 16
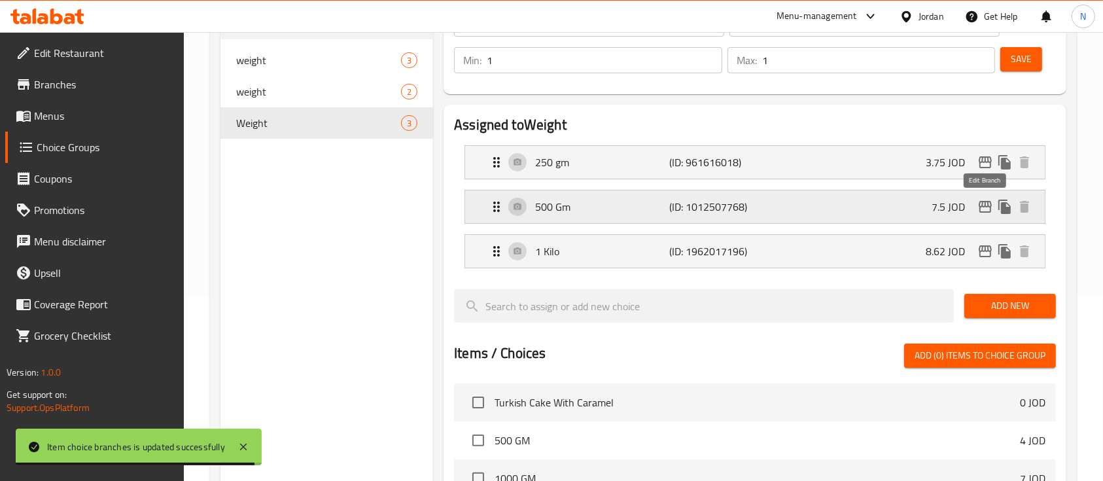
click at [986, 209] on icon "edit" at bounding box center [985, 207] width 16 height 16
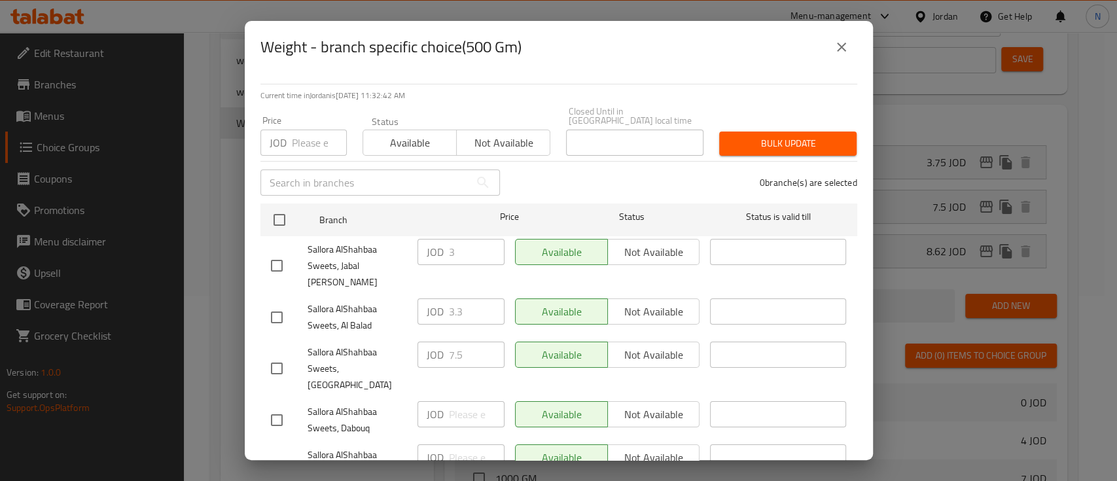
click at [307, 136] on input "number" at bounding box center [319, 143] width 55 height 26
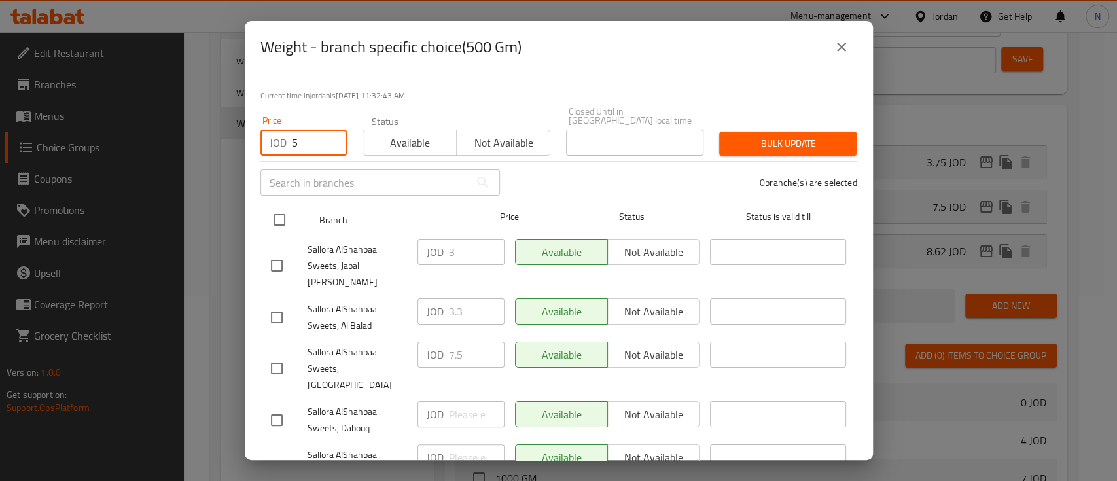
type input "5"
click at [286, 212] on input "checkbox" at bounding box center [279, 219] width 27 height 27
checkbox input "true"
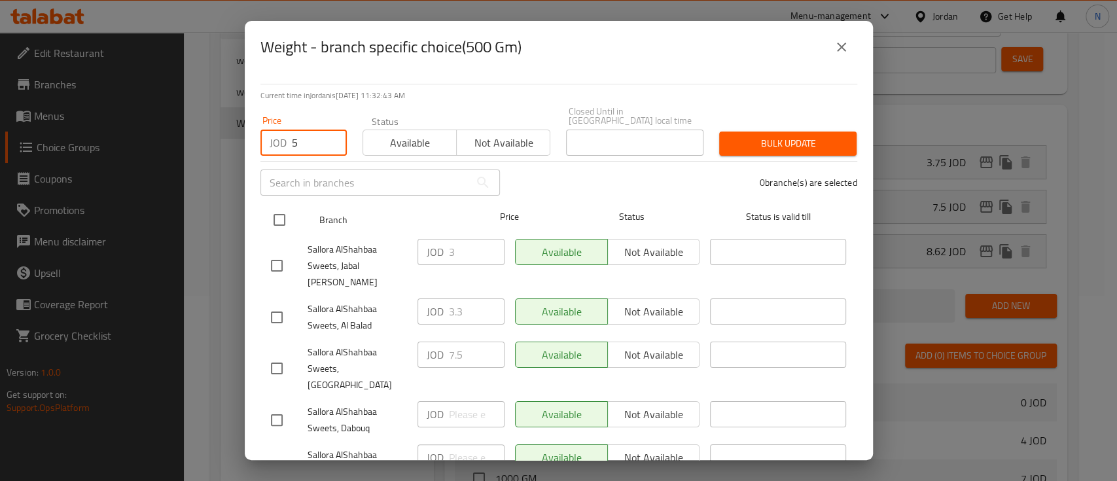
checkbox input "true"
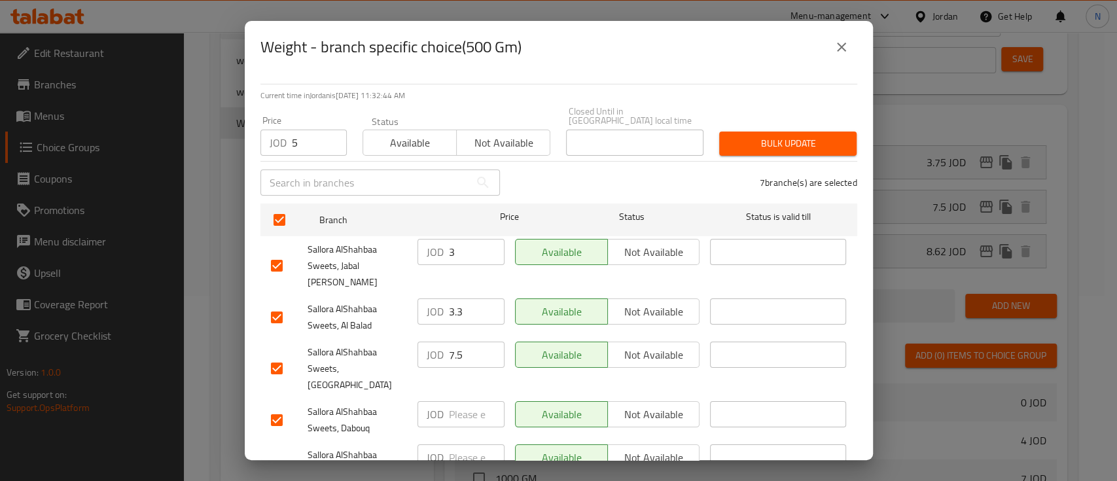
click at [819, 124] on div "Bulk update" at bounding box center [787, 144] width 153 height 40
click at [818, 135] on span "Bulk update" at bounding box center [787, 143] width 116 height 16
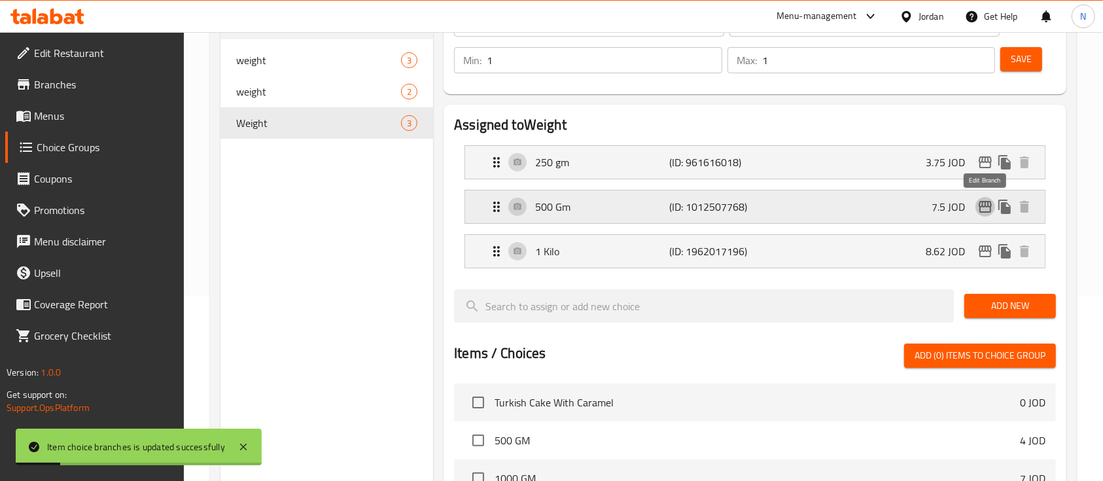
click at [991, 212] on icon "edit" at bounding box center [985, 207] width 16 height 16
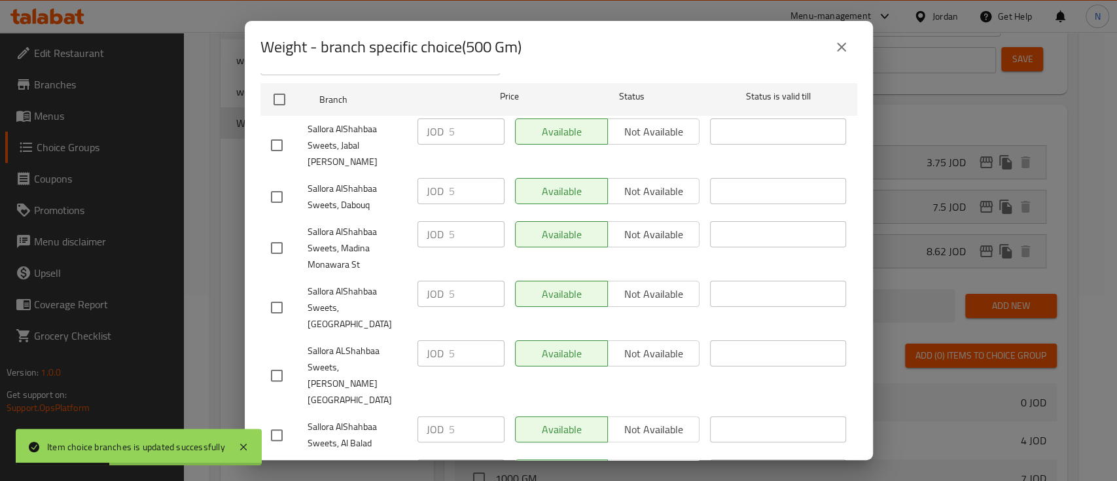
scroll to position [0, 0]
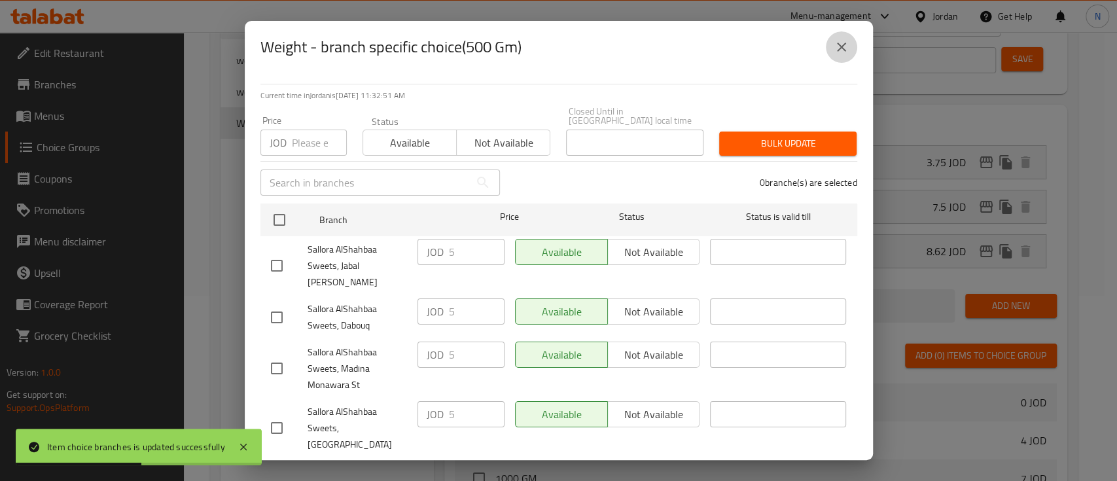
click at [833, 50] on icon "close" at bounding box center [841, 47] width 16 height 16
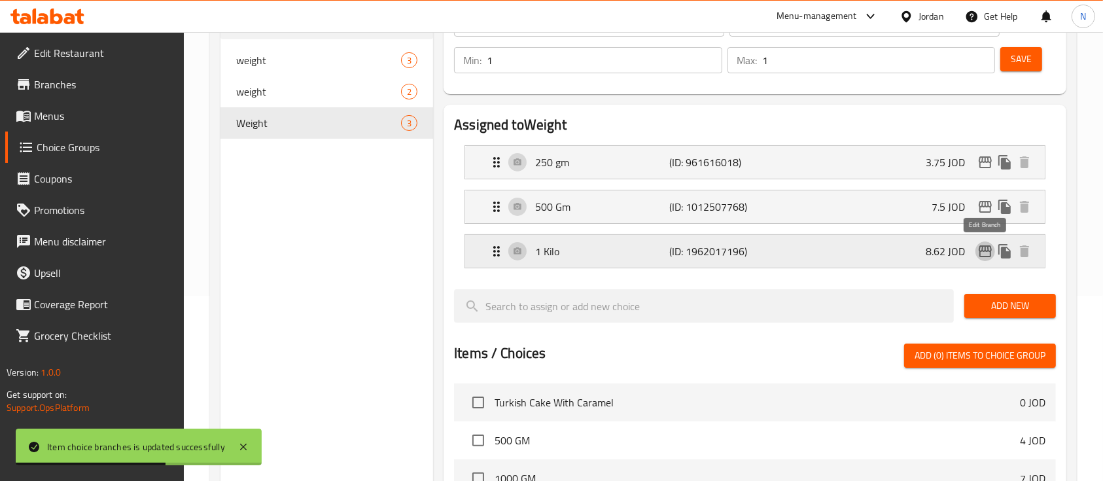
click at [989, 249] on icon "edit" at bounding box center [985, 251] width 16 height 16
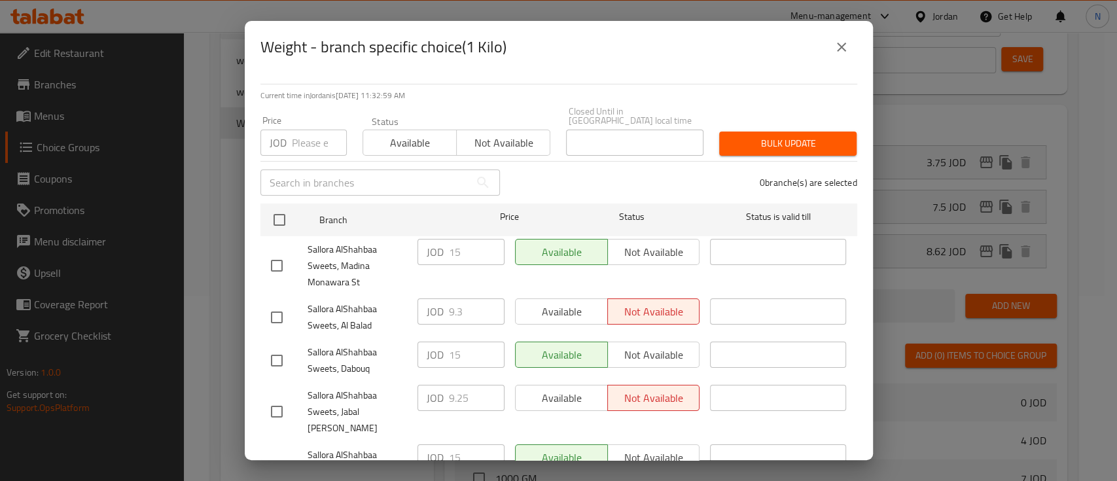
click at [309, 139] on input "number" at bounding box center [319, 143] width 55 height 26
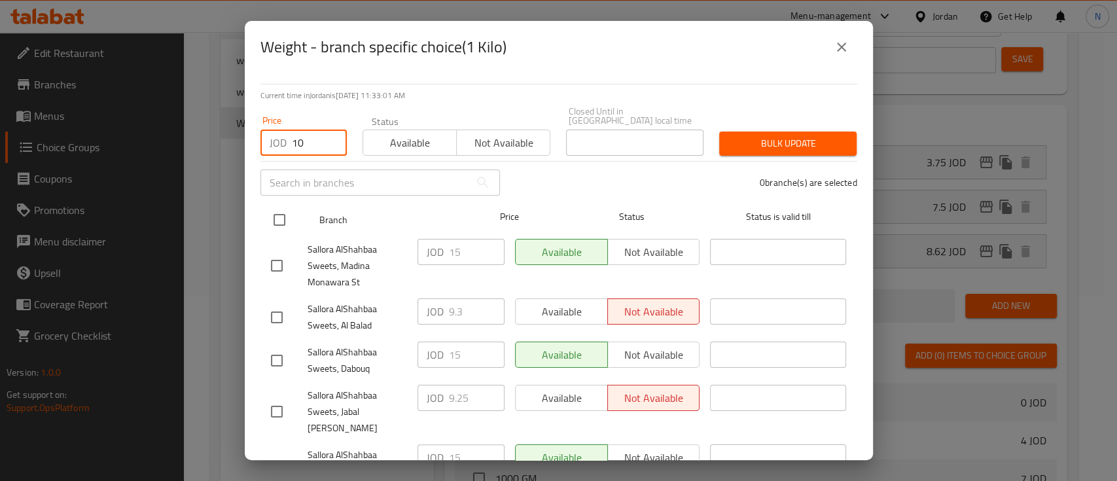
type input "10"
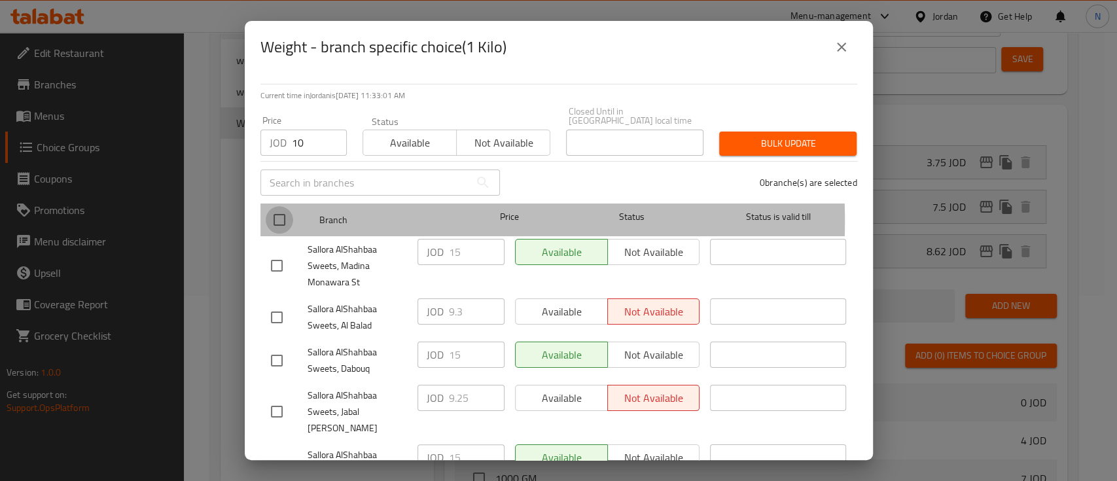
click at [278, 212] on input "checkbox" at bounding box center [279, 219] width 27 height 27
checkbox input "true"
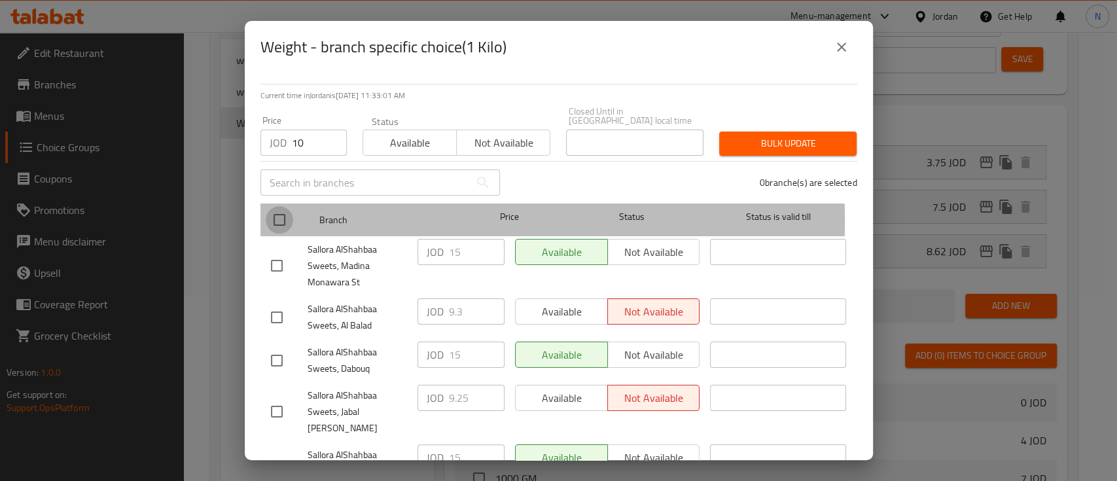
checkbox input "true"
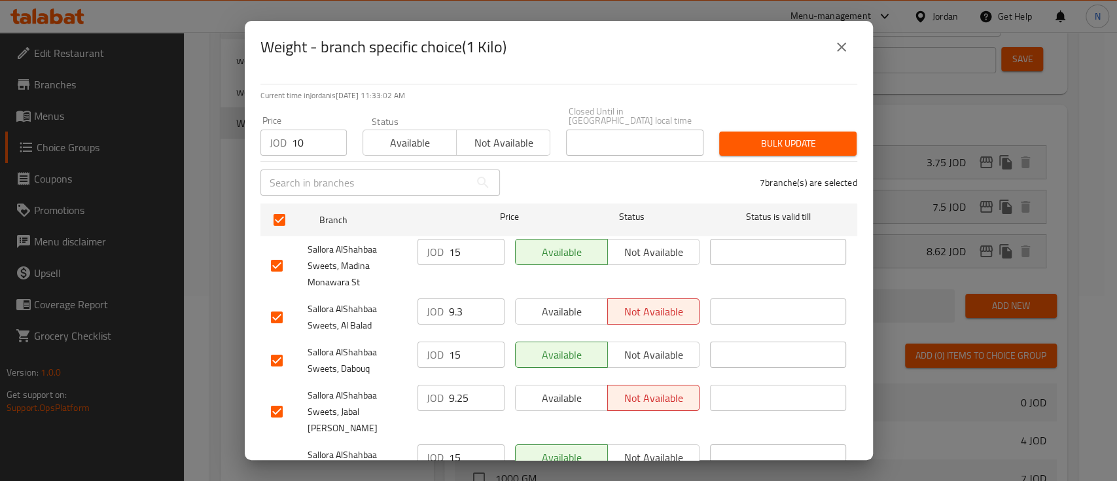
click at [736, 159] on div "7 branche(s) are selected" at bounding box center [686, 182] width 357 height 47
click at [736, 137] on span "Bulk update" at bounding box center [787, 143] width 116 height 16
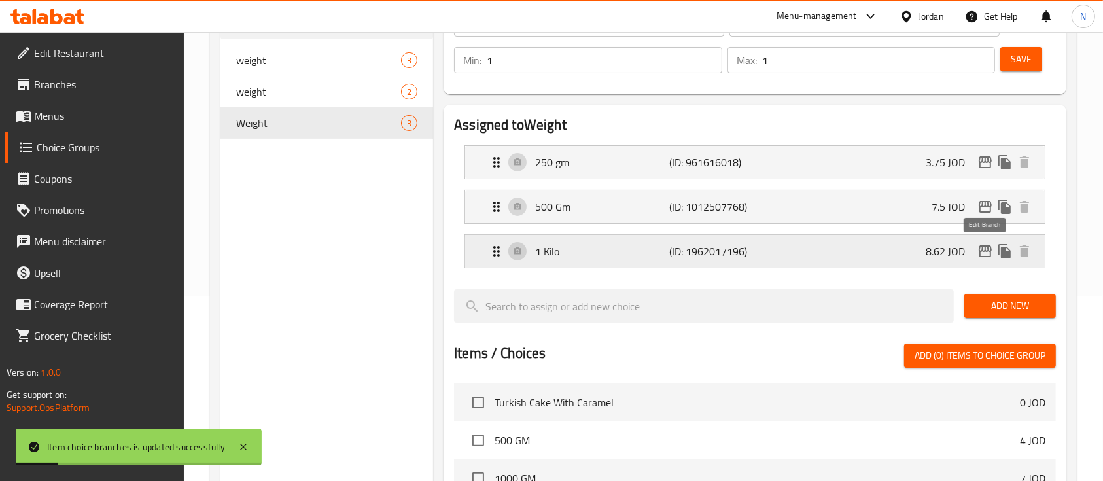
click at [988, 249] on icon "edit" at bounding box center [985, 251] width 13 height 12
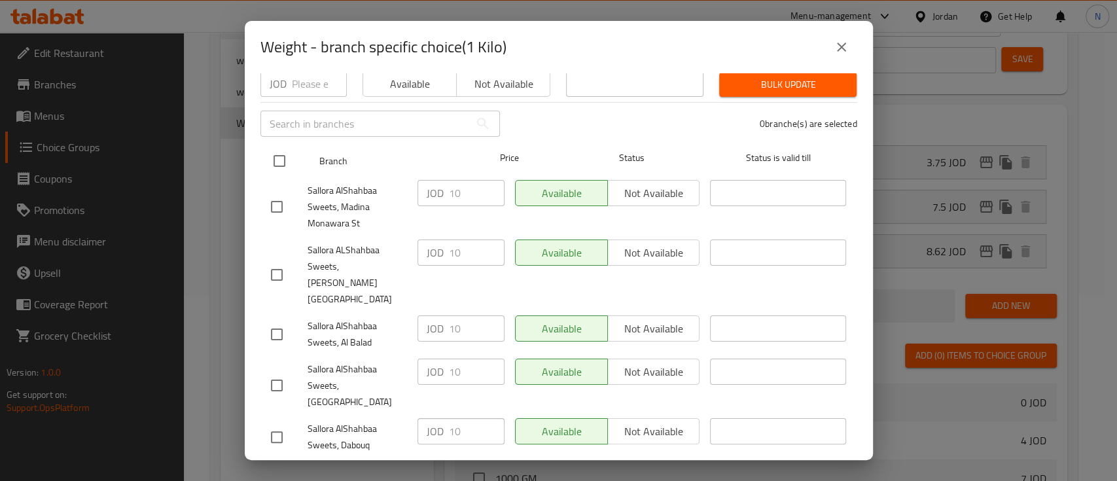
scroll to position [120, 0]
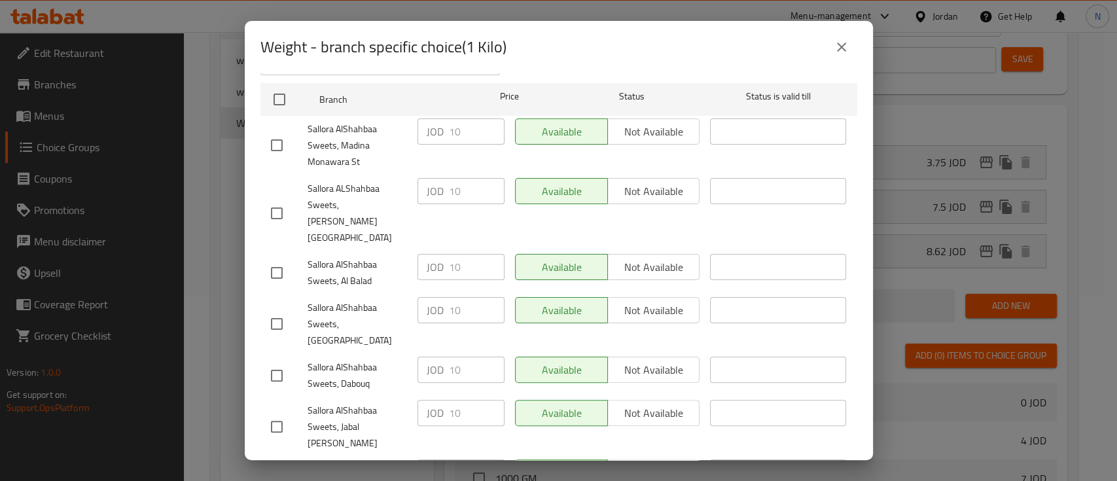
click at [838, 40] on icon "close" at bounding box center [841, 47] width 16 height 16
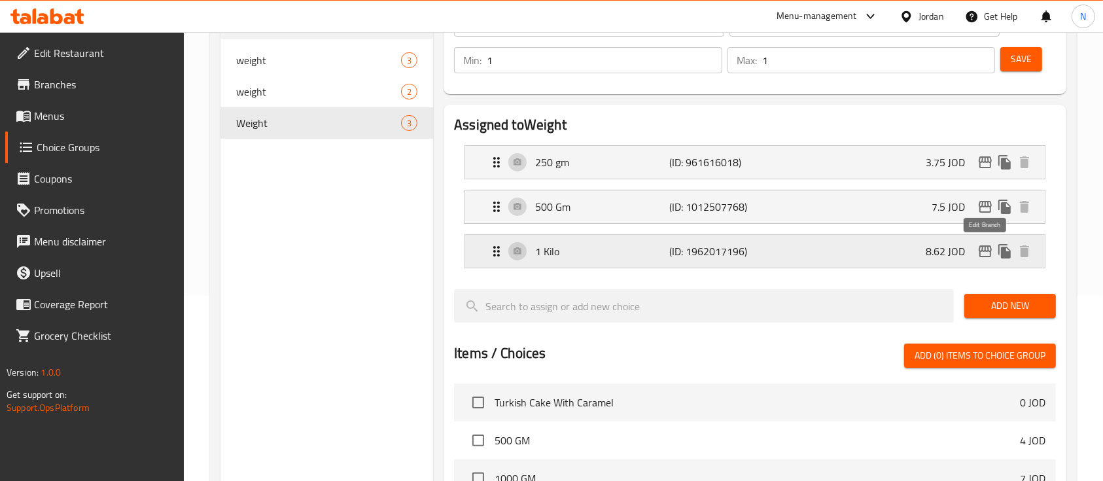
click at [988, 247] on icon "edit" at bounding box center [985, 251] width 13 height 12
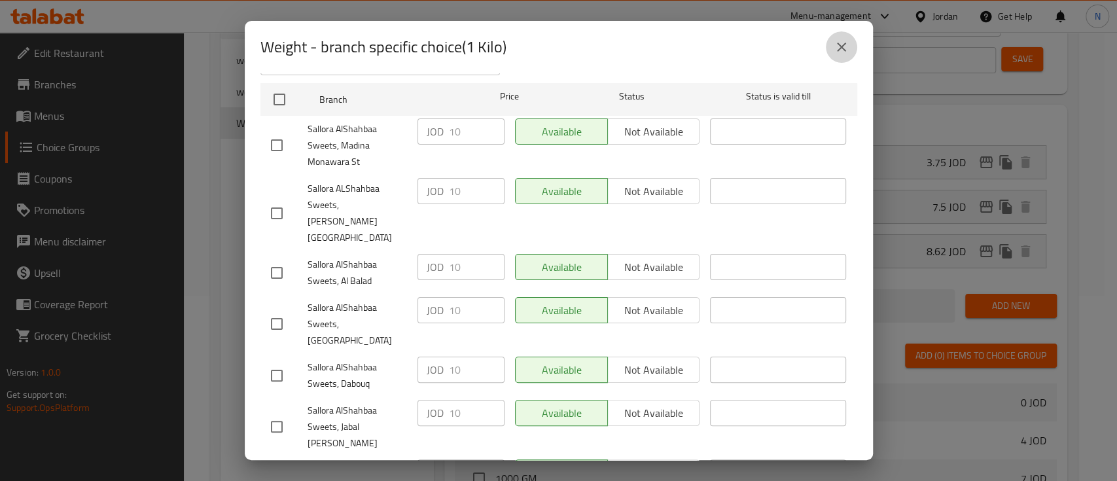
click at [842, 50] on icon "close" at bounding box center [841, 47] width 16 height 16
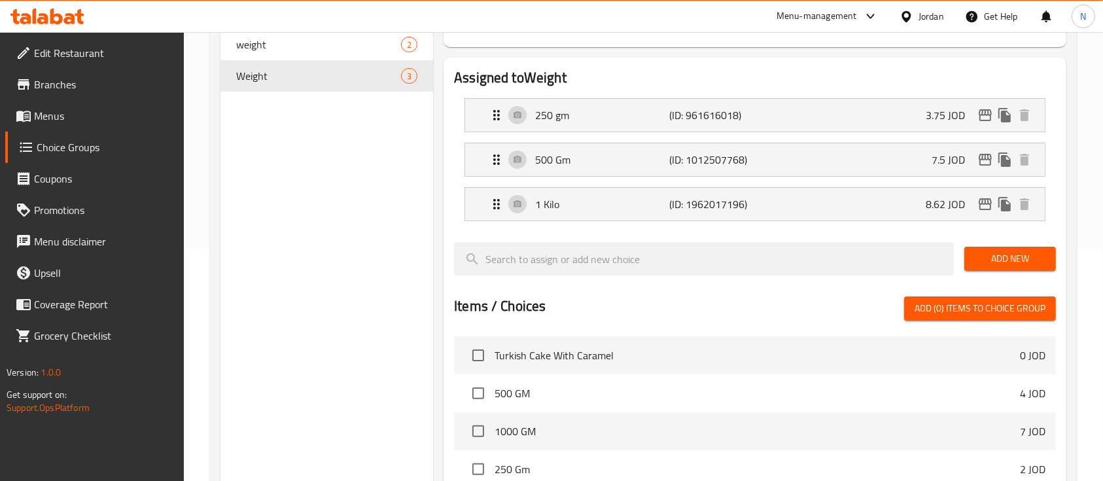
scroll to position [272, 0]
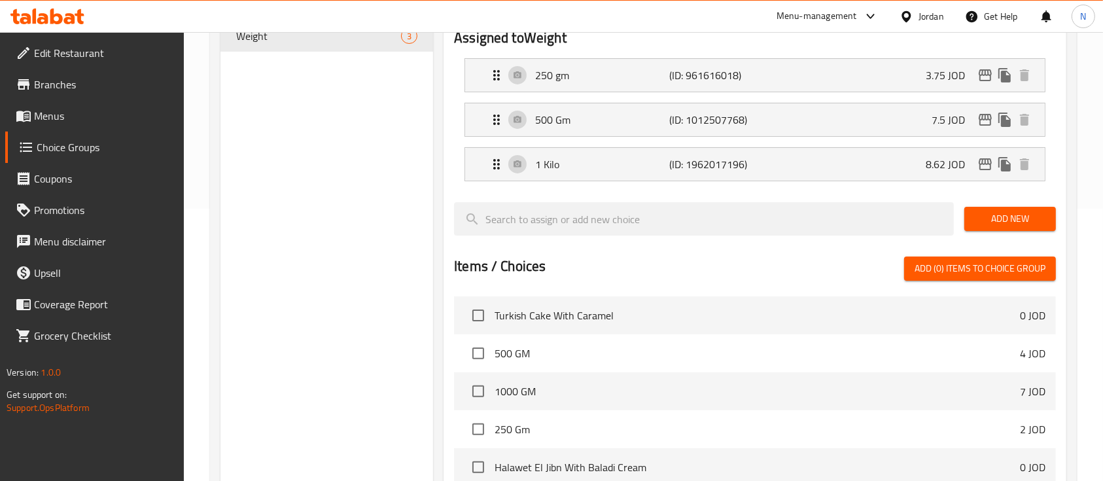
click at [63, 13] on icon at bounding box center [47, 17] width 74 height 16
